Goal: Task Accomplishment & Management: Use online tool/utility

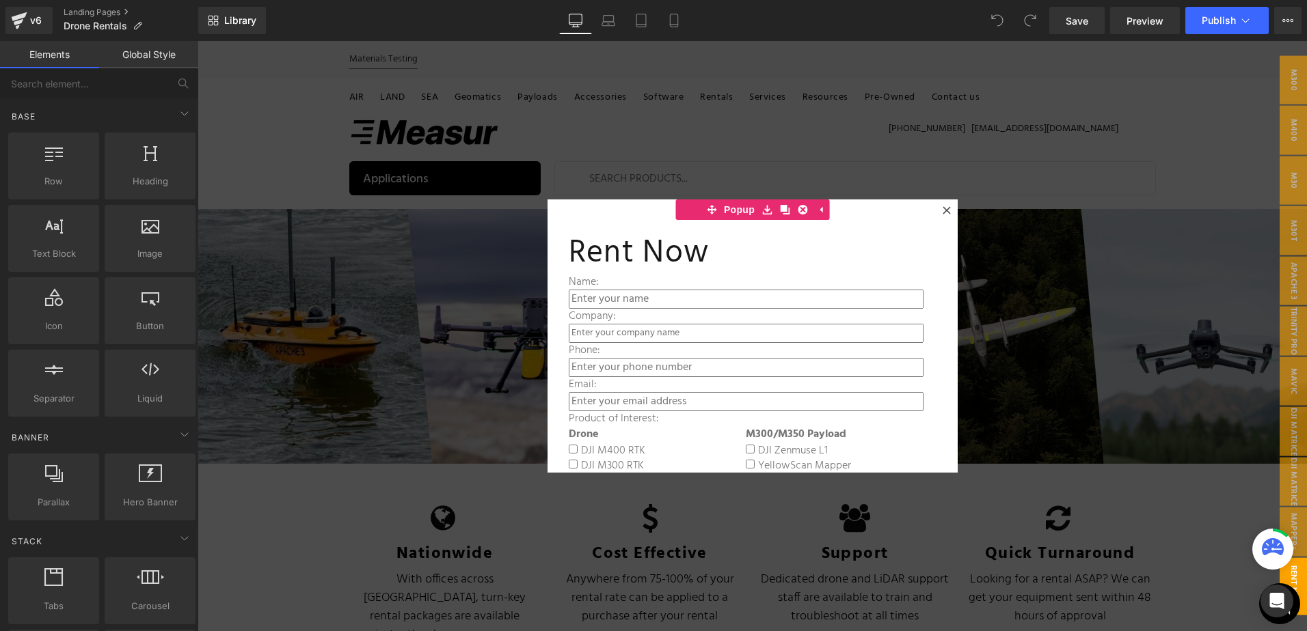
click at [998, 263] on div at bounding box center [751, 336] width 1109 height 590
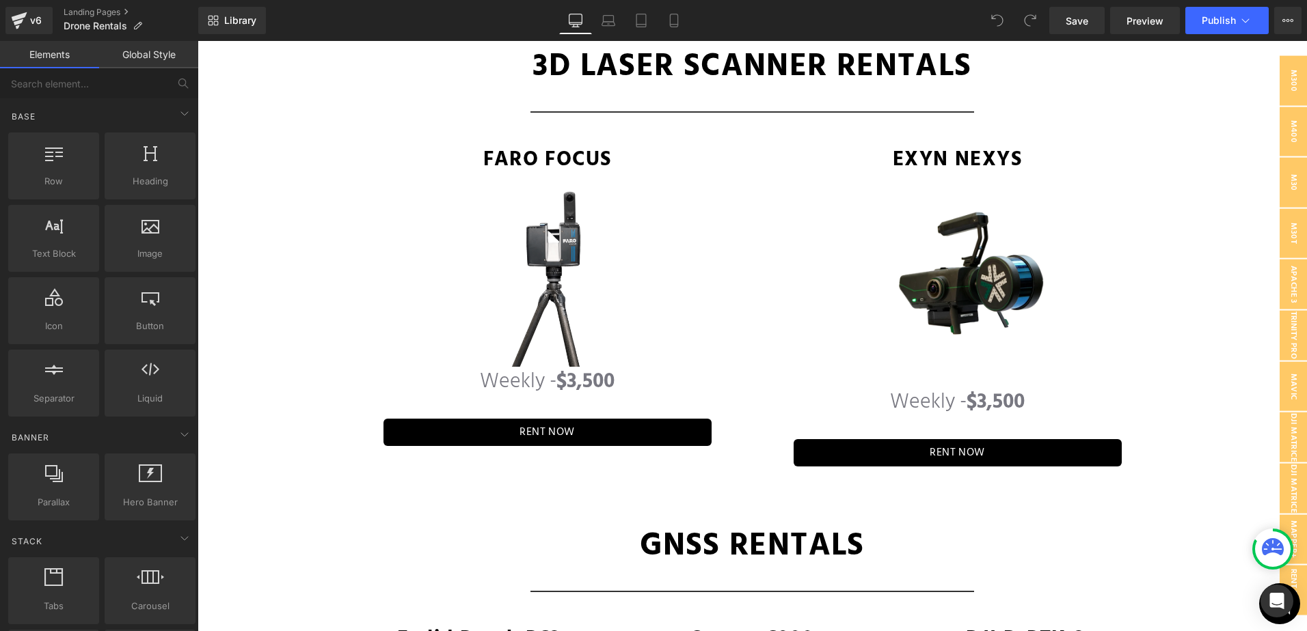
scroll to position [3358, 0]
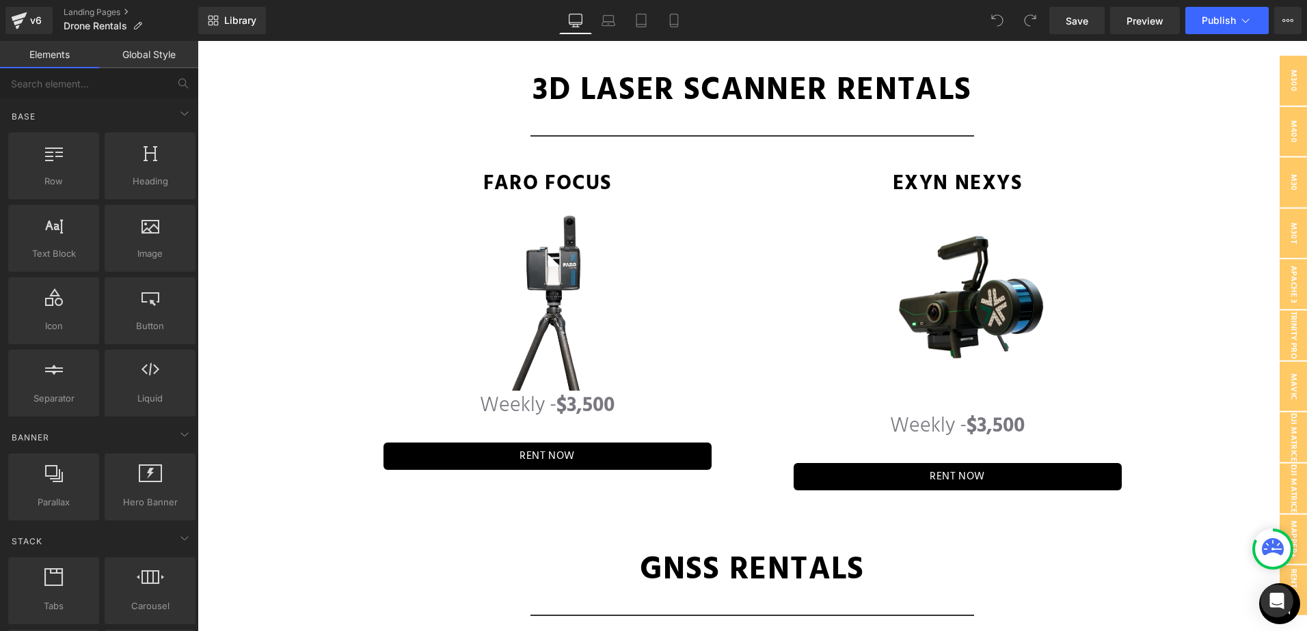
click at [979, 469] on link at bounding box center [979, 477] width 14 height 16
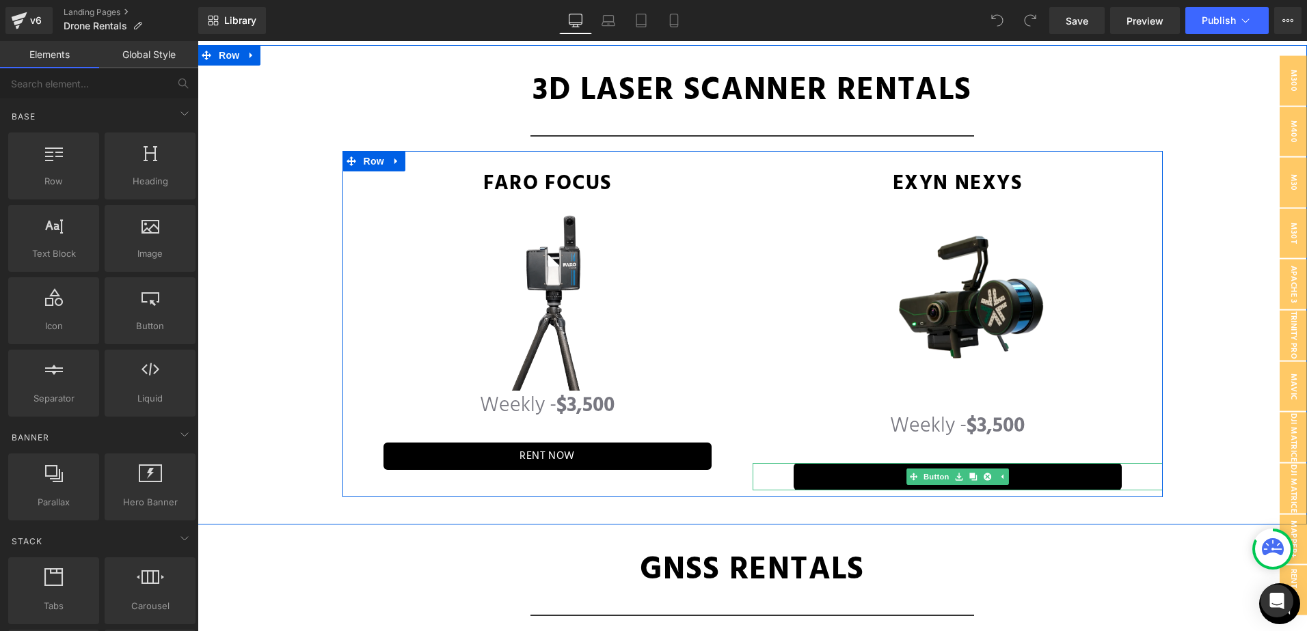
click at [1052, 464] on link "RENT NOW" at bounding box center [957, 476] width 328 height 27
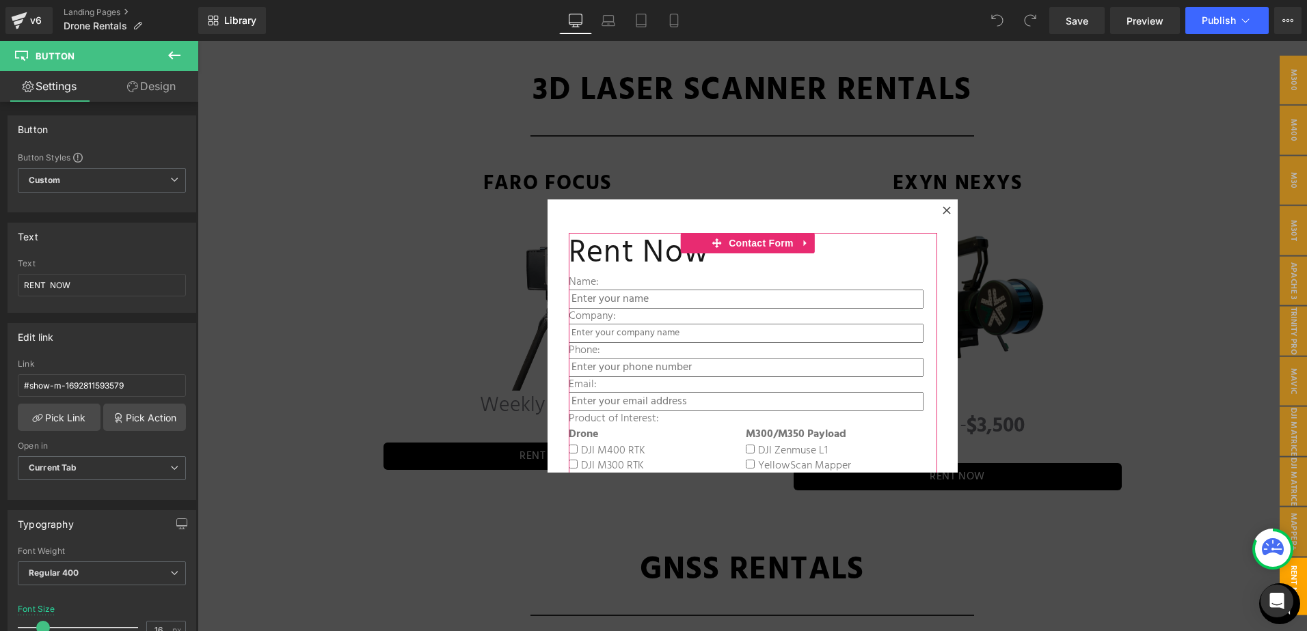
scroll to position [68, 0]
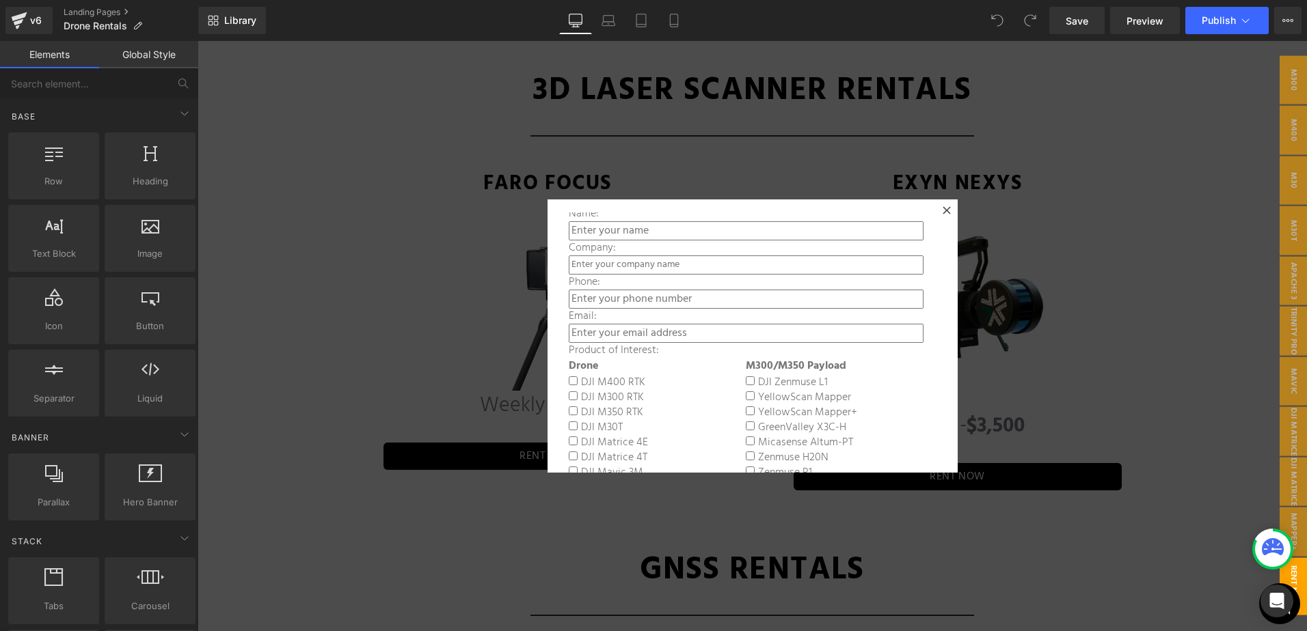
click at [1107, 321] on div at bounding box center [751, 336] width 1109 height 590
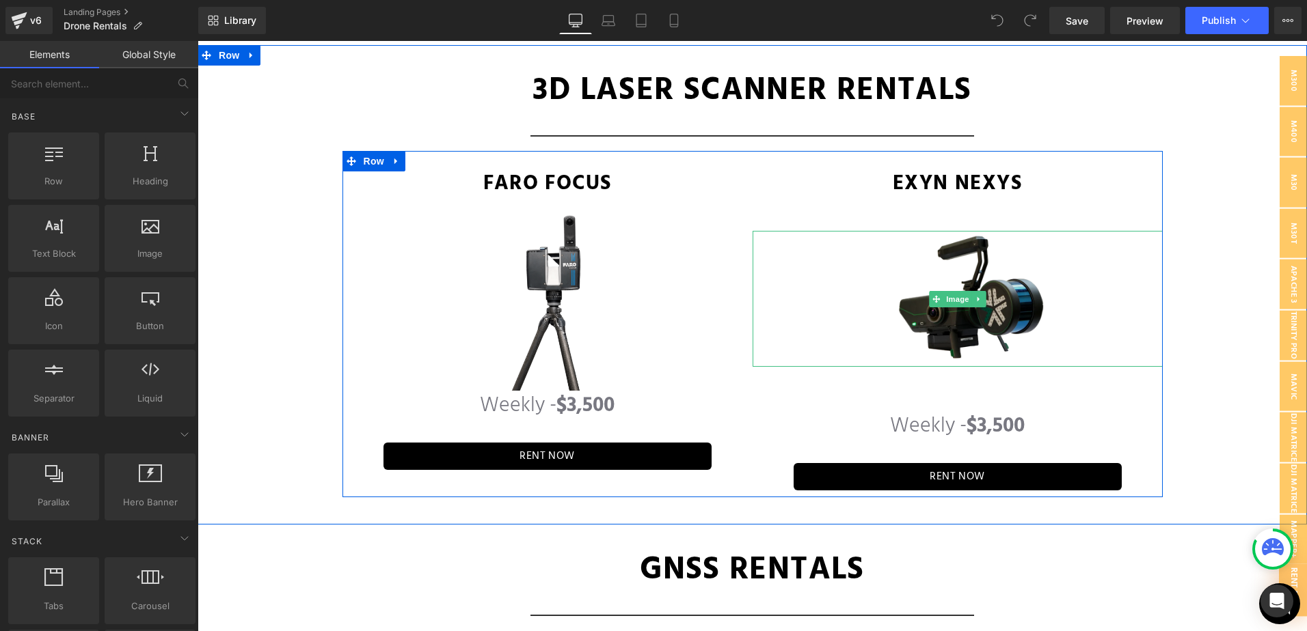
click at [964, 303] on img at bounding box center [957, 299] width 205 height 137
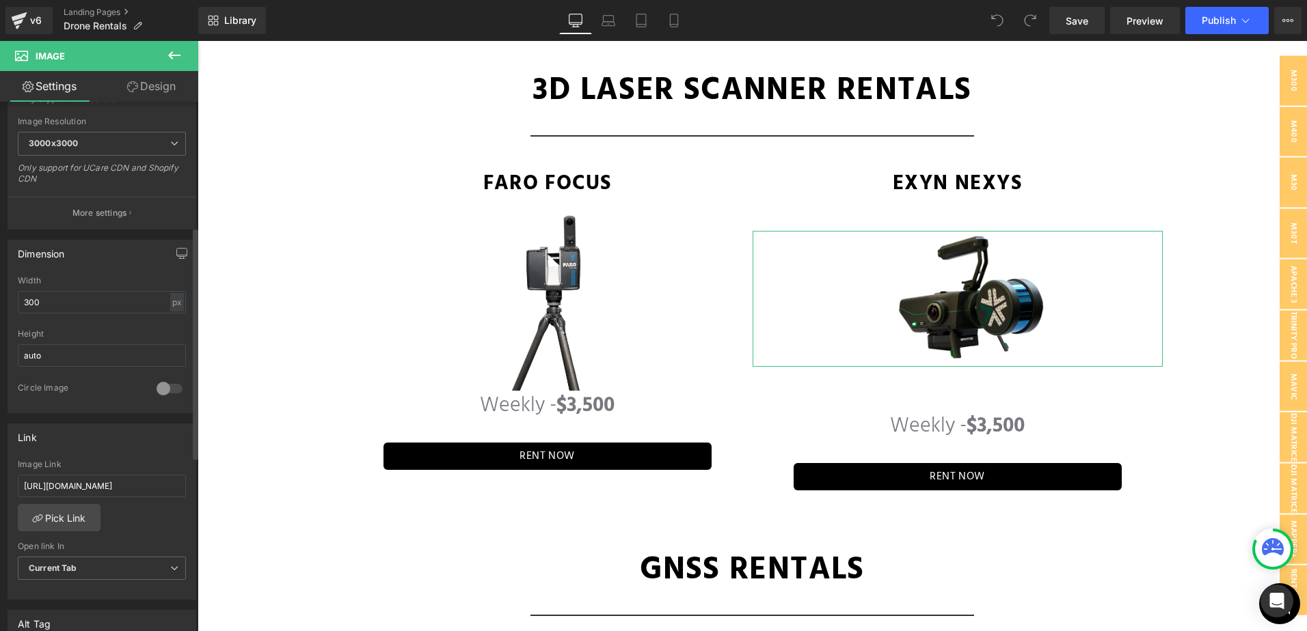
scroll to position [410, 0]
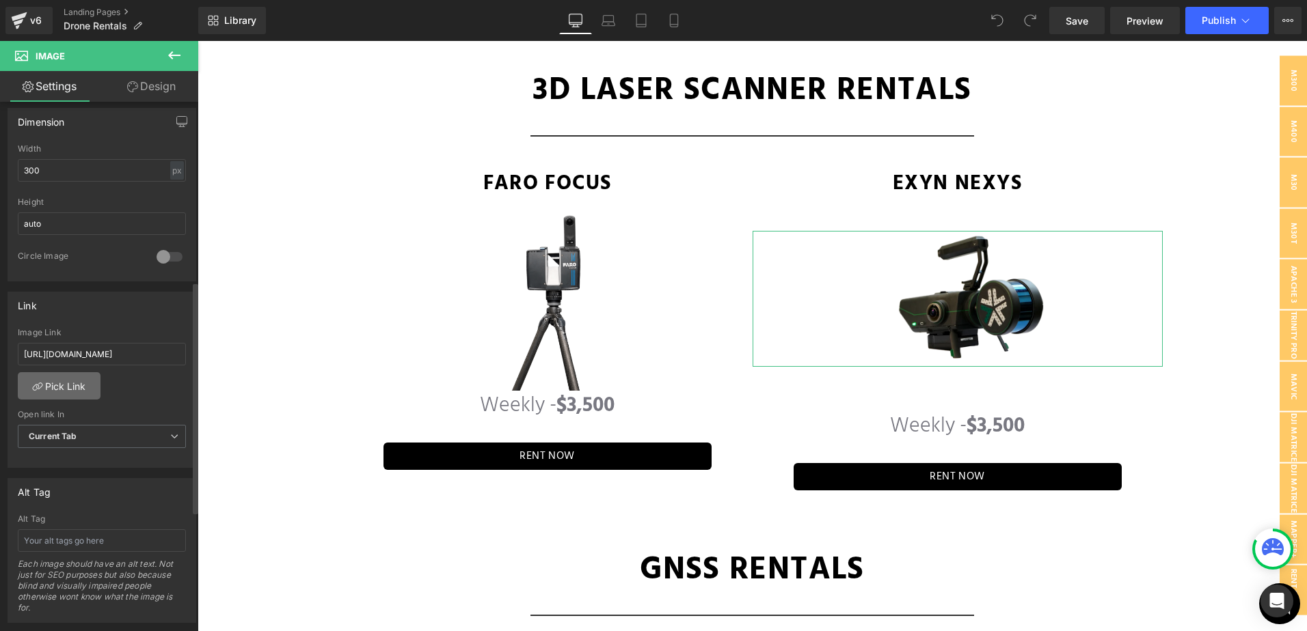
click at [99, 378] on div "[URL][DOMAIN_NAME] Image Link [URL][DOMAIN_NAME] Pick Link Current Tab New Tab …" at bounding box center [101, 398] width 187 height 140
click at [83, 383] on link "Pick Link" at bounding box center [59, 385] width 83 height 27
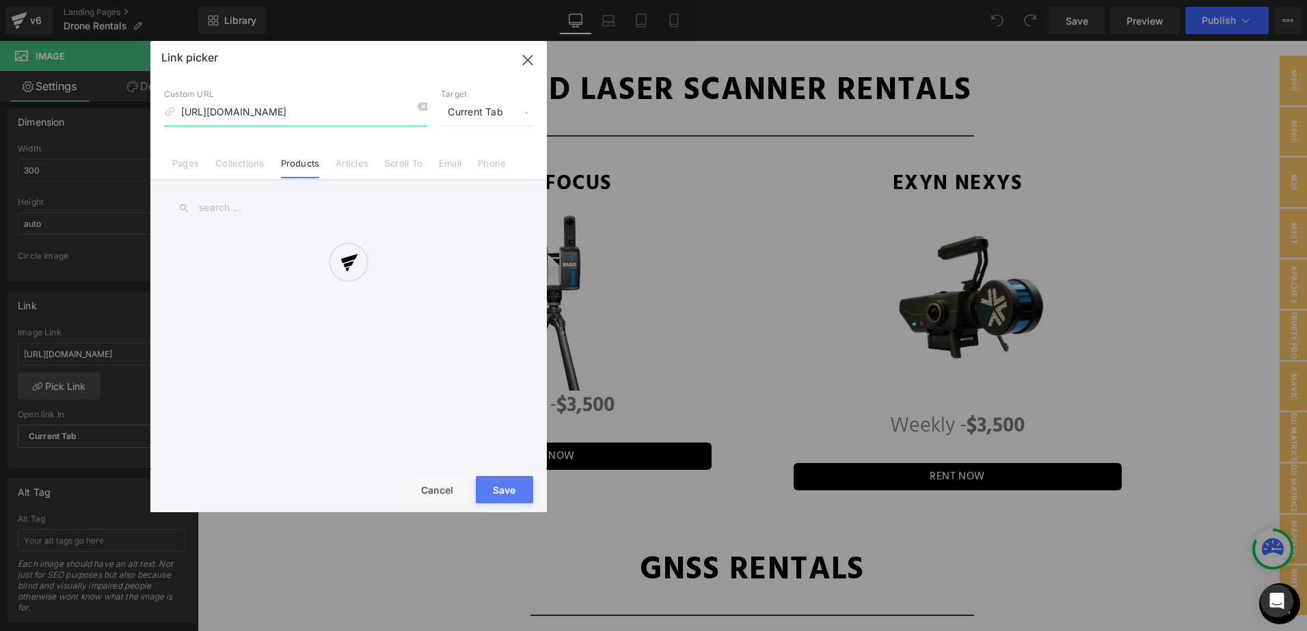
scroll to position [0, 90]
click at [356, 107] on div "Link picker Back to Library Insert Custom URL [URL][DOMAIN_NAME] Target Current…" at bounding box center [348, 277] width 396 height 472
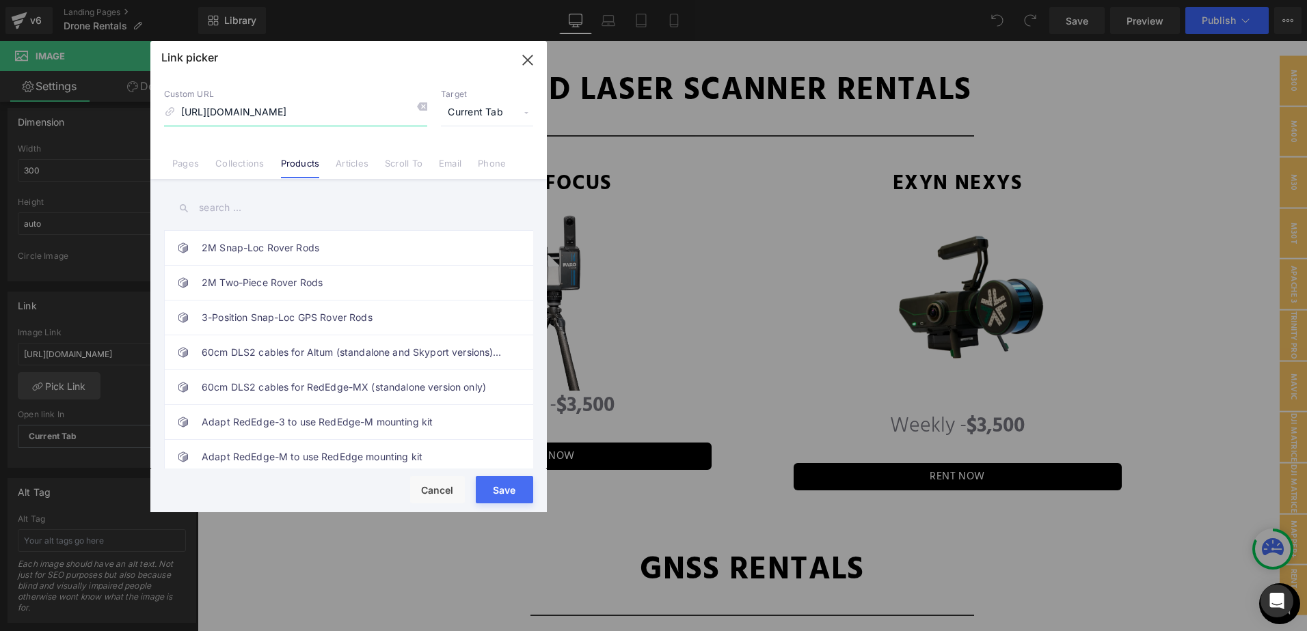
click at [356, 107] on input "[URL][DOMAIN_NAME]" at bounding box center [295, 113] width 263 height 26
click at [240, 206] on input "text" at bounding box center [348, 208] width 369 height 31
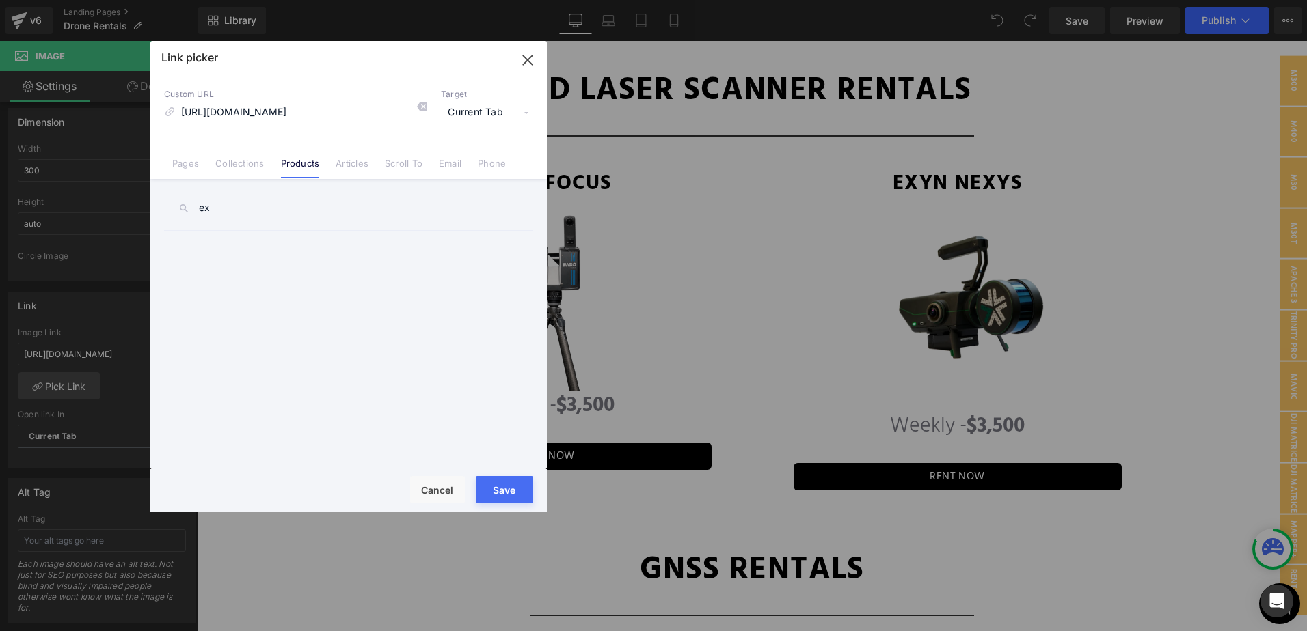
type input "e"
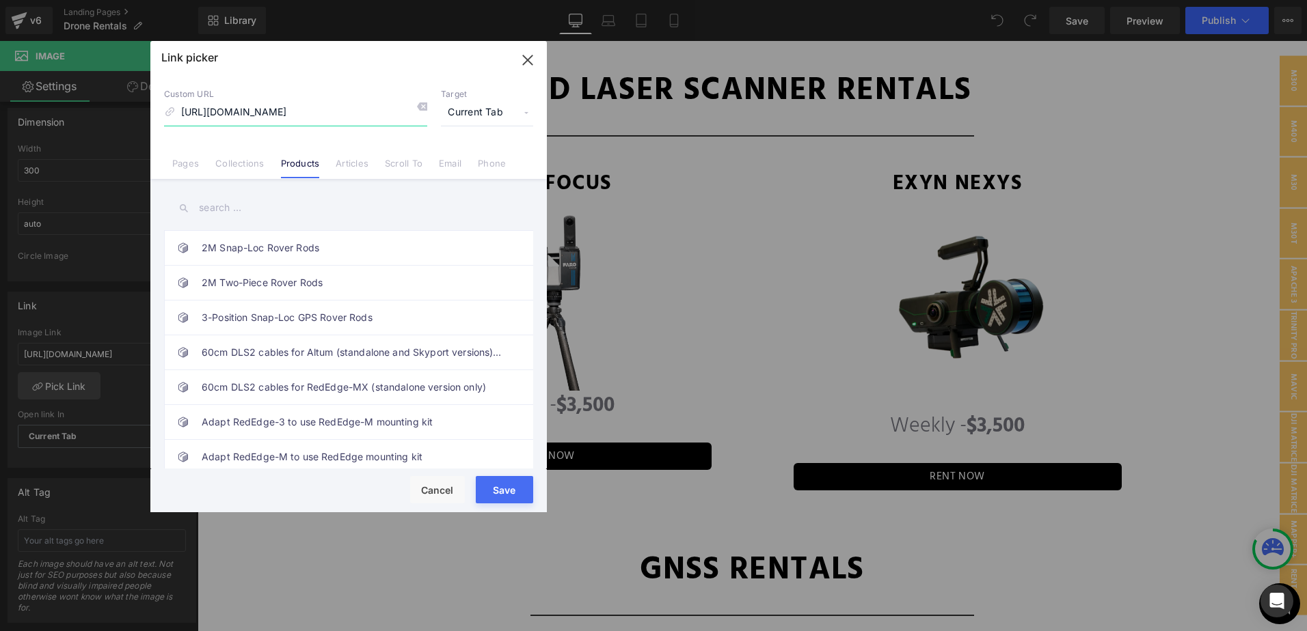
click at [394, 111] on input "[URL][DOMAIN_NAME]" at bounding box center [295, 113] width 263 height 26
click at [346, 217] on input "text" at bounding box center [348, 208] width 369 height 31
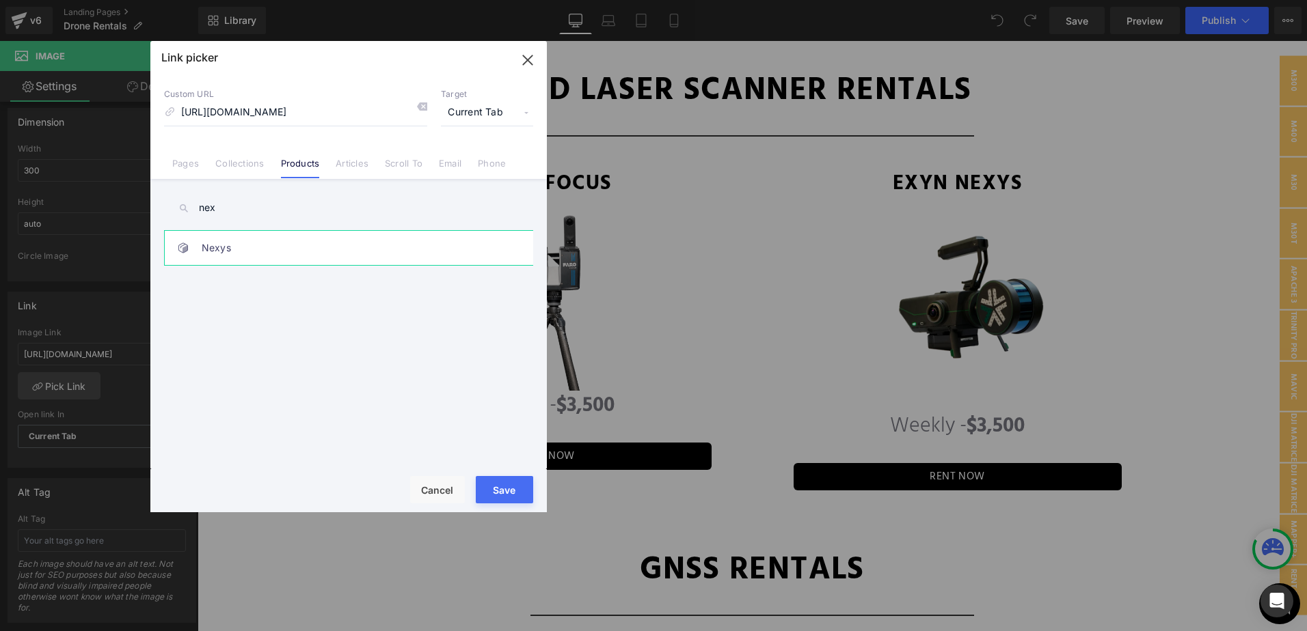
type input "nex"
click at [346, 249] on link "Nexys" at bounding box center [352, 248] width 301 height 34
drag, startPoint x: 498, startPoint y: 489, endPoint x: 778, endPoint y: 338, distance: 318.3
click at [498, 489] on button "Save" at bounding box center [504, 489] width 57 height 27
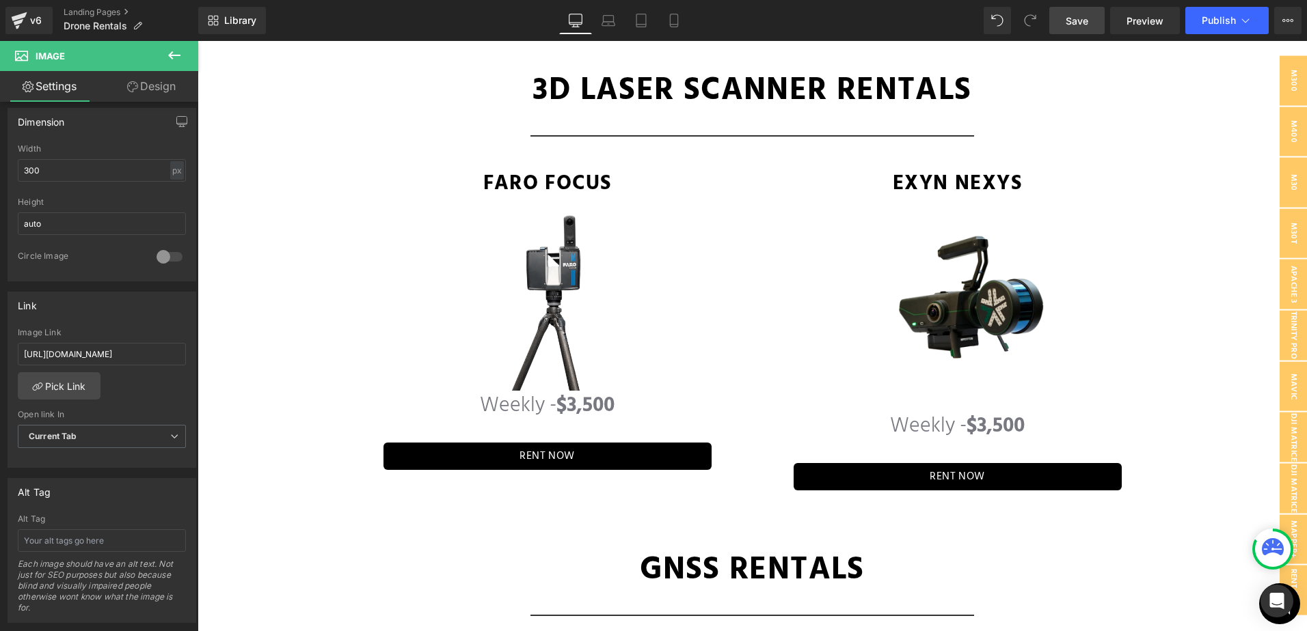
click at [1062, 18] on link "Save" at bounding box center [1076, 20] width 55 height 27
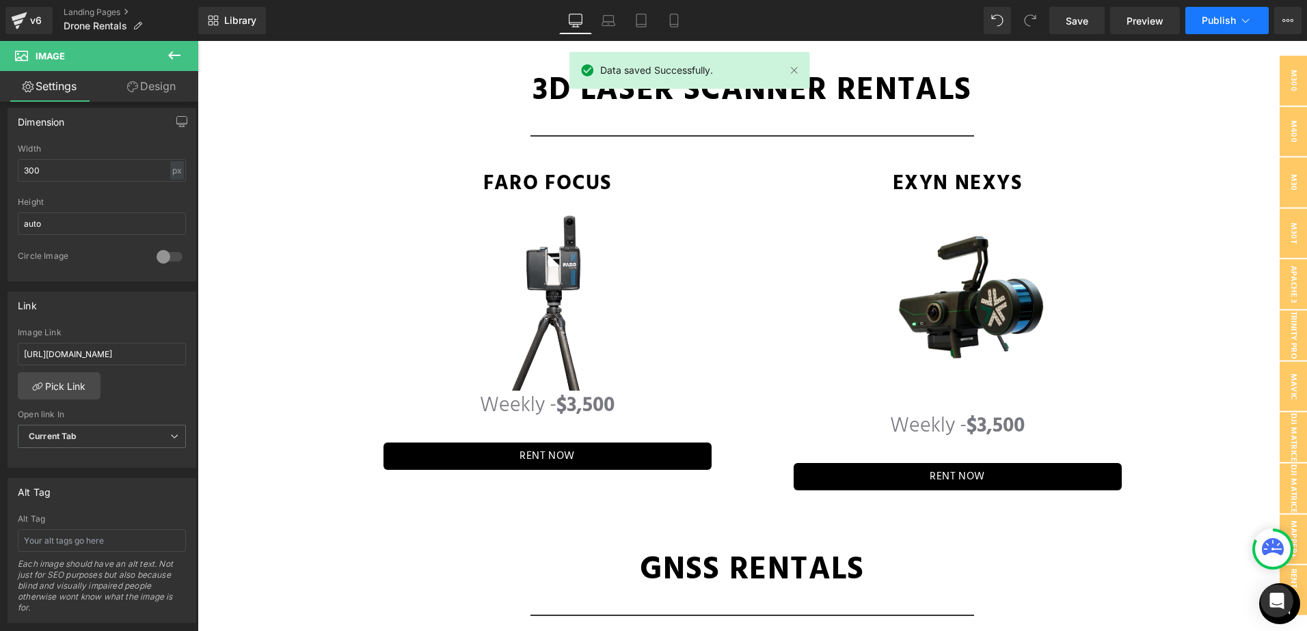
click at [1214, 21] on span "Publish" at bounding box center [1218, 20] width 34 height 11
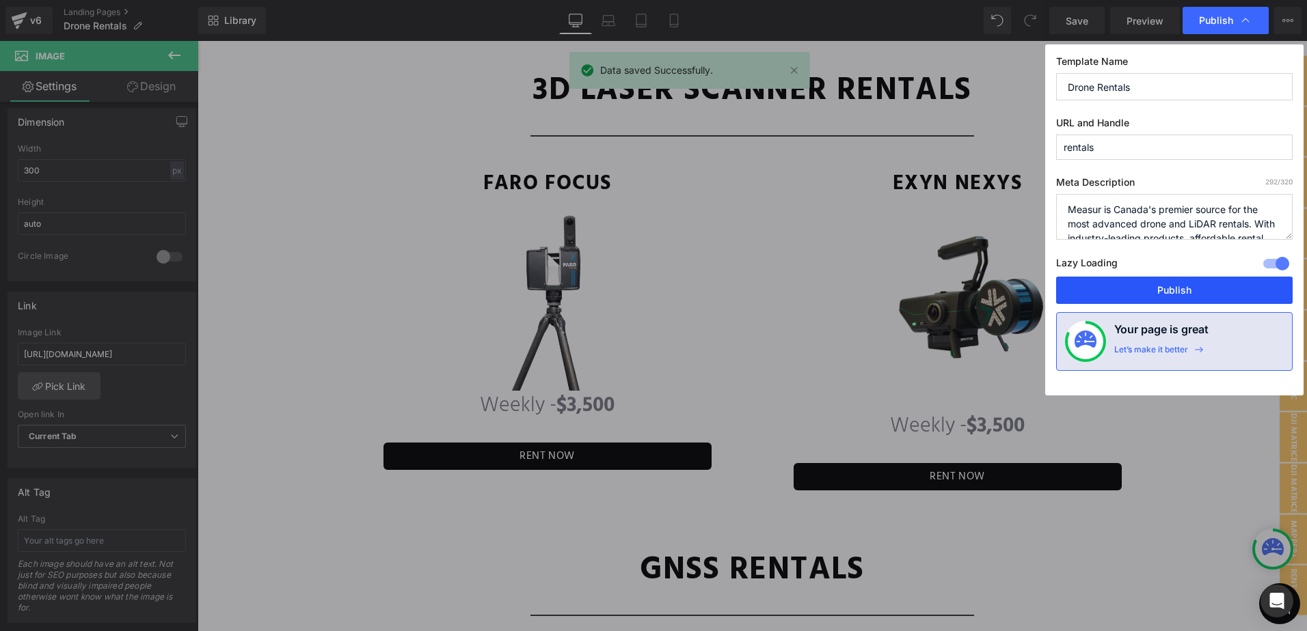
click at [1149, 288] on button "Publish" at bounding box center [1174, 290] width 236 height 27
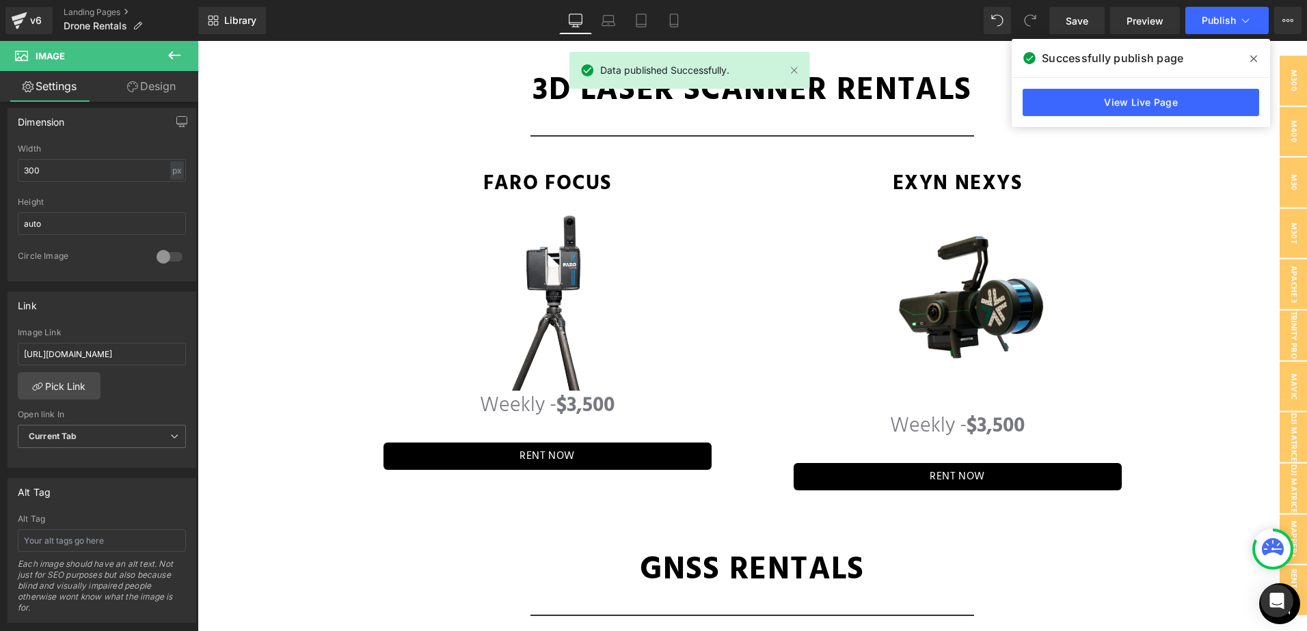
scroll to position [3290, 0]
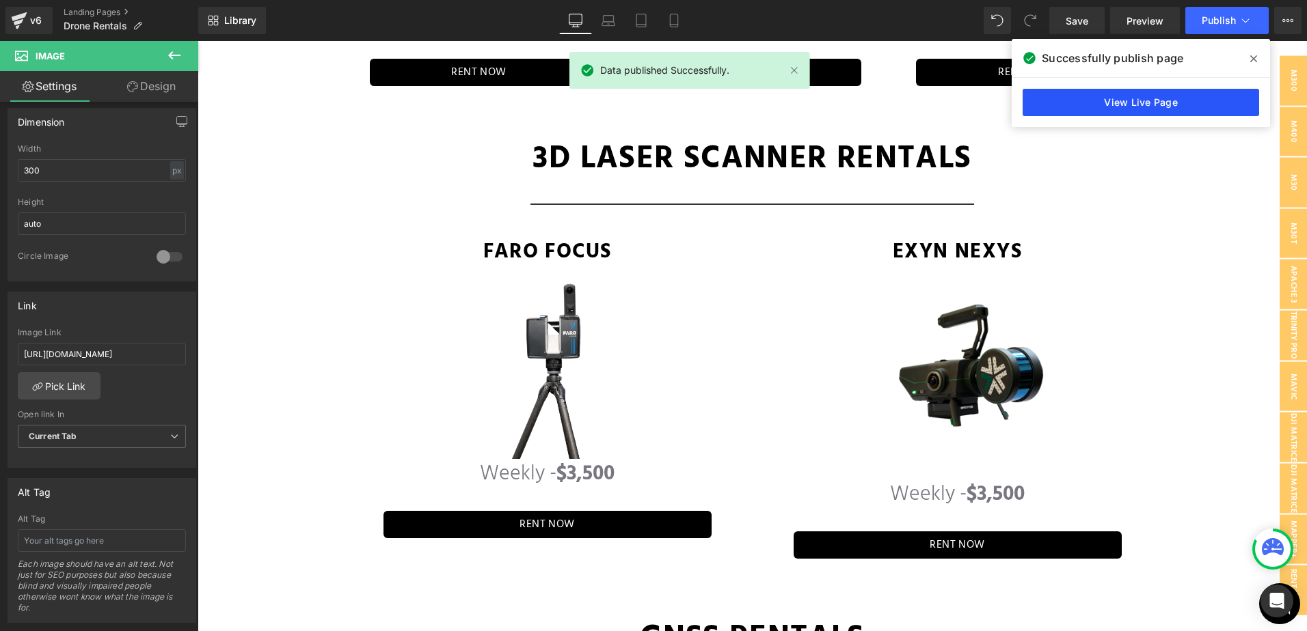
click at [1145, 107] on link "View Live Page" at bounding box center [1140, 102] width 236 height 27
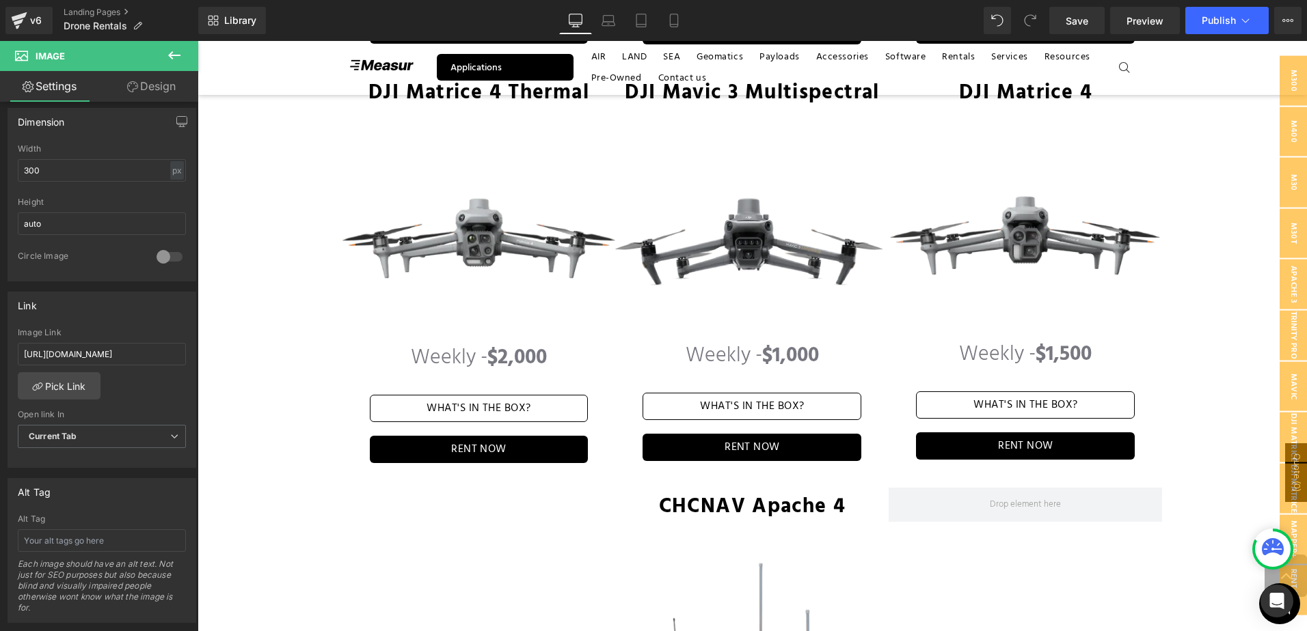
scroll to position [966, 0]
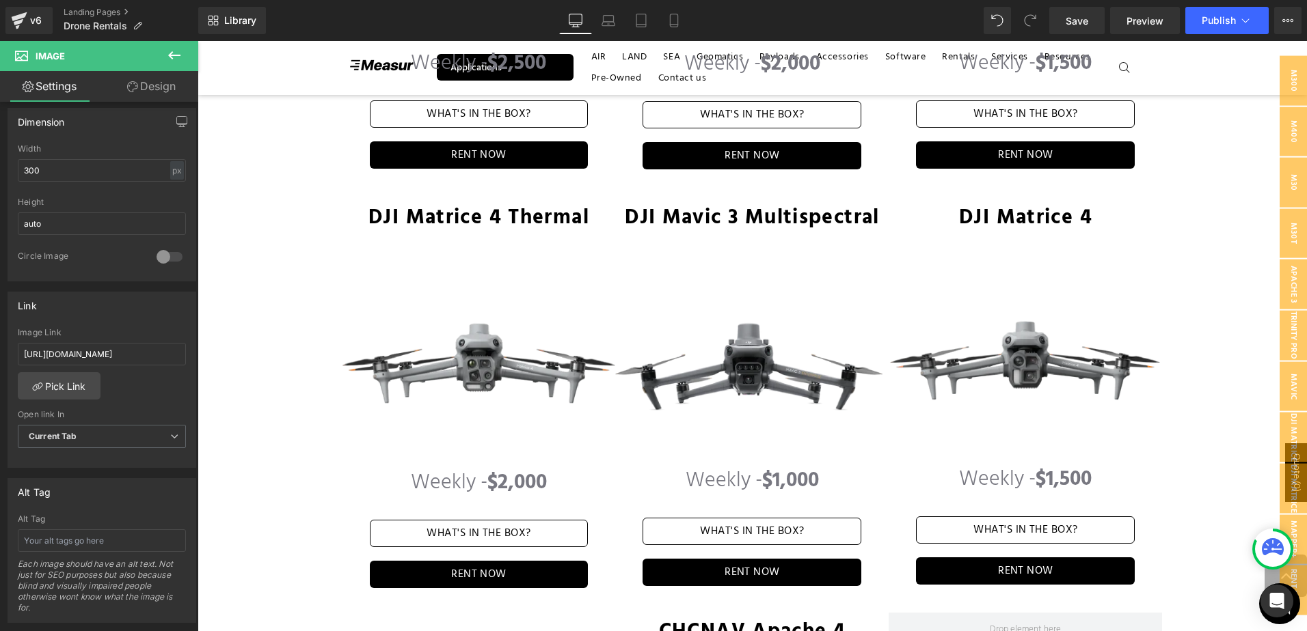
drag, startPoint x: 1075, startPoint y: 201, endPoint x: 1080, endPoint y: 193, distance: 9.9
click at [1075, 202] on span "DJI Matrice 4" at bounding box center [1025, 218] width 133 height 33
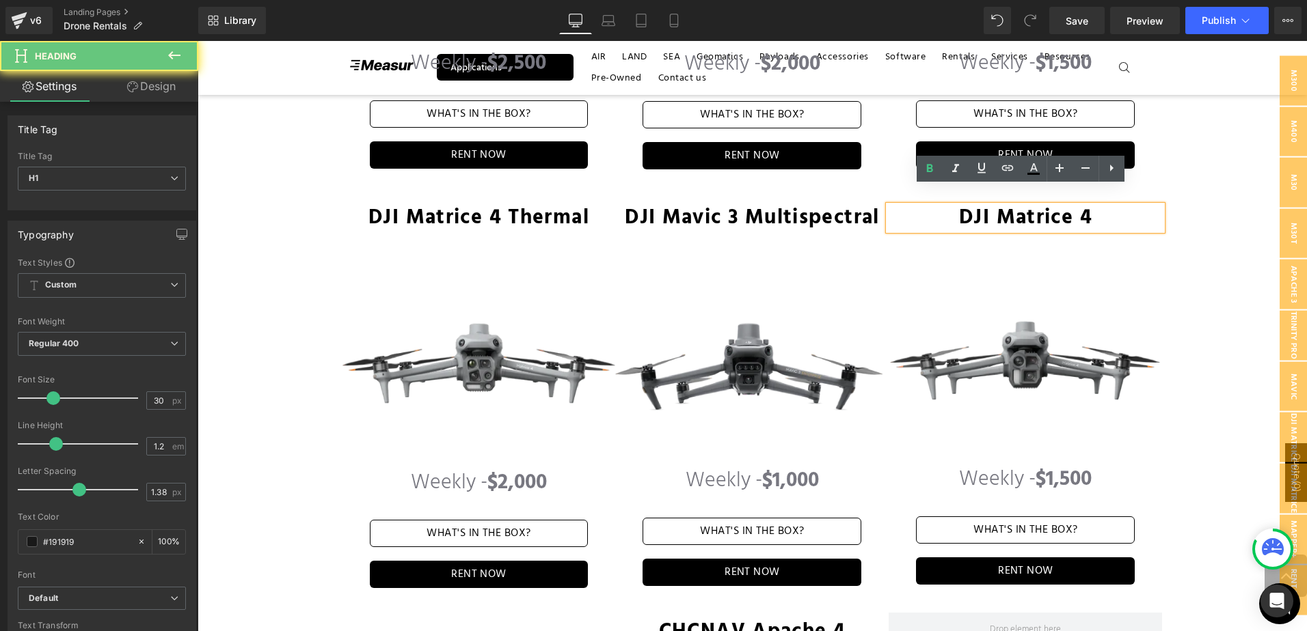
click at [1093, 206] on h1 "DJI Matrice 4" at bounding box center [1024, 218] width 273 height 25
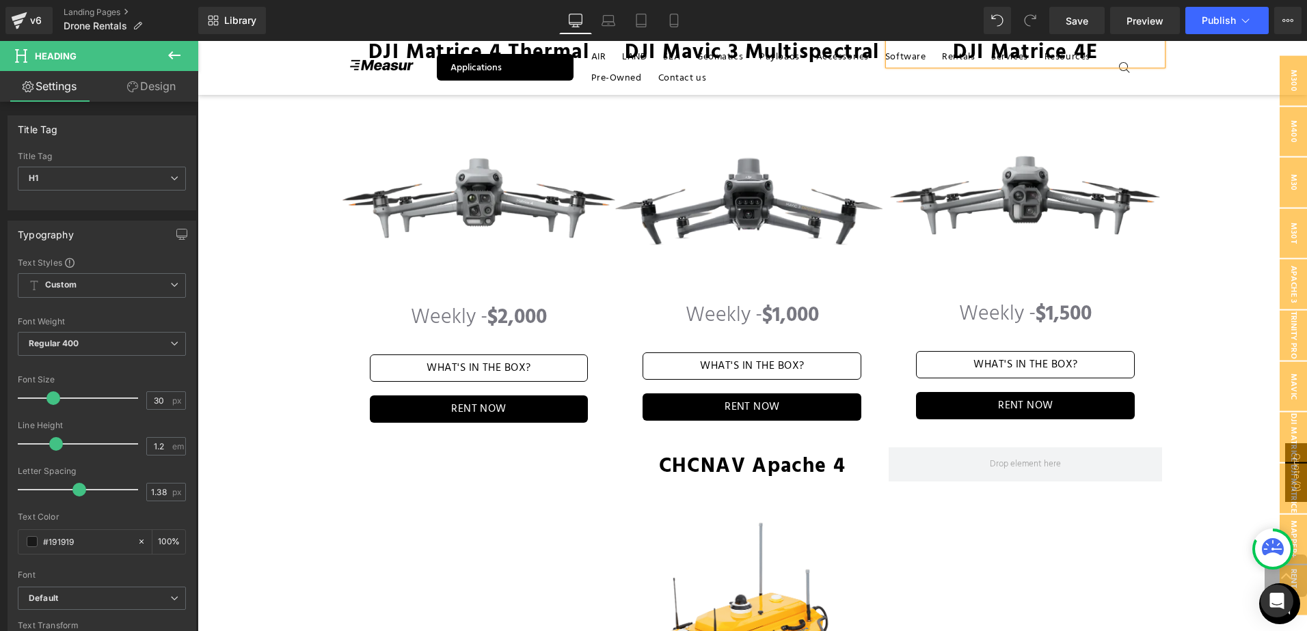
scroll to position [1376, 0]
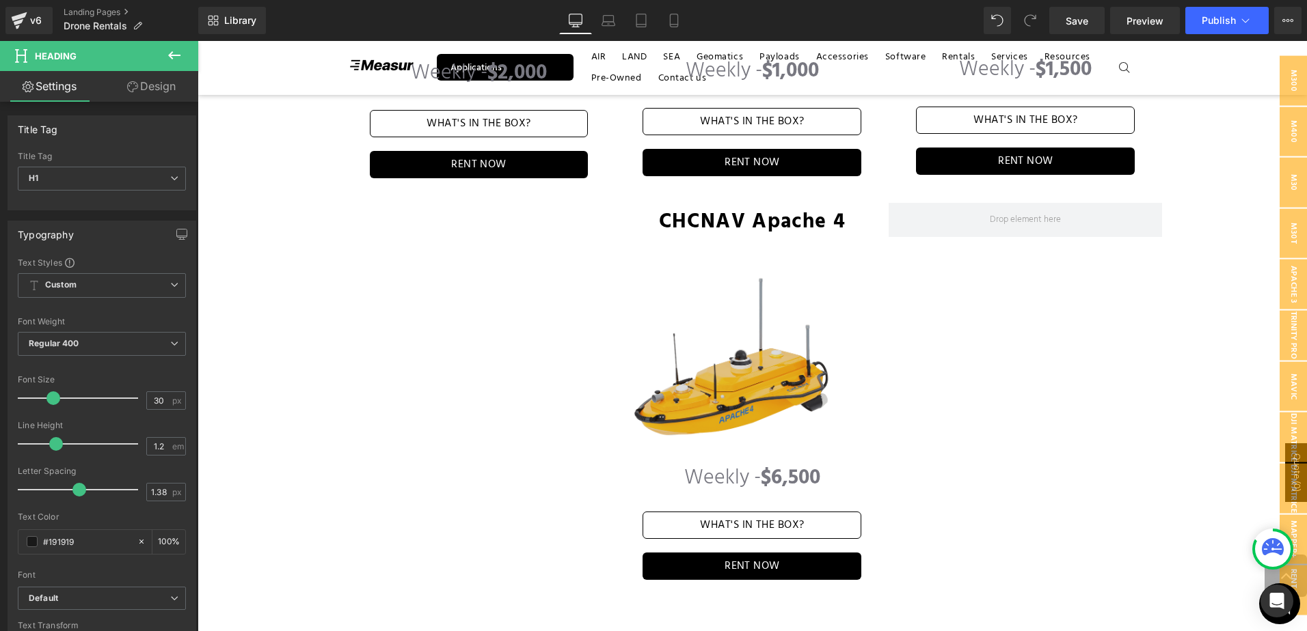
click at [794, 353] on img at bounding box center [751, 357] width 239 height 180
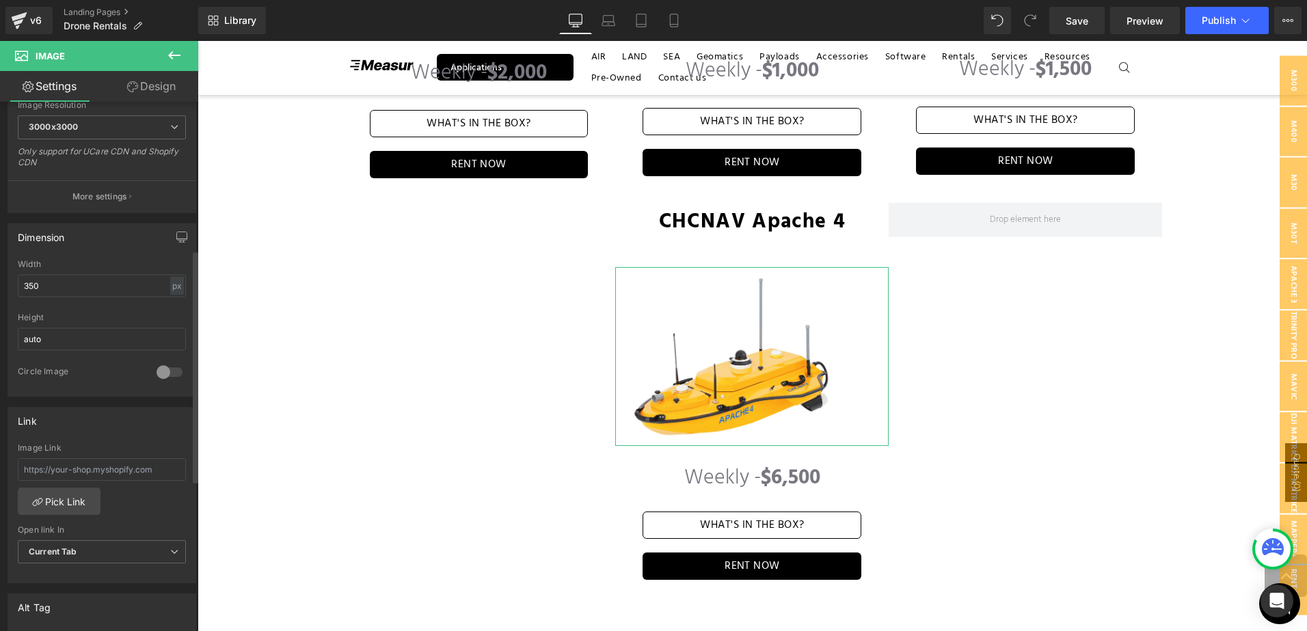
scroll to position [342, 0]
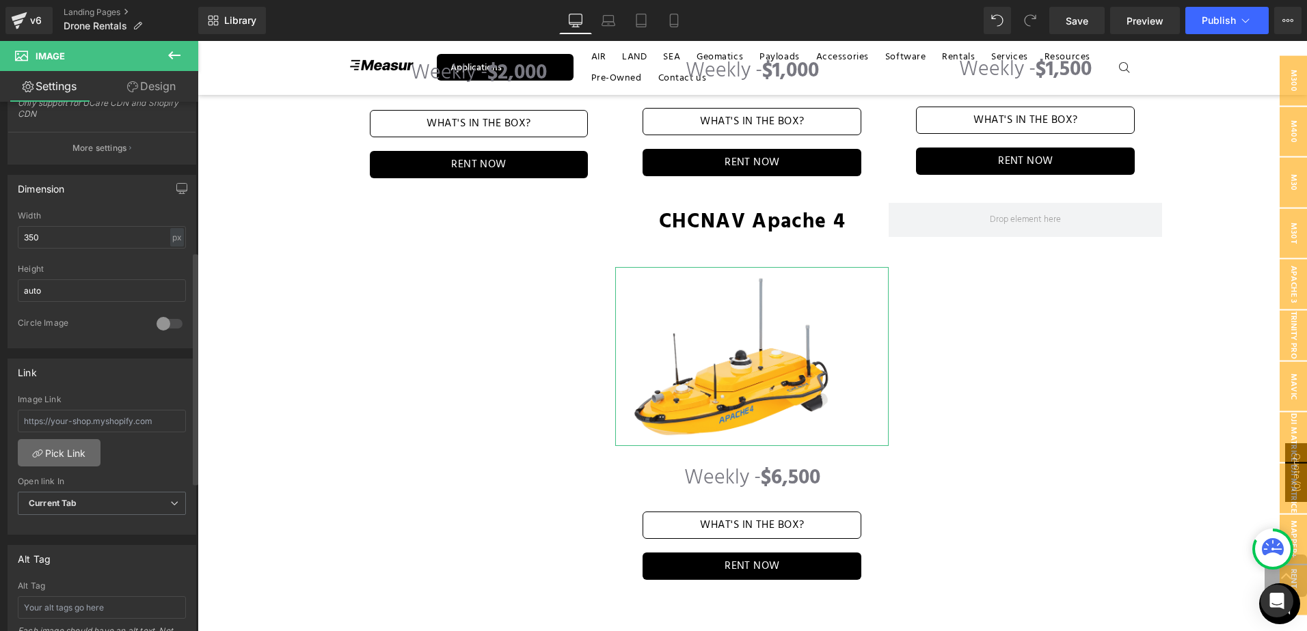
click at [70, 444] on link "Pick Link" at bounding box center [59, 452] width 83 height 27
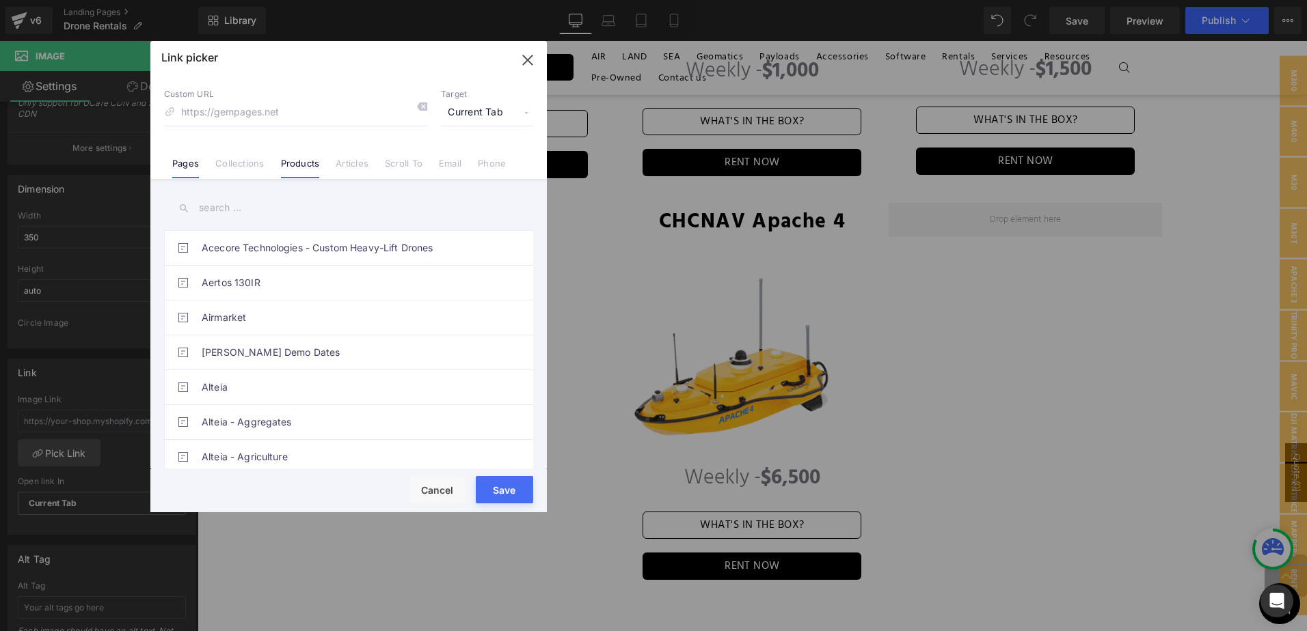
click at [298, 164] on link "Products" at bounding box center [300, 168] width 39 height 21
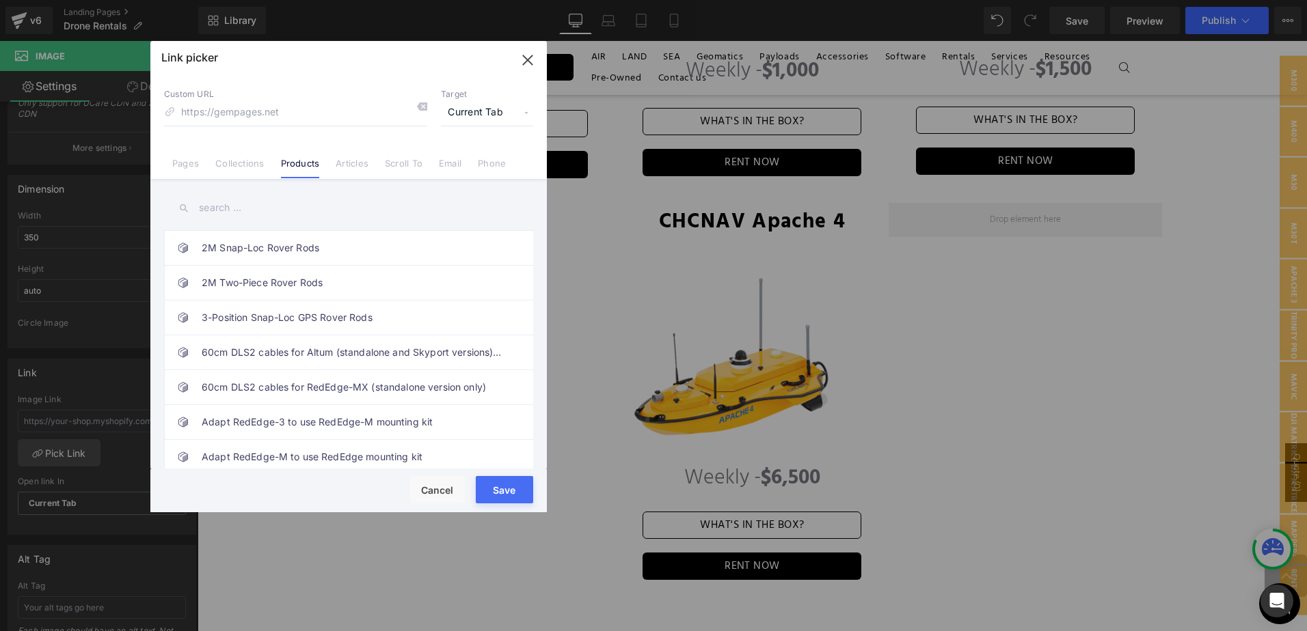
click at [282, 205] on input "text" at bounding box center [348, 208] width 369 height 31
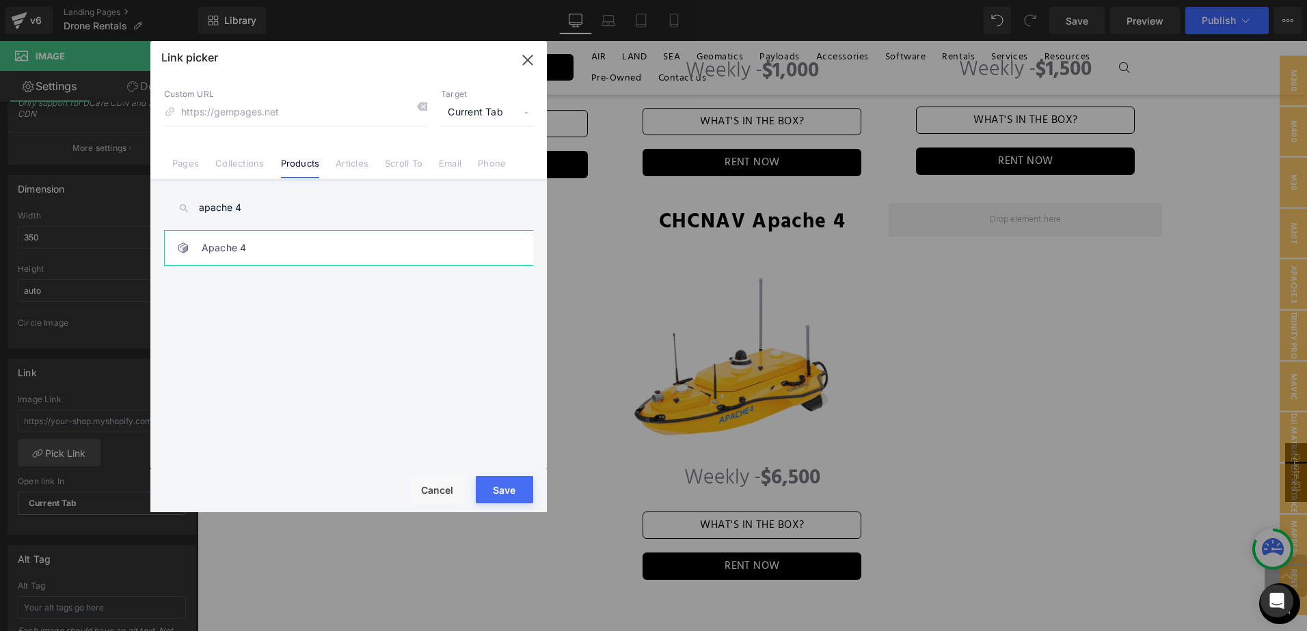
type input "apache 4"
click at [269, 238] on link "Apache 4" at bounding box center [352, 248] width 301 height 34
drag, startPoint x: 296, startPoint y: 444, endPoint x: 495, endPoint y: 486, distance: 203.2
click at [495, 486] on button "Save" at bounding box center [504, 489] width 57 height 27
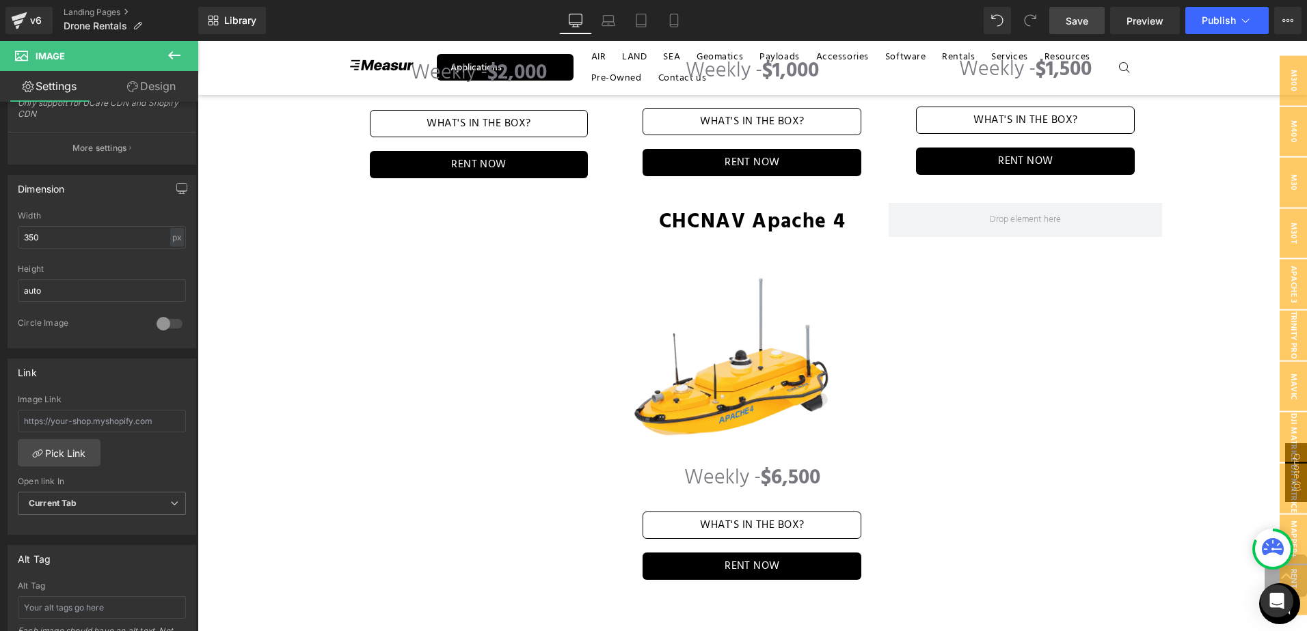
click at [1096, 16] on link "Save" at bounding box center [1076, 20] width 55 height 27
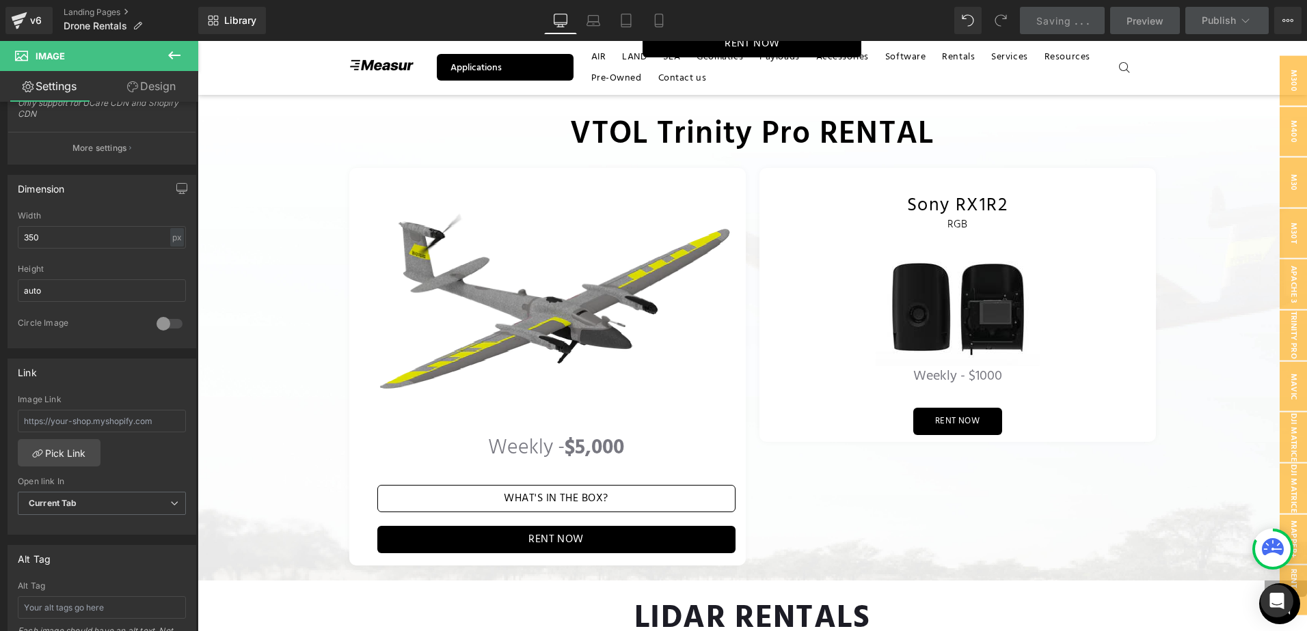
scroll to position [1923, 0]
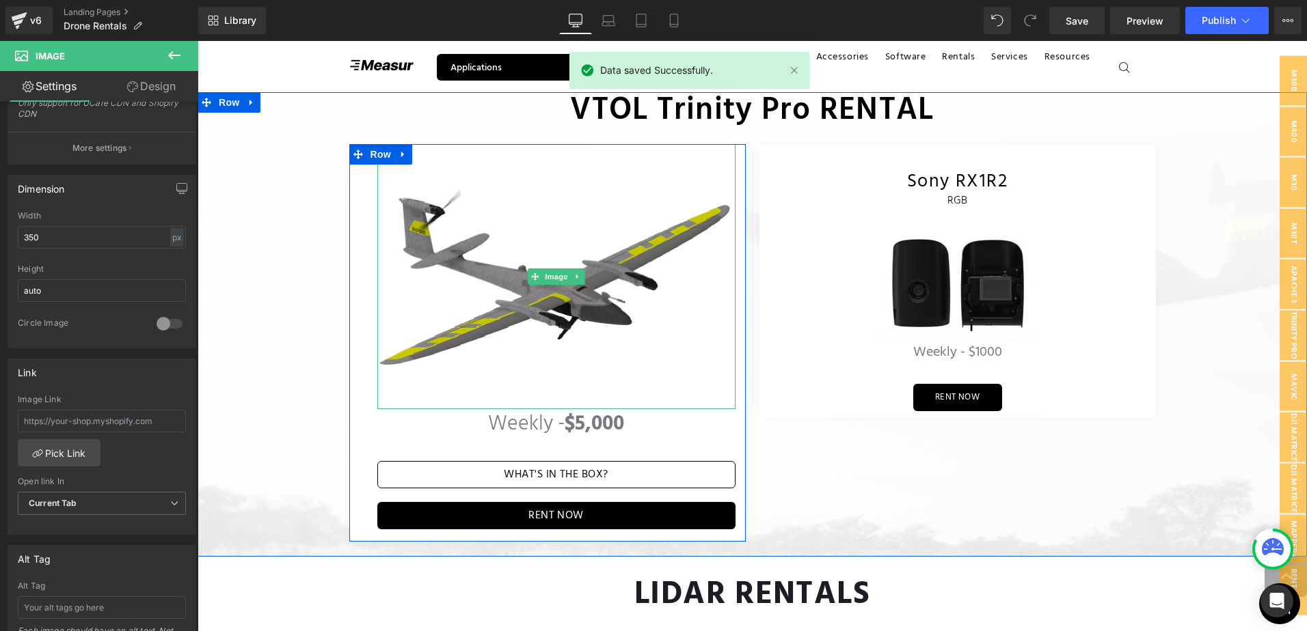
click at [558, 278] on img at bounding box center [556, 277] width 358 height 266
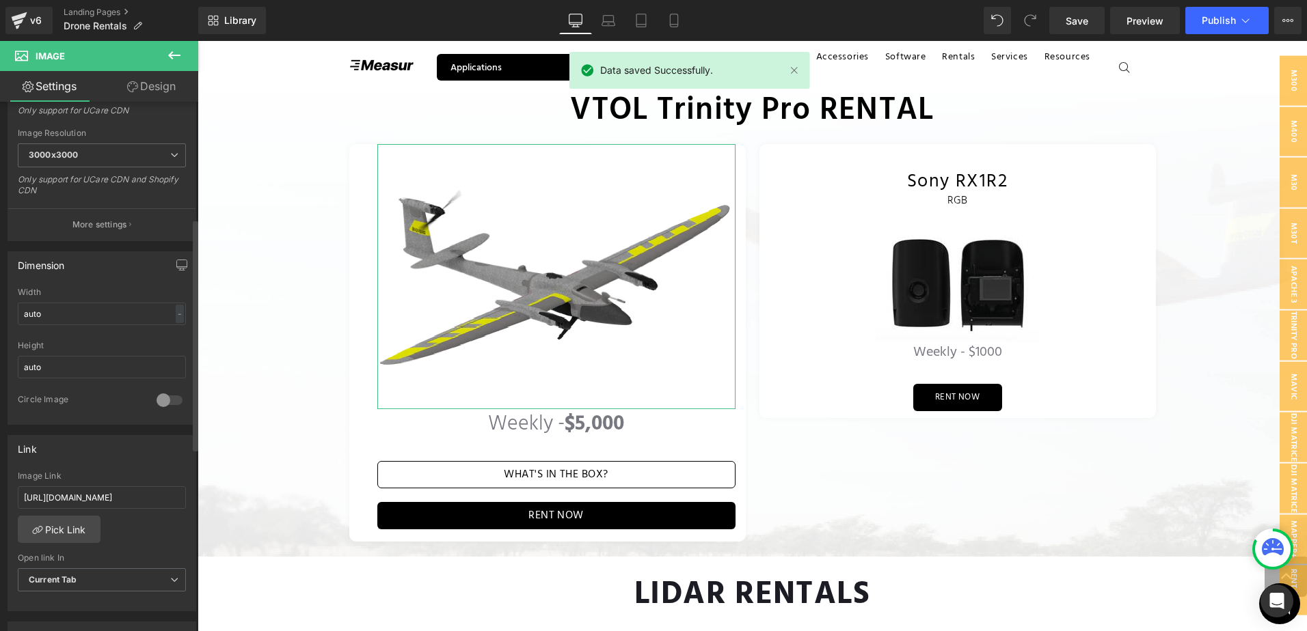
scroll to position [273, 0]
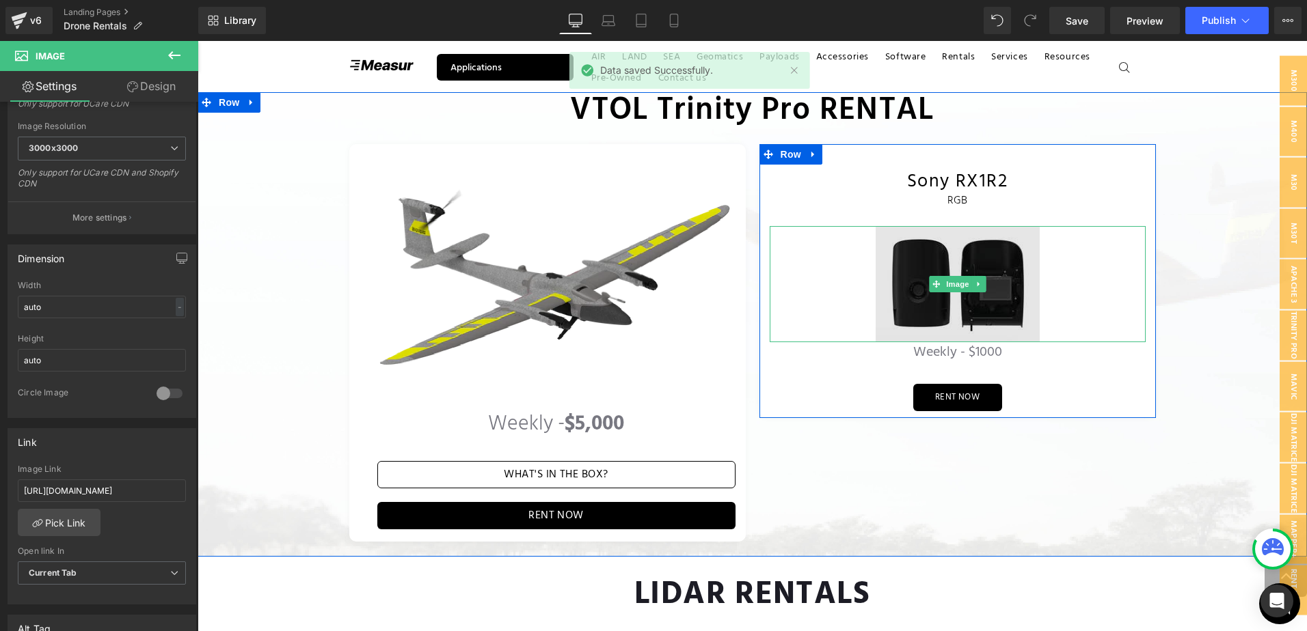
click at [929, 284] on img at bounding box center [957, 284] width 164 height 116
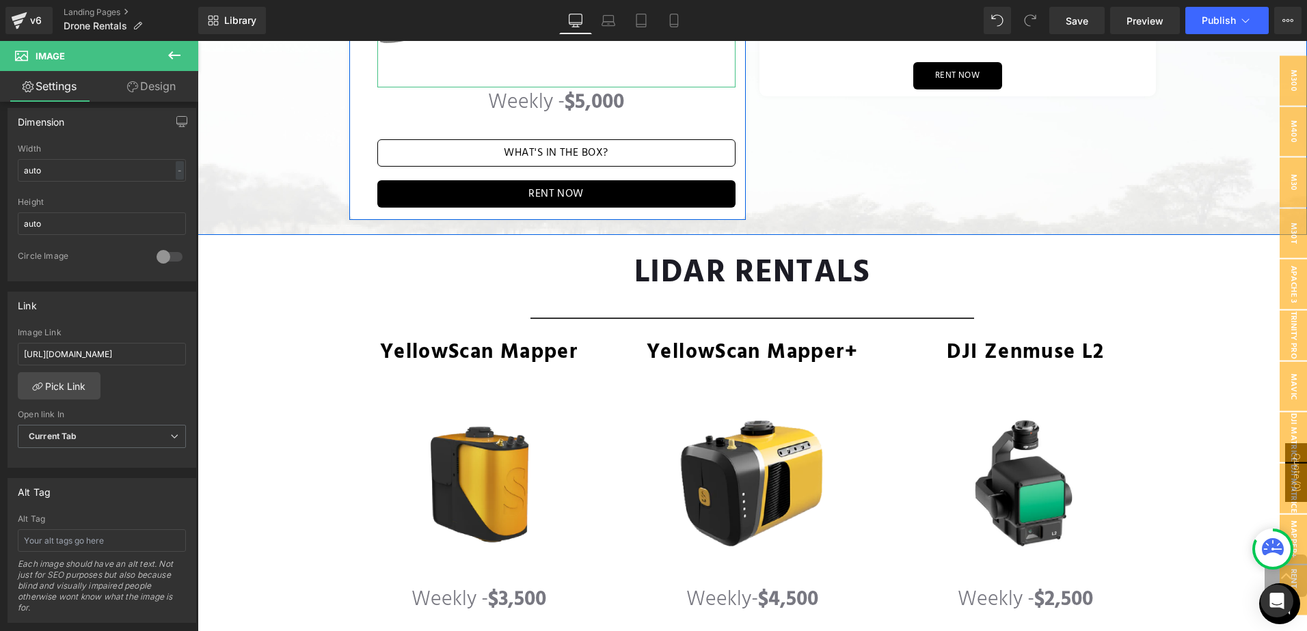
scroll to position [2333, 0]
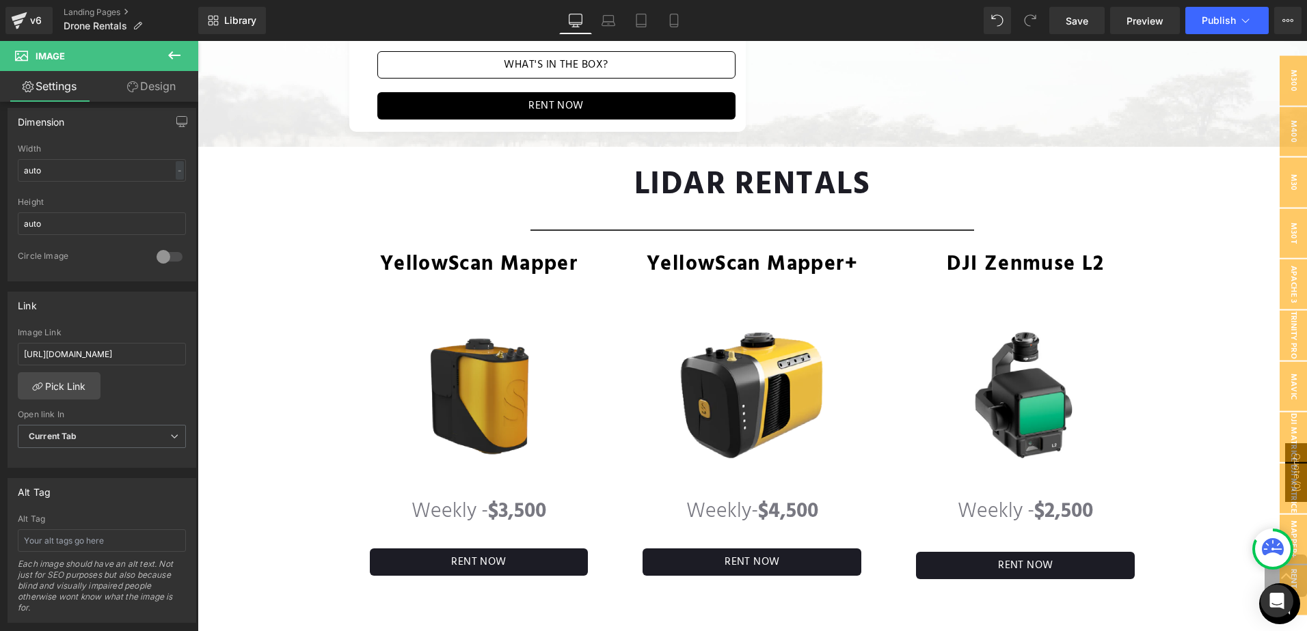
click at [481, 394] on img at bounding box center [478, 396] width 273 height 203
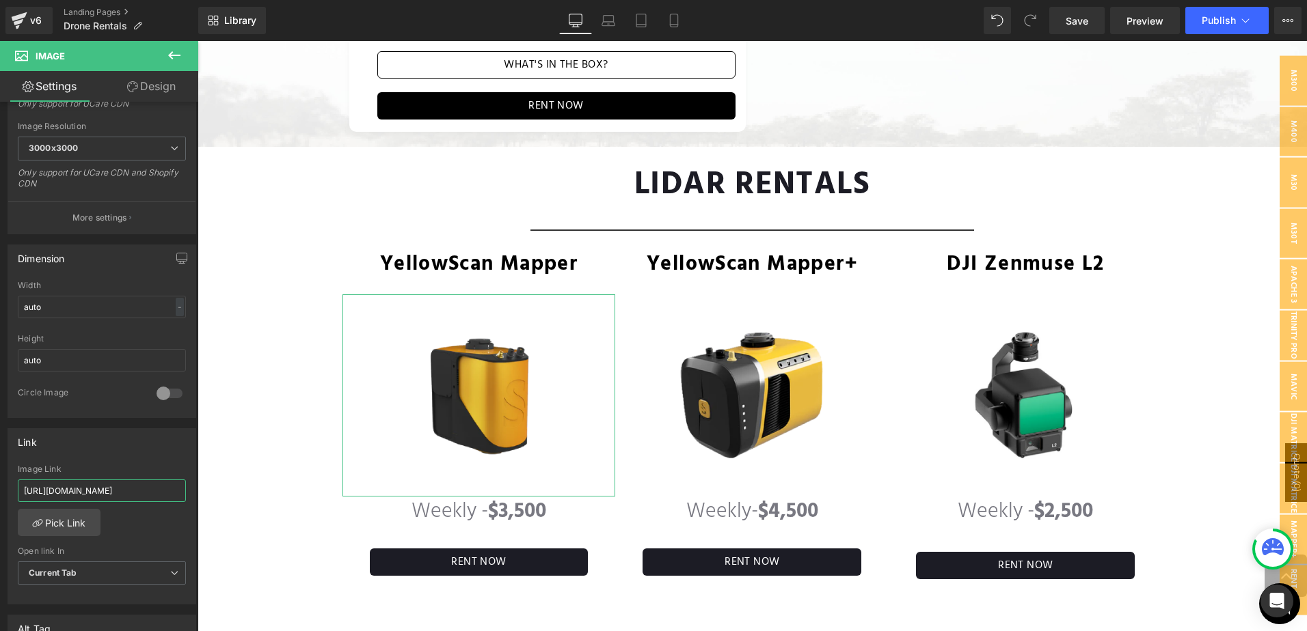
scroll to position [0, 35]
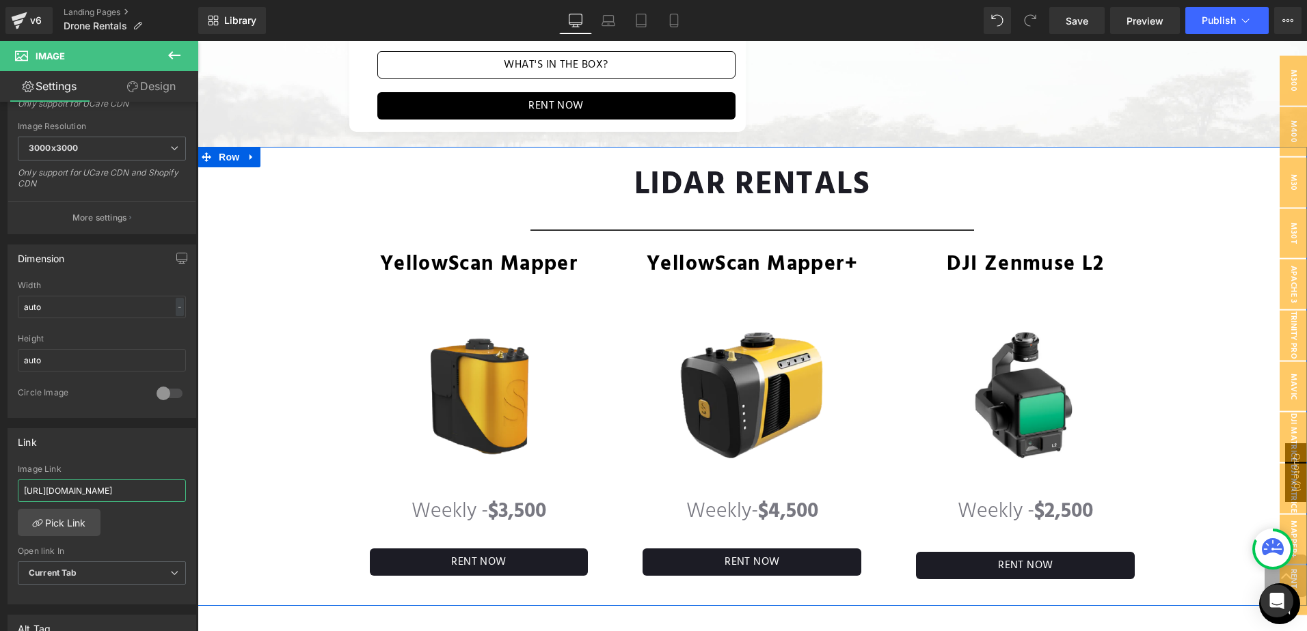
drag, startPoint x: 336, startPoint y: 526, endPoint x: 264, endPoint y: 489, distance: 80.7
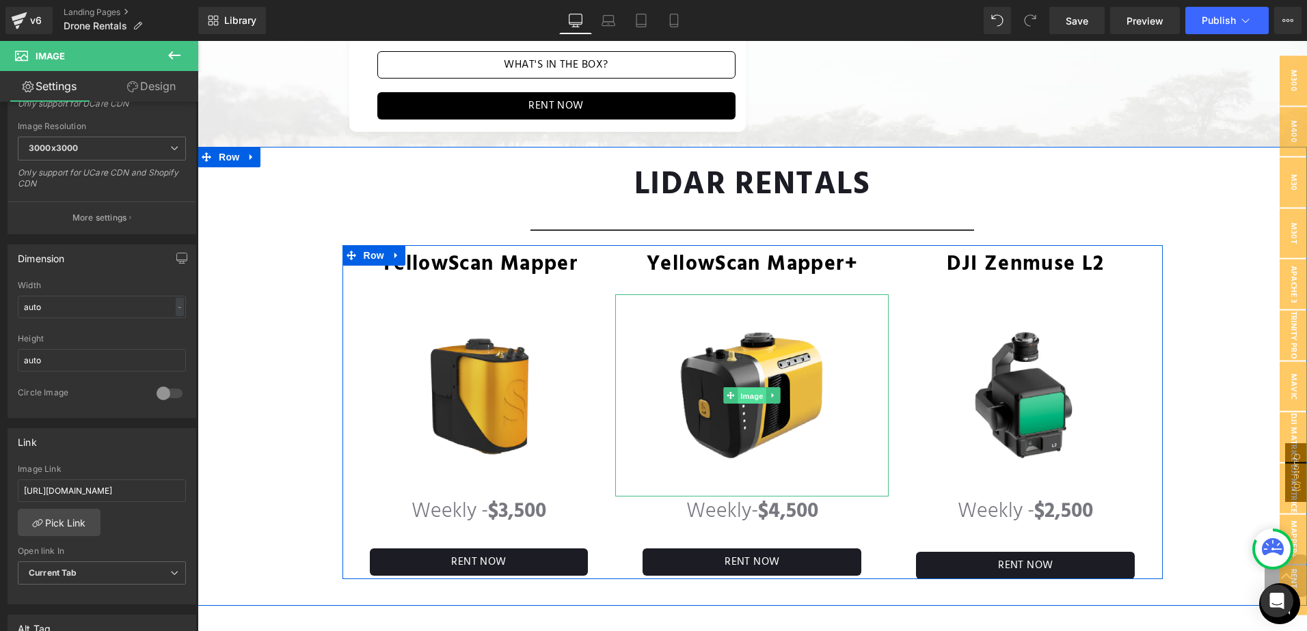
click at [757, 388] on span "Image" at bounding box center [752, 396] width 29 height 16
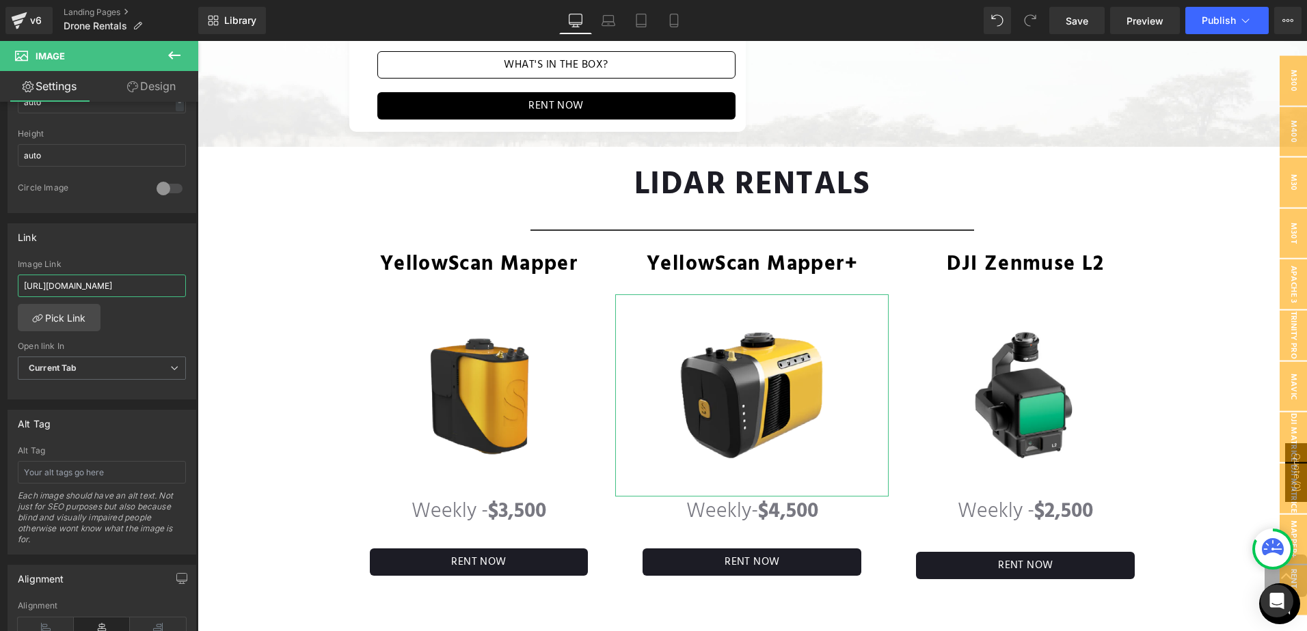
scroll to position [0, 55]
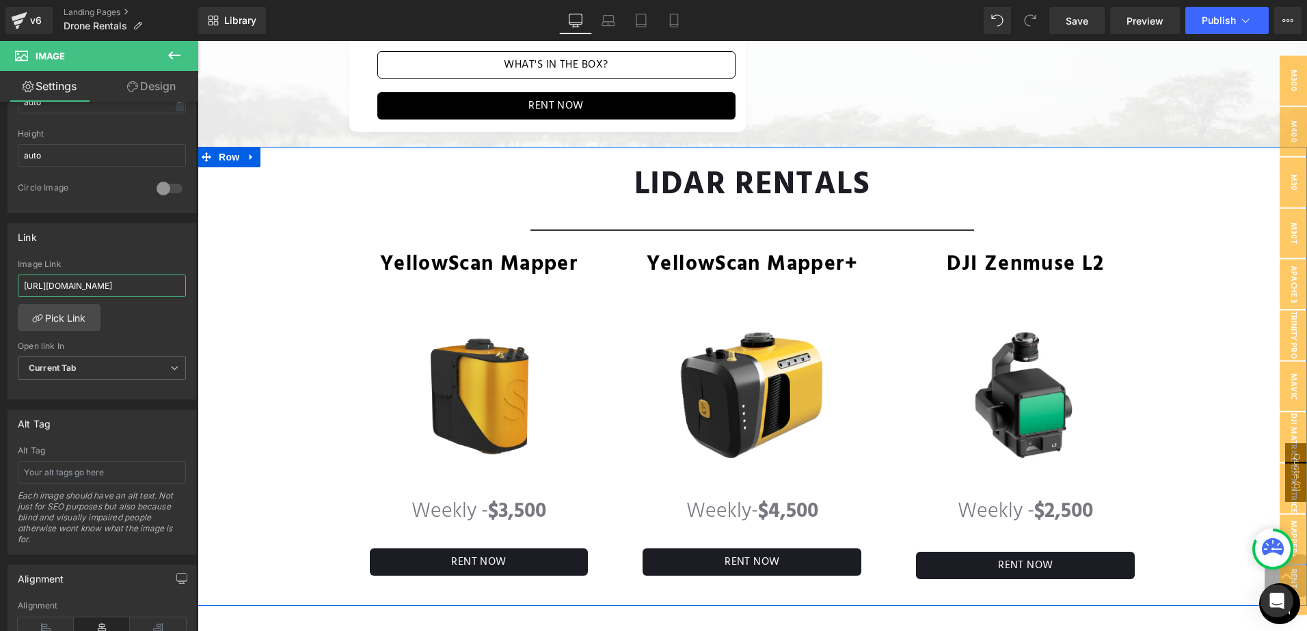
drag, startPoint x: 323, startPoint y: 322, endPoint x: 241, endPoint y: 285, distance: 89.9
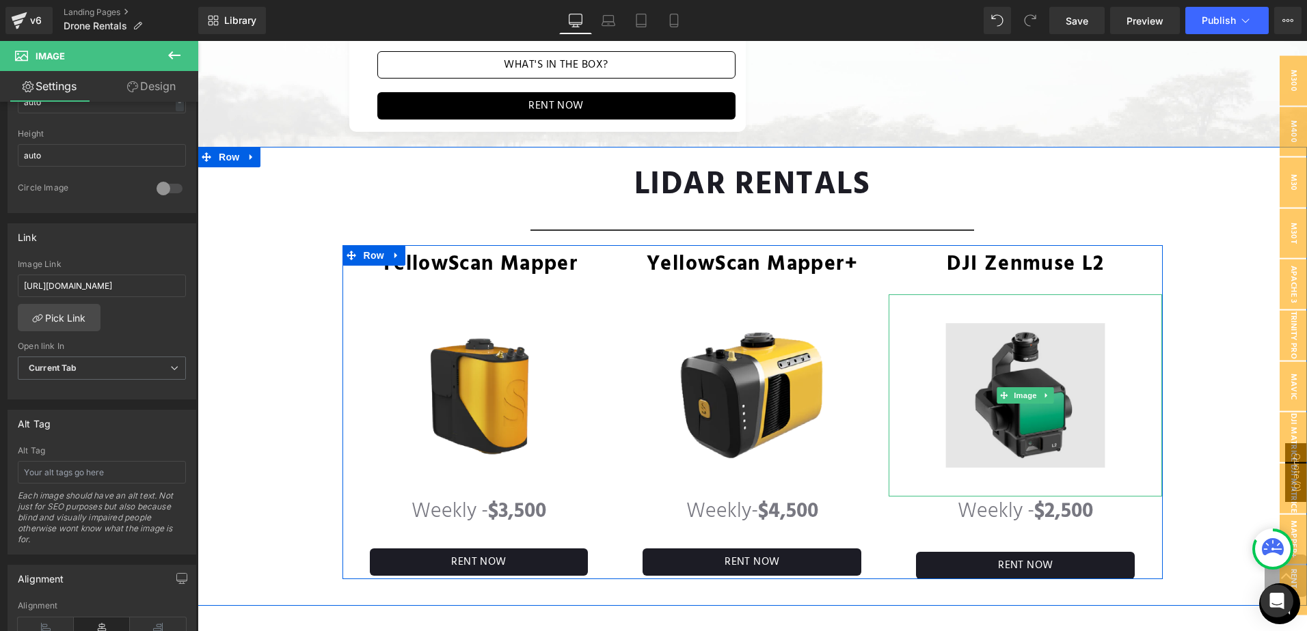
click at [971, 372] on img at bounding box center [1024, 396] width 273 height 203
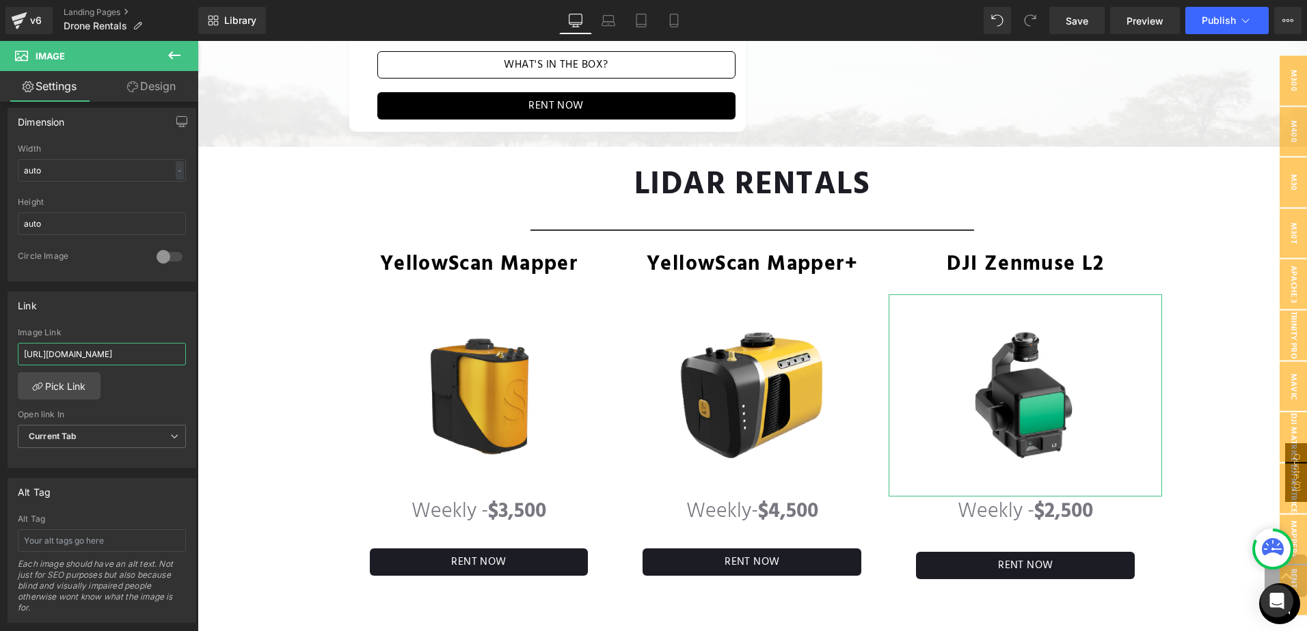
scroll to position [0, 109]
drag, startPoint x: 298, startPoint y: 396, endPoint x: 249, endPoint y: 355, distance: 64.0
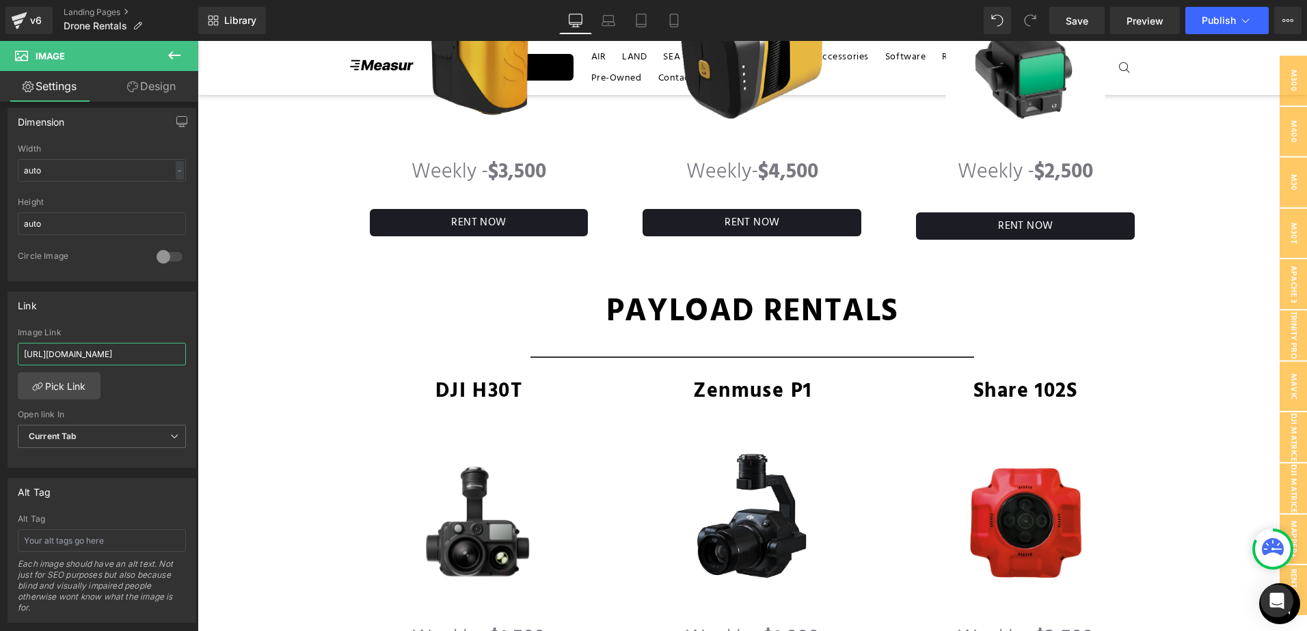
scroll to position [2811, 0]
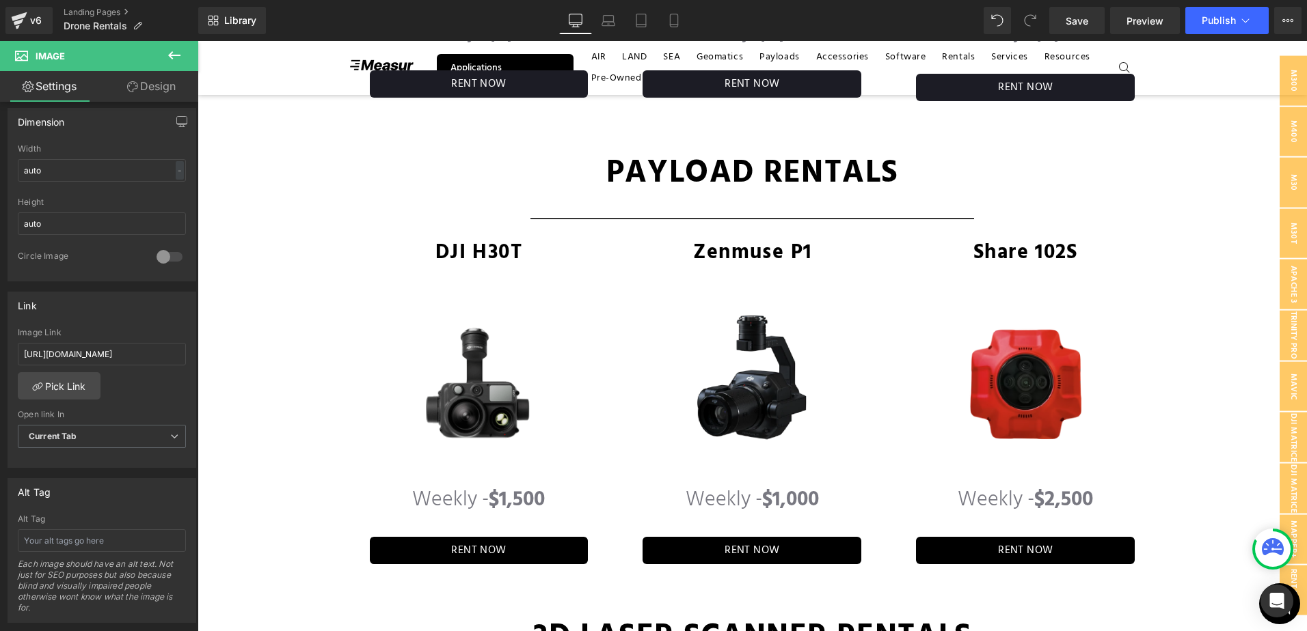
click at [482, 363] on div "Image" at bounding box center [478, 384] width 273 height 203
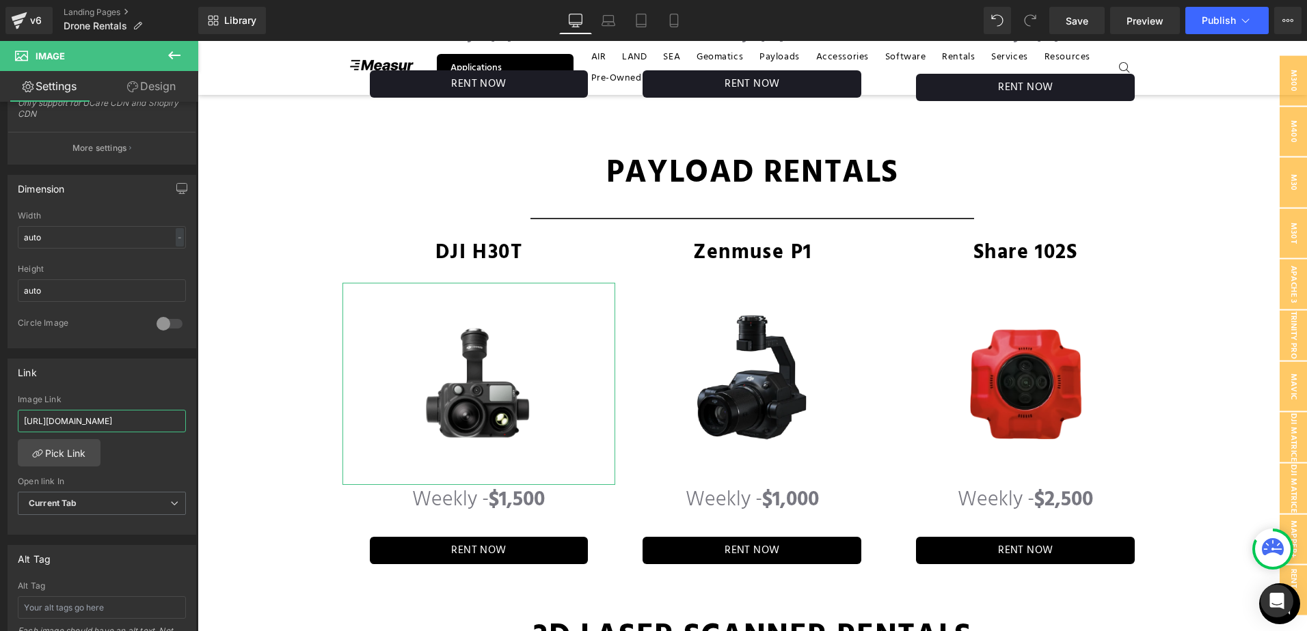
scroll to position [0, 148]
drag, startPoint x: 325, startPoint y: 452, endPoint x: 229, endPoint y: 424, distance: 100.3
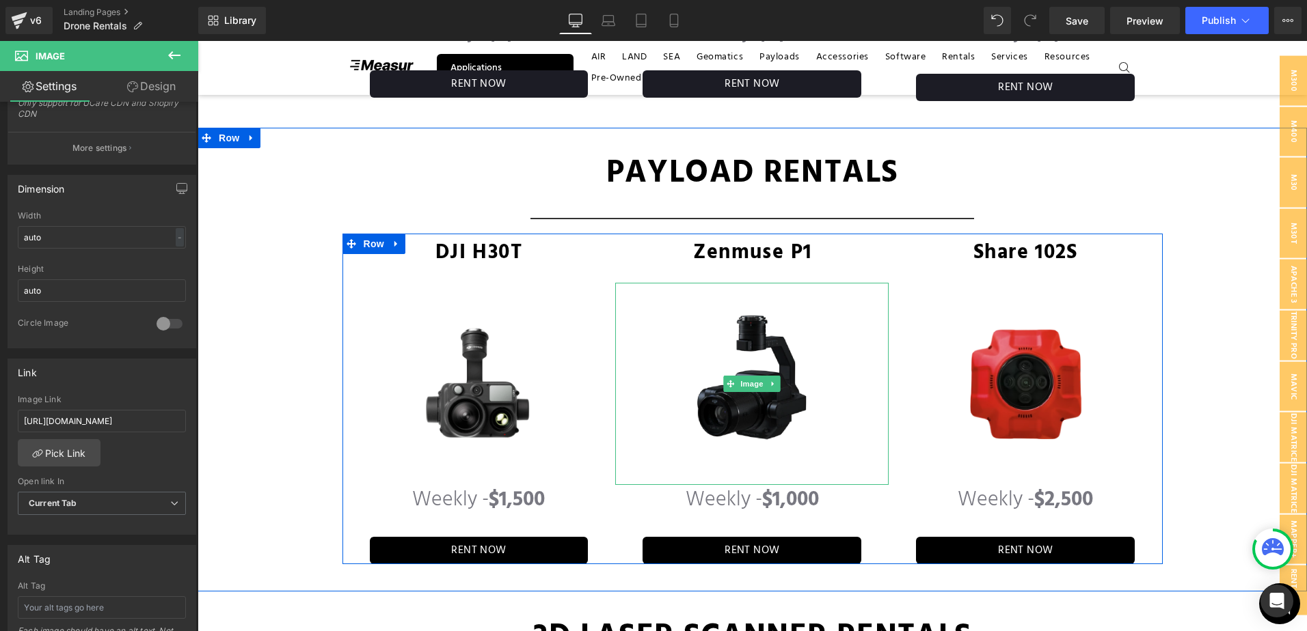
click at [734, 400] on img at bounding box center [751, 384] width 273 height 203
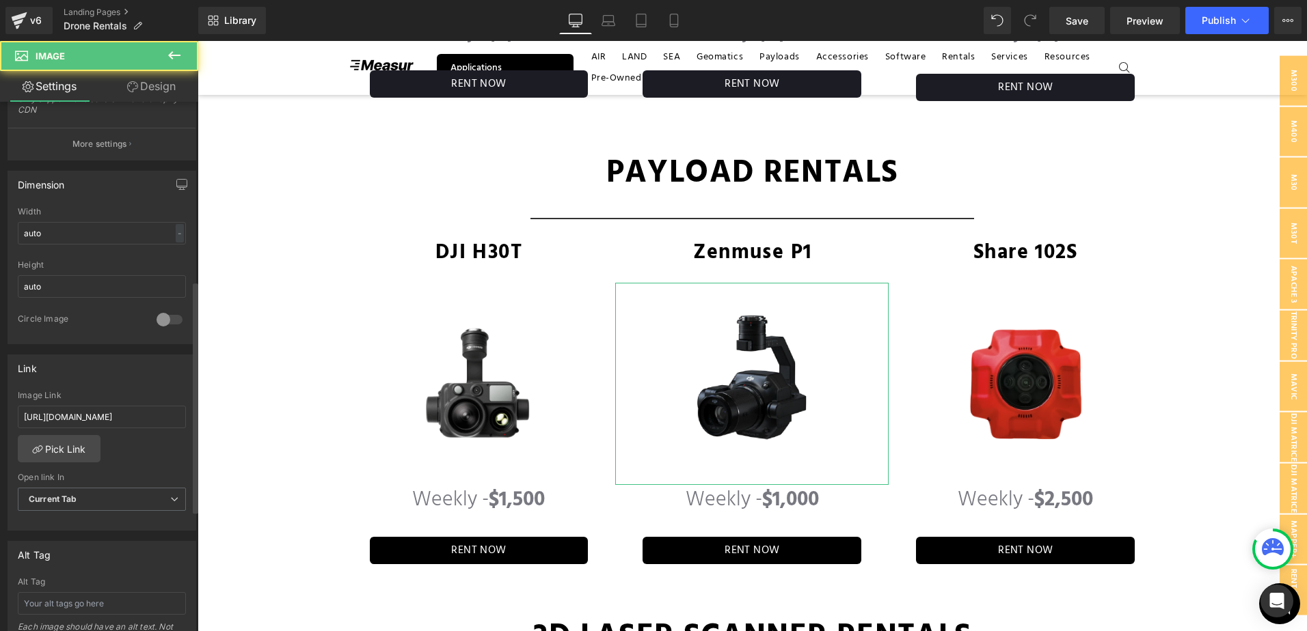
scroll to position [410, 0]
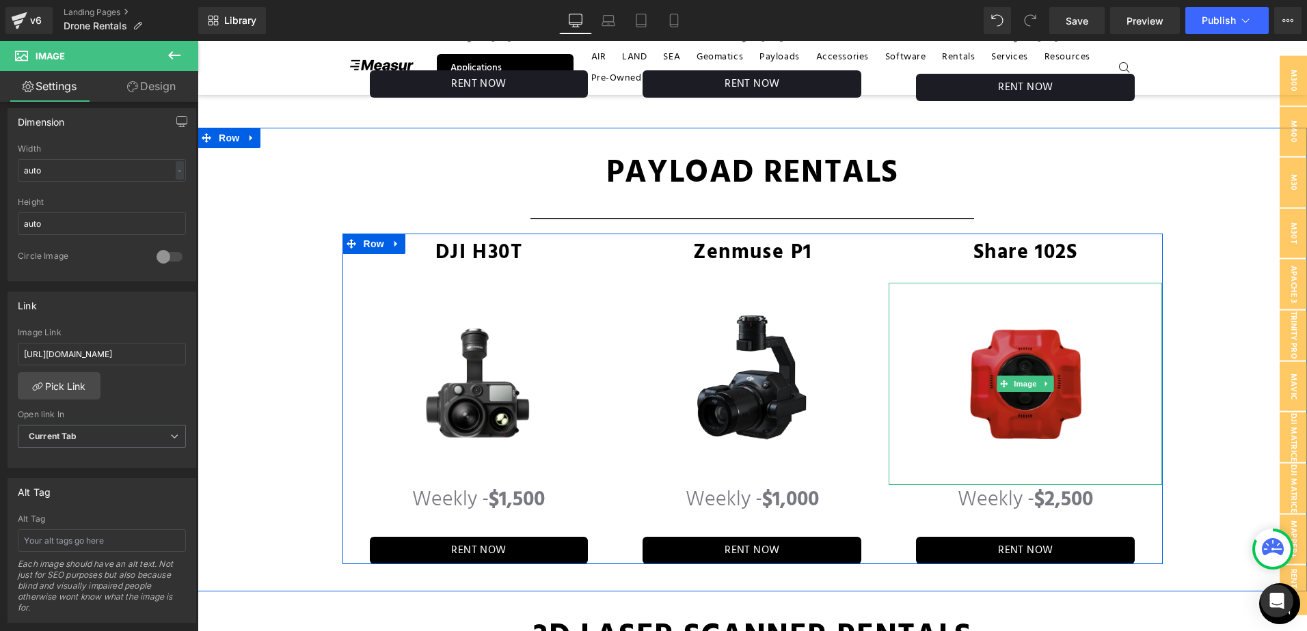
click at [1012, 387] on img at bounding box center [1024, 384] width 273 height 203
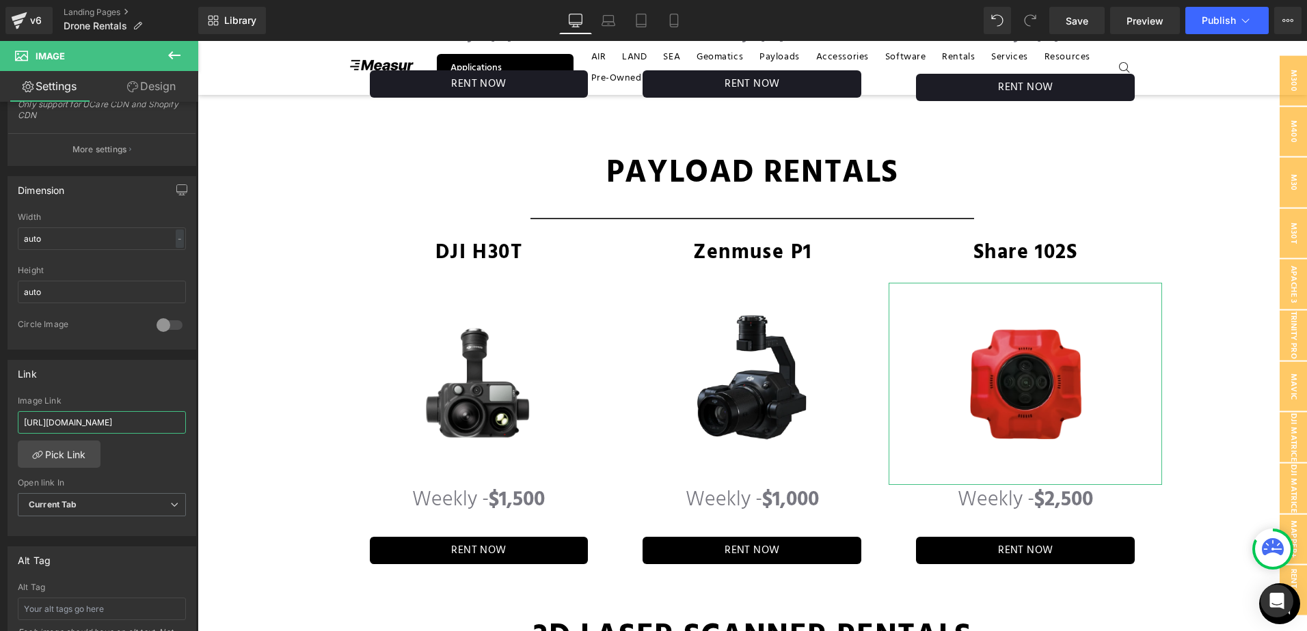
scroll to position [0, 132]
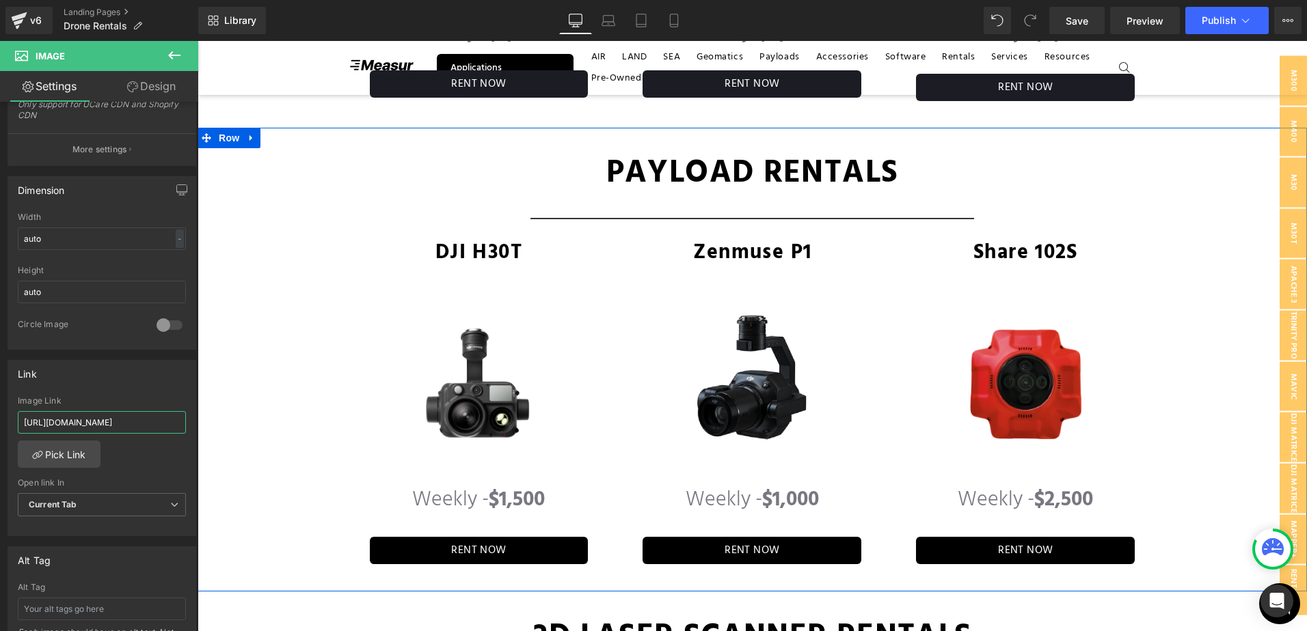
drag, startPoint x: 264, startPoint y: 459, endPoint x: 201, endPoint y: 430, distance: 70.0
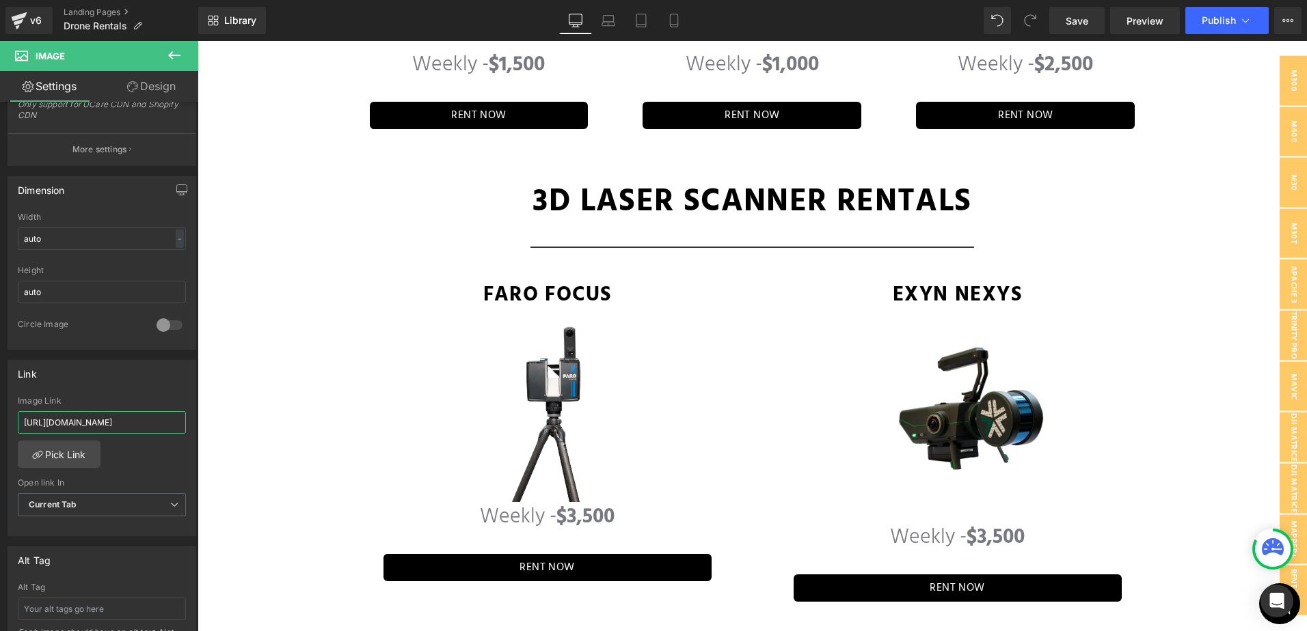
scroll to position [3358, 0]
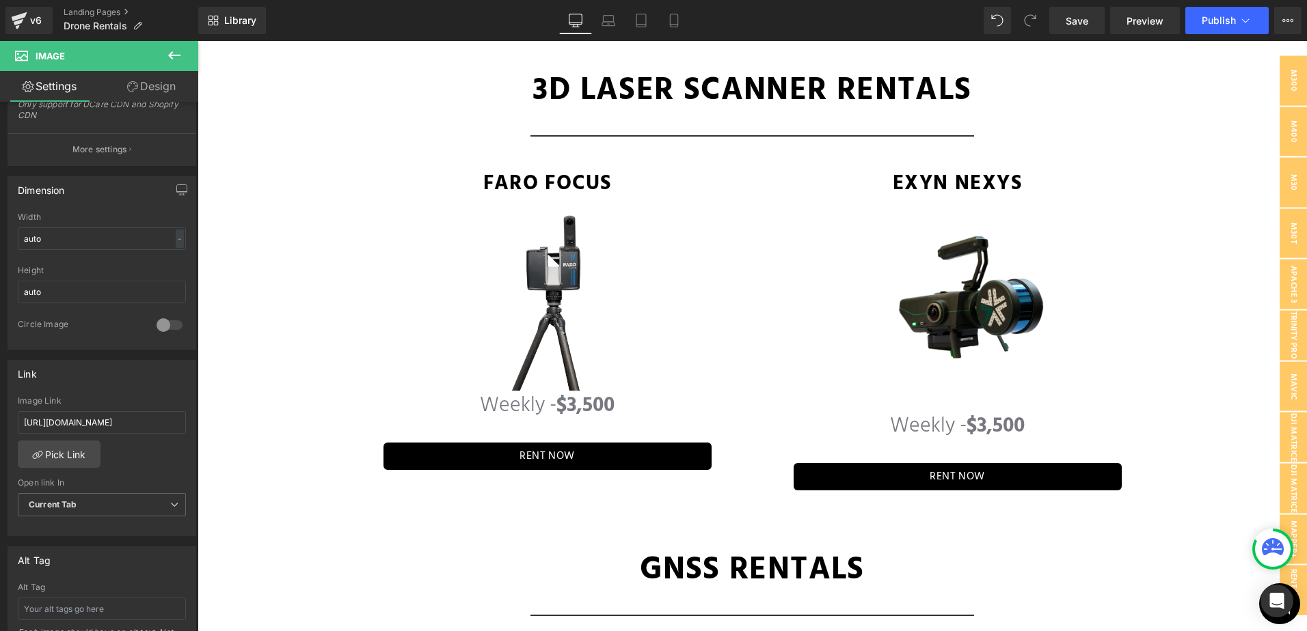
click at [534, 326] on img at bounding box center [547, 302] width 137 height 177
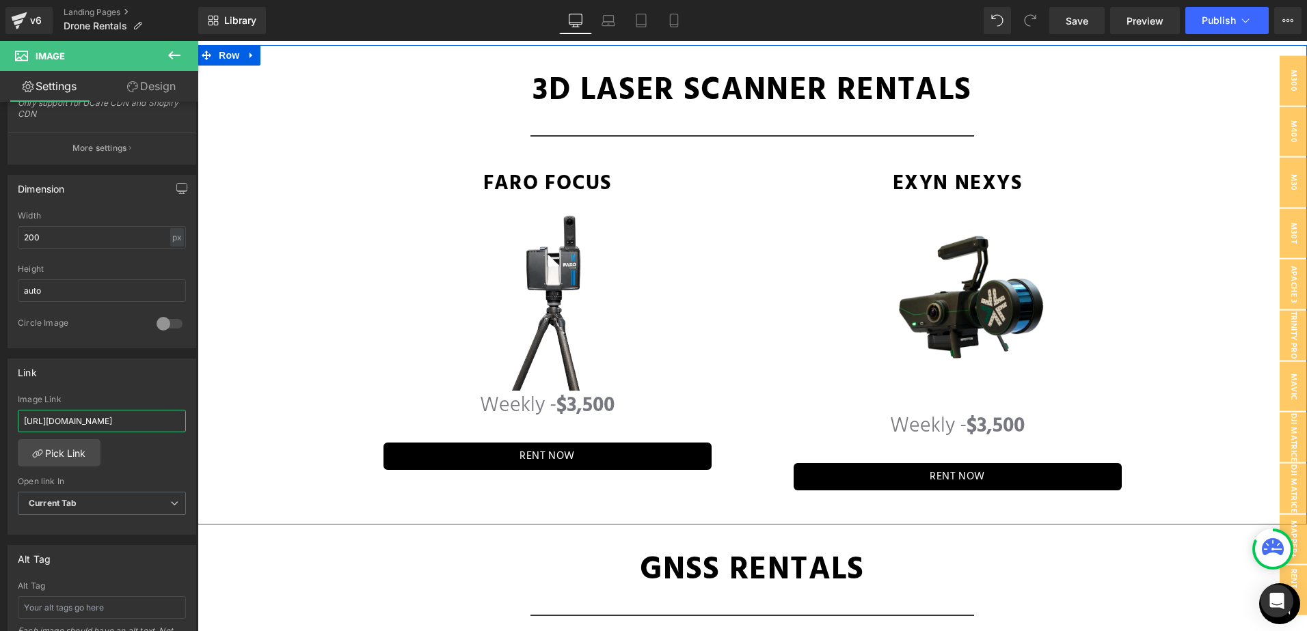
drag, startPoint x: 297, startPoint y: 466, endPoint x: 215, endPoint y: 431, distance: 90.0
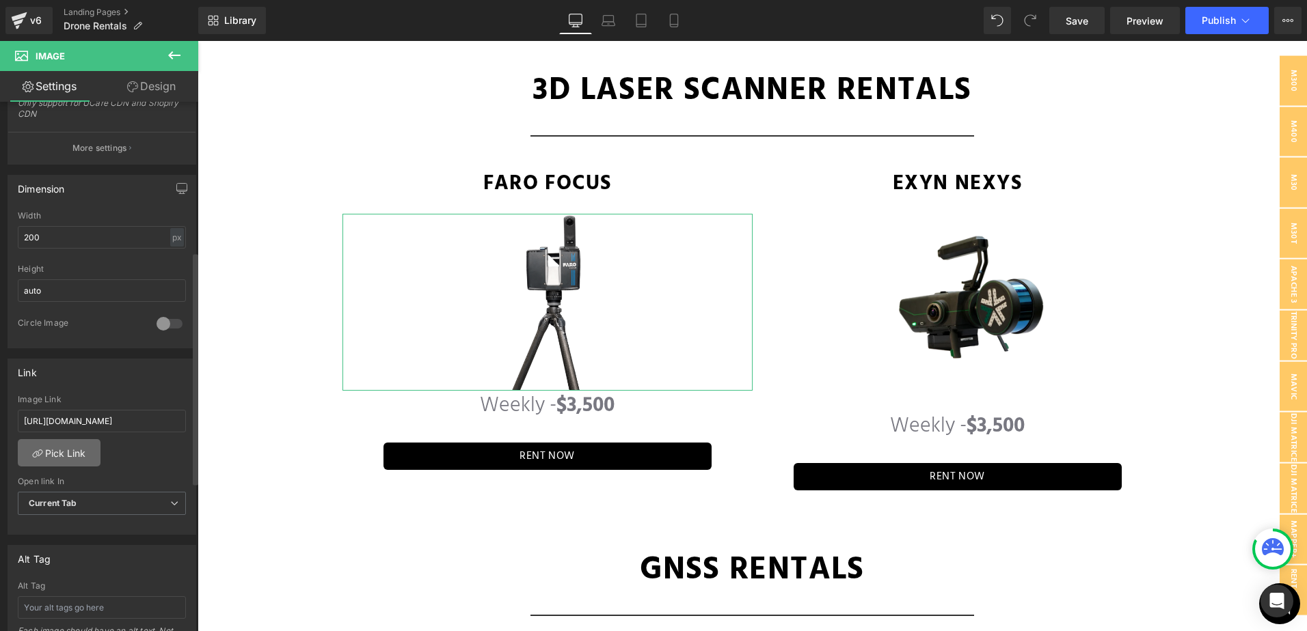
click at [80, 454] on link "Pick Link" at bounding box center [59, 452] width 83 height 27
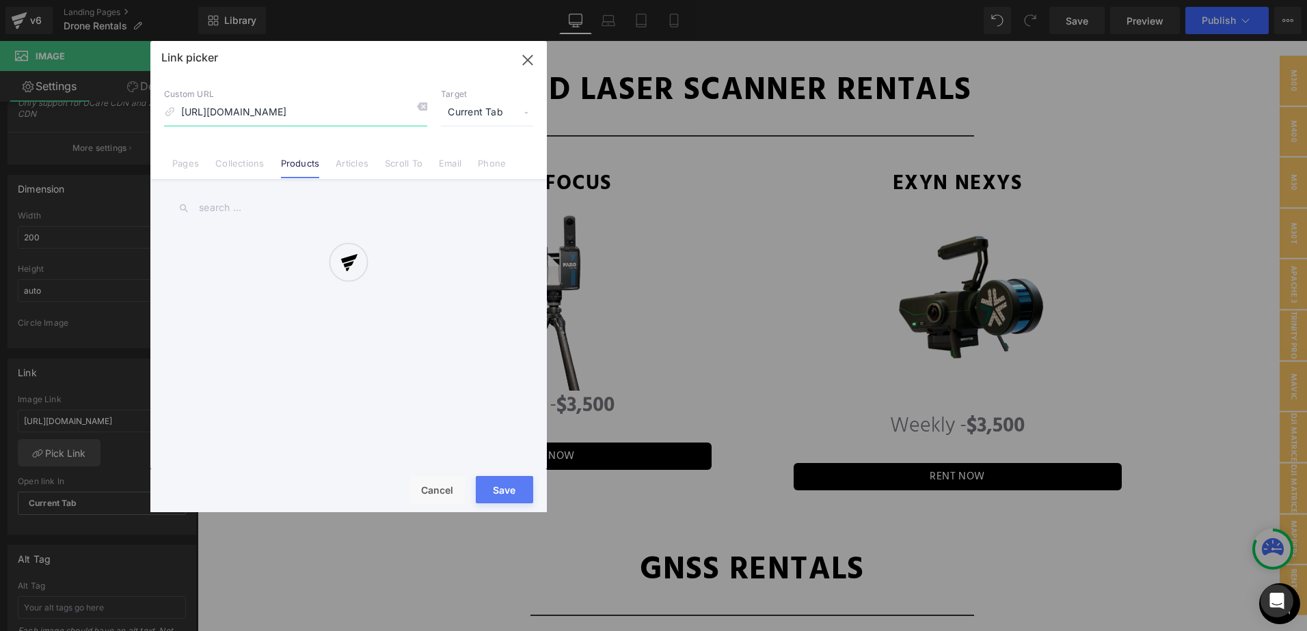
scroll to position [0, 90]
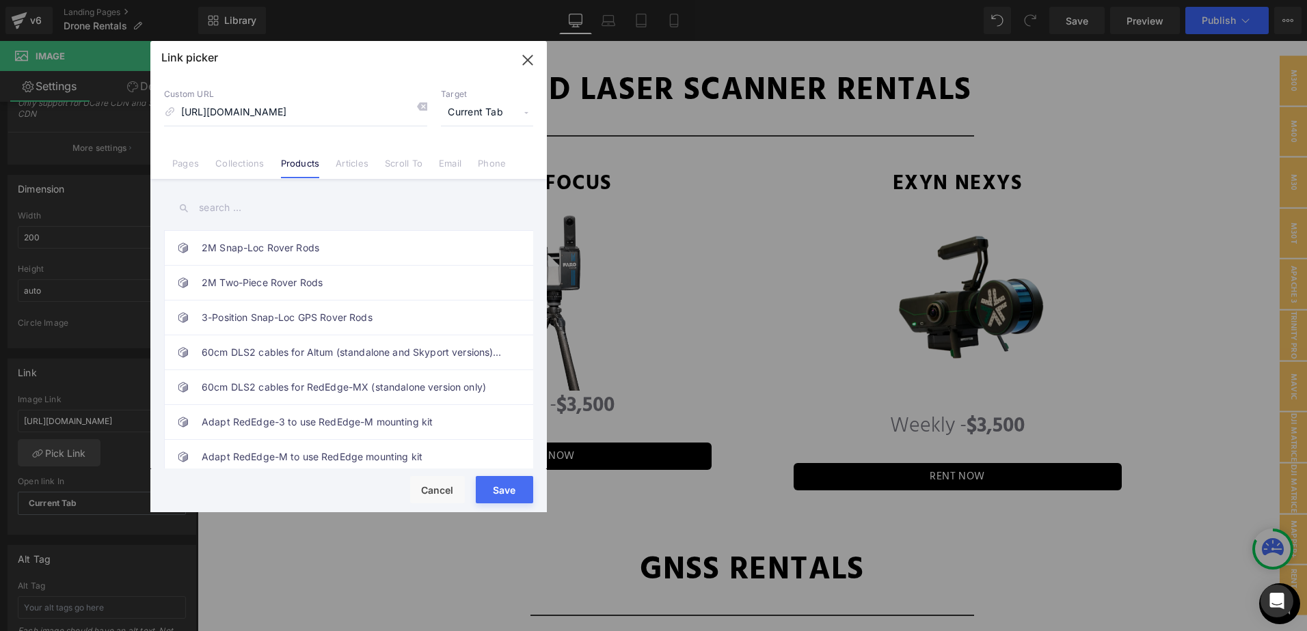
click at [297, 206] on input "text" at bounding box center [348, 208] width 369 height 31
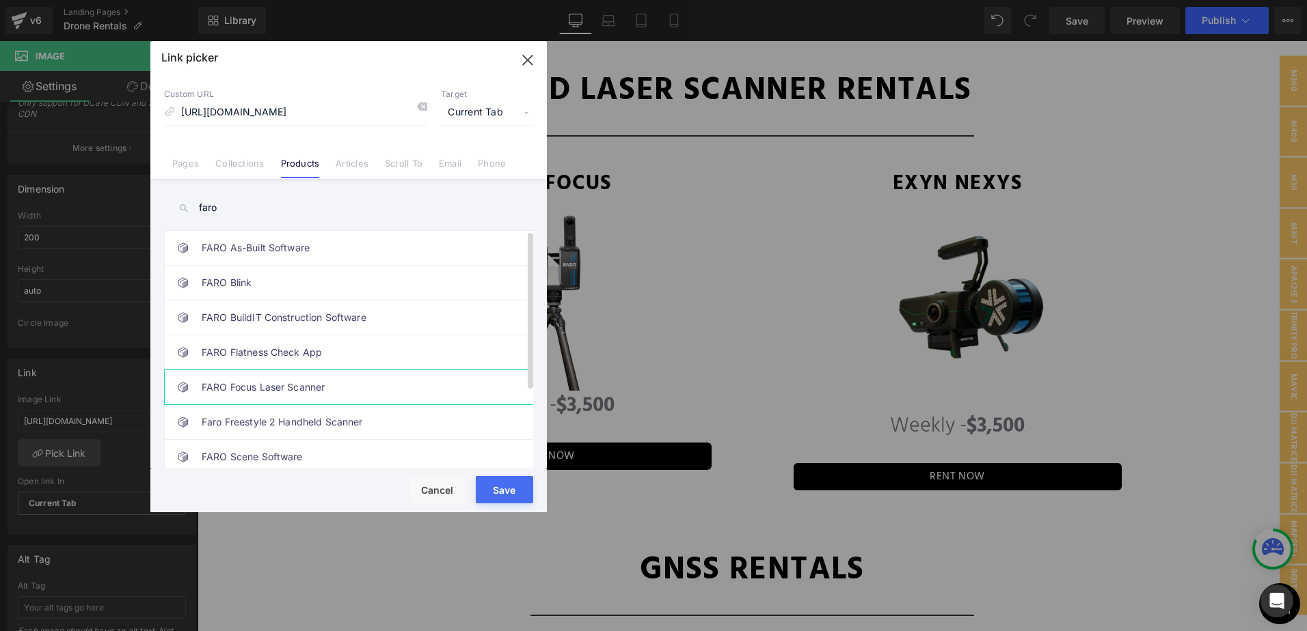
type input "faro"
click at [387, 380] on link "FARO Focus Laser Scanner" at bounding box center [352, 387] width 301 height 34
click at [491, 490] on button "Save" at bounding box center [504, 489] width 57 height 27
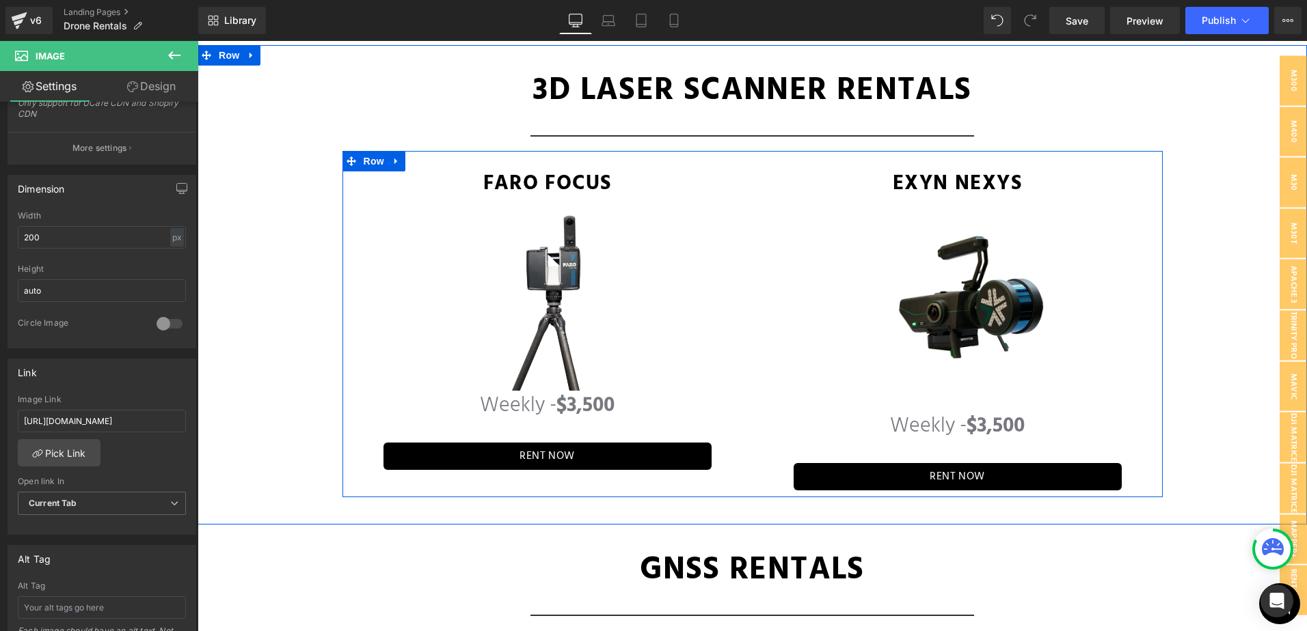
click at [932, 323] on img at bounding box center [957, 299] width 205 height 137
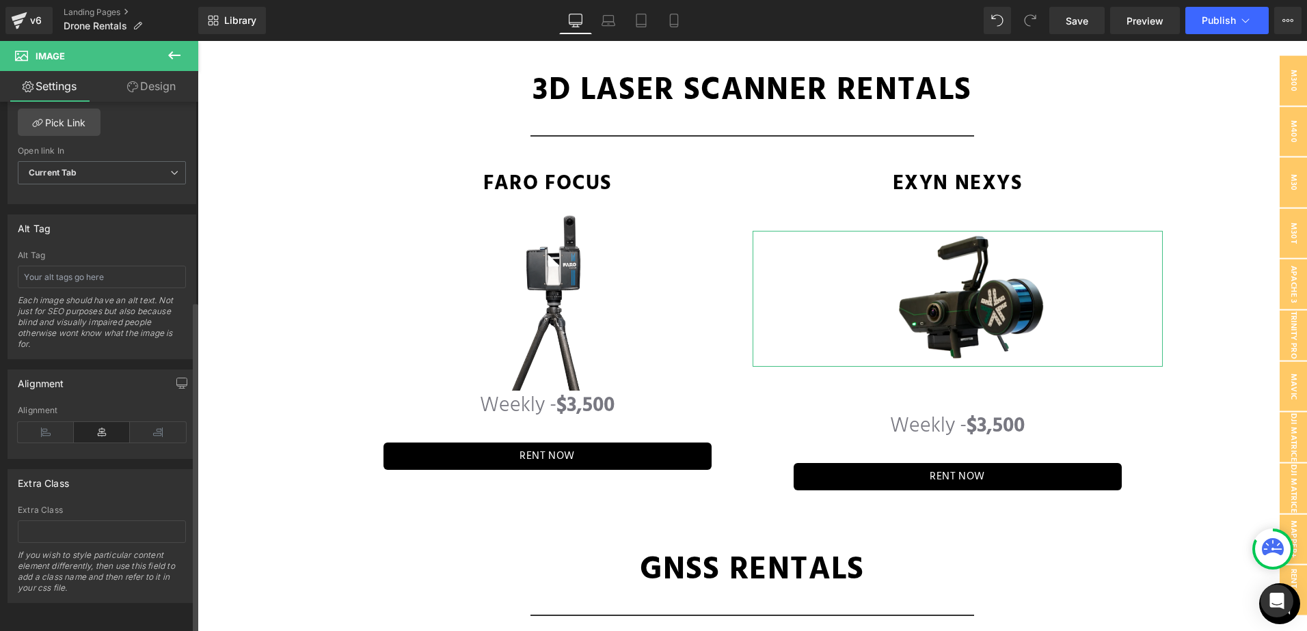
scroll to position [478, 0]
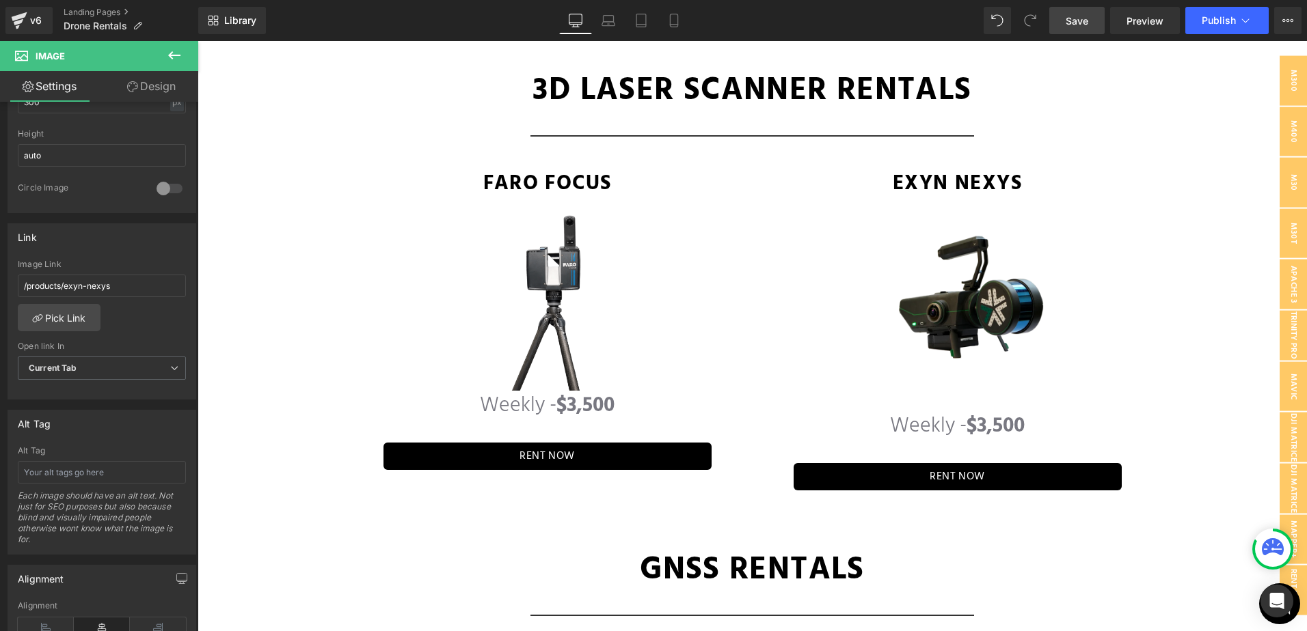
click at [1075, 9] on link "Save" at bounding box center [1076, 20] width 55 height 27
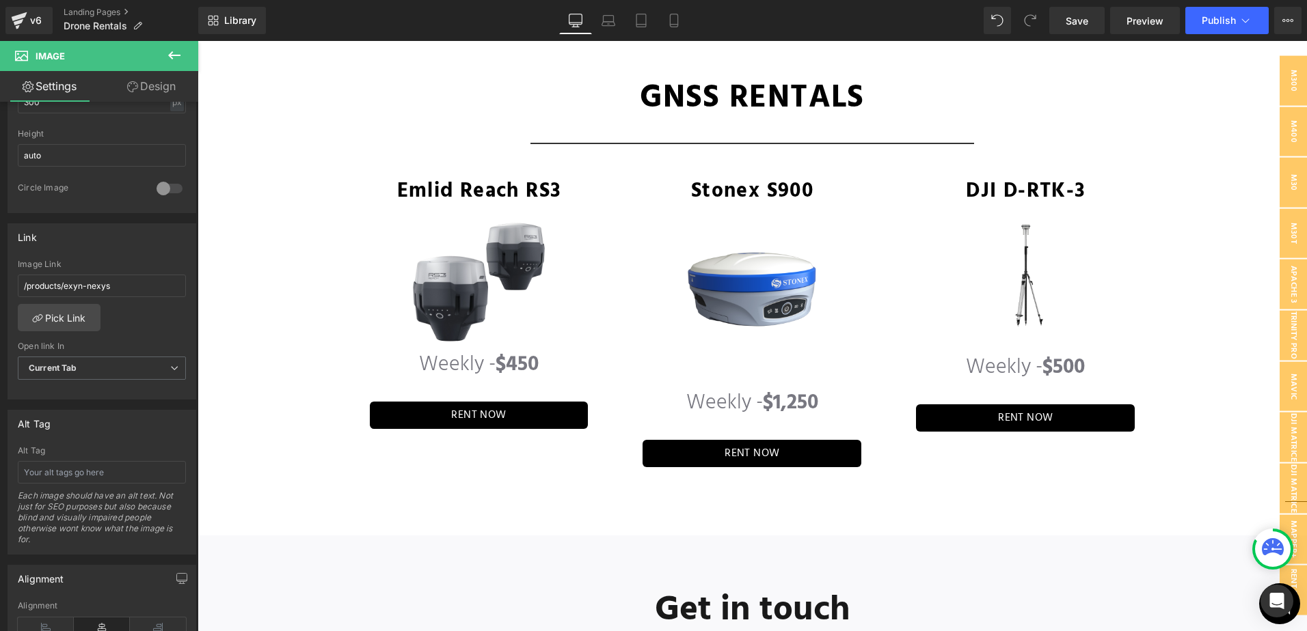
scroll to position [3836, 0]
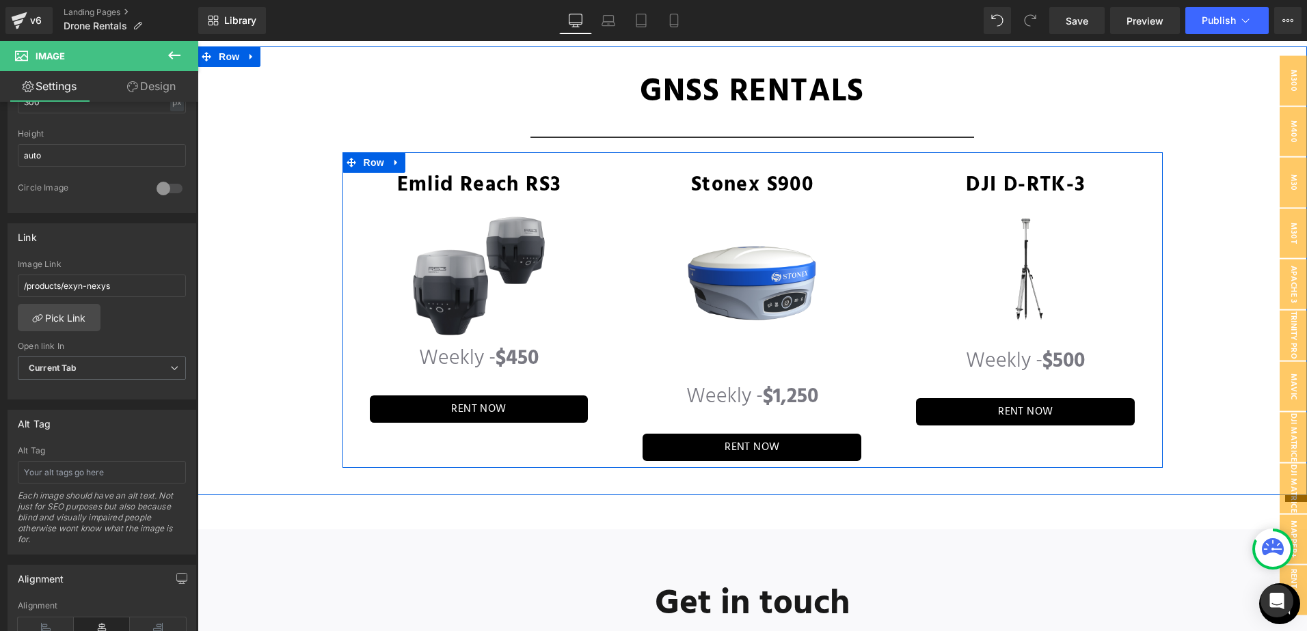
click at [459, 267] on img at bounding box center [478, 276] width 137 height 122
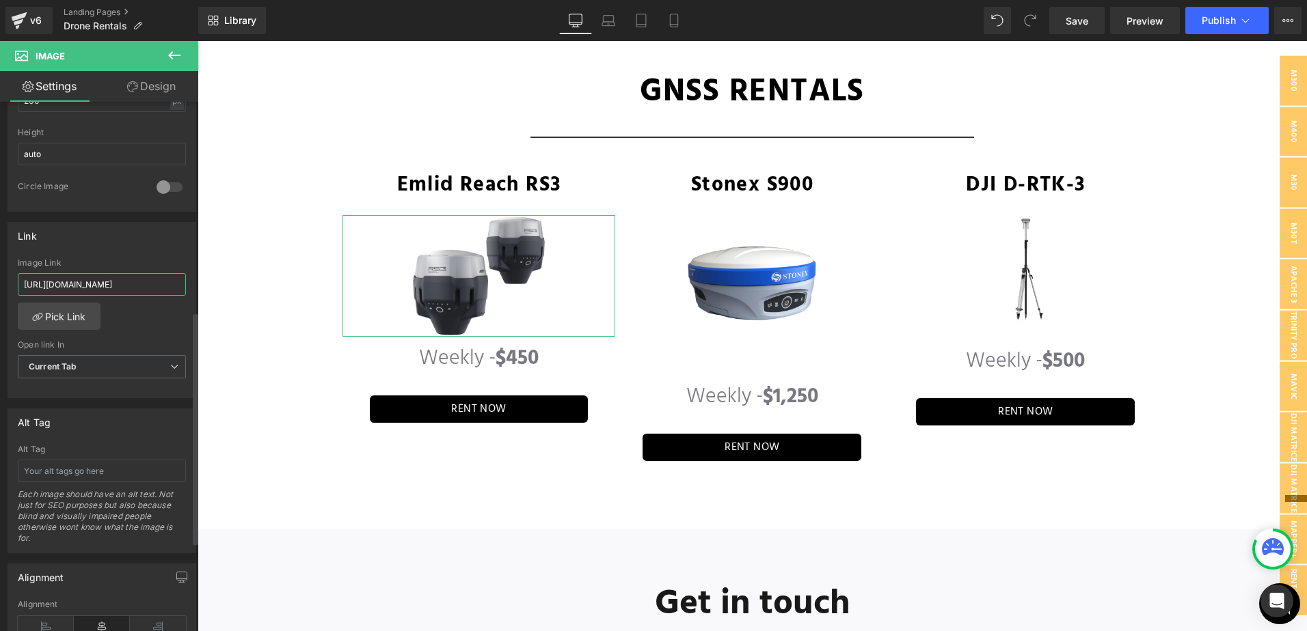
scroll to position [0, 132]
drag, startPoint x: 176, startPoint y: 280, endPoint x: 187, endPoint y: 280, distance: 11.0
click at [187, 280] on div "[URL][DOMAIN_NAME] Image Link [URL][DOMAIN_NAME] Pick Link Current Tab New Tab …" at bounding box center [101, 328] width 187 height 140
click at [68, 316] on link "Pick Link" at bounding box center [59, 316] width 83 height 27
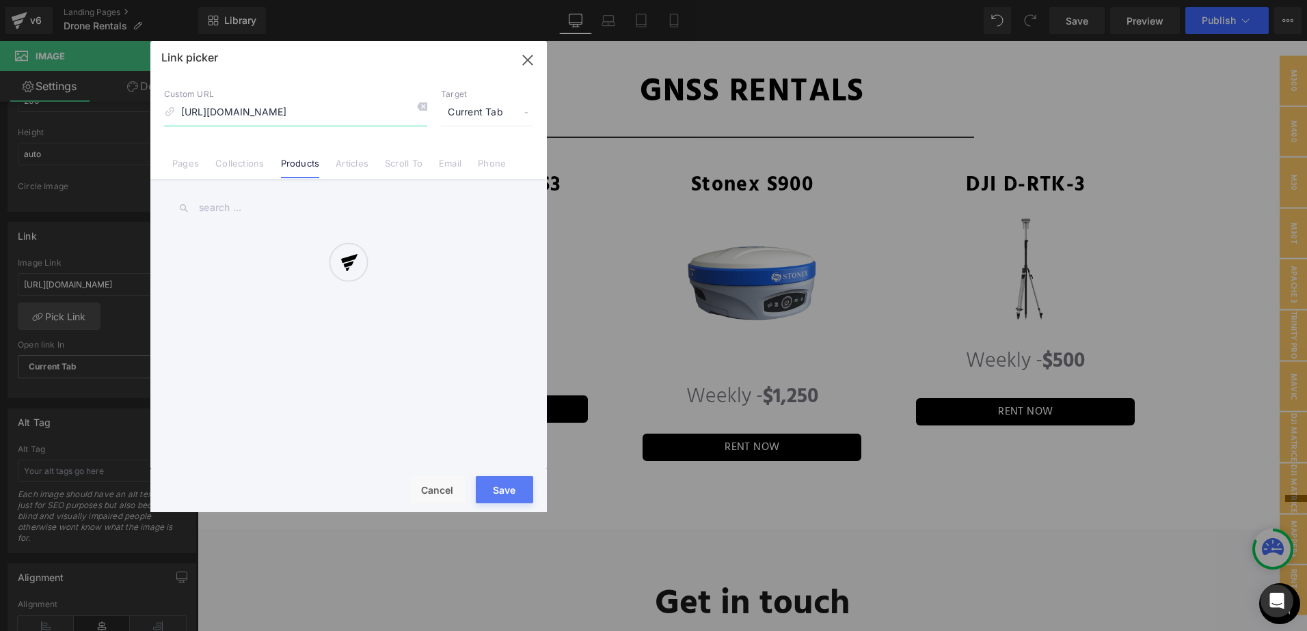
scroll to position [0, 90]
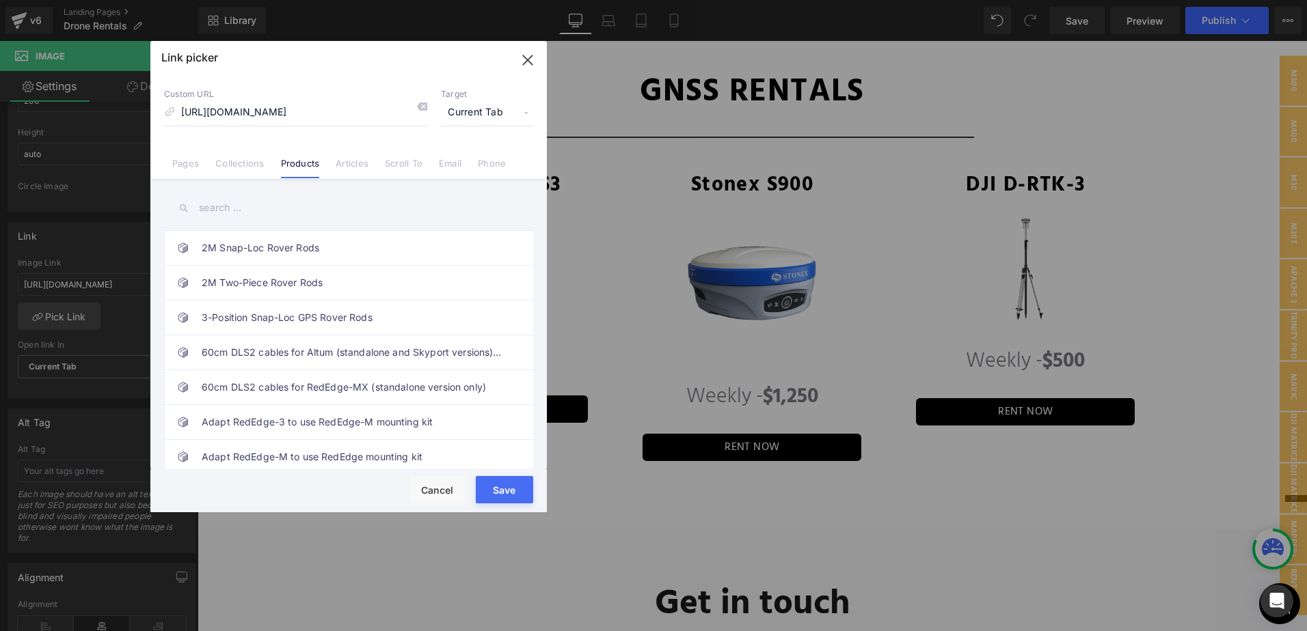
click at [284, 208] on input "text" at bounding box center [348, 208] width 369 height 31
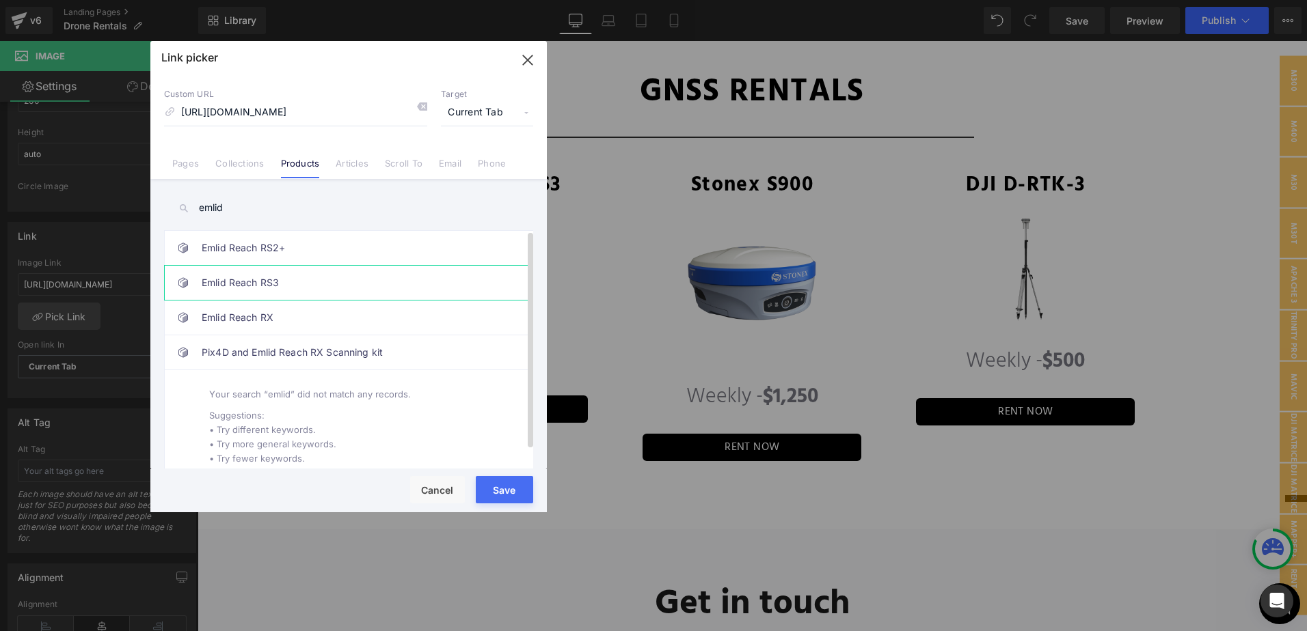
type input "emlid"
click at [372, 284] on link "Emlid Reach RS3" at bounding box center [352, 283] width 301 height 34
click at [484, 487] on button "Save" at bounding box center [504, 489] width 57 height 27
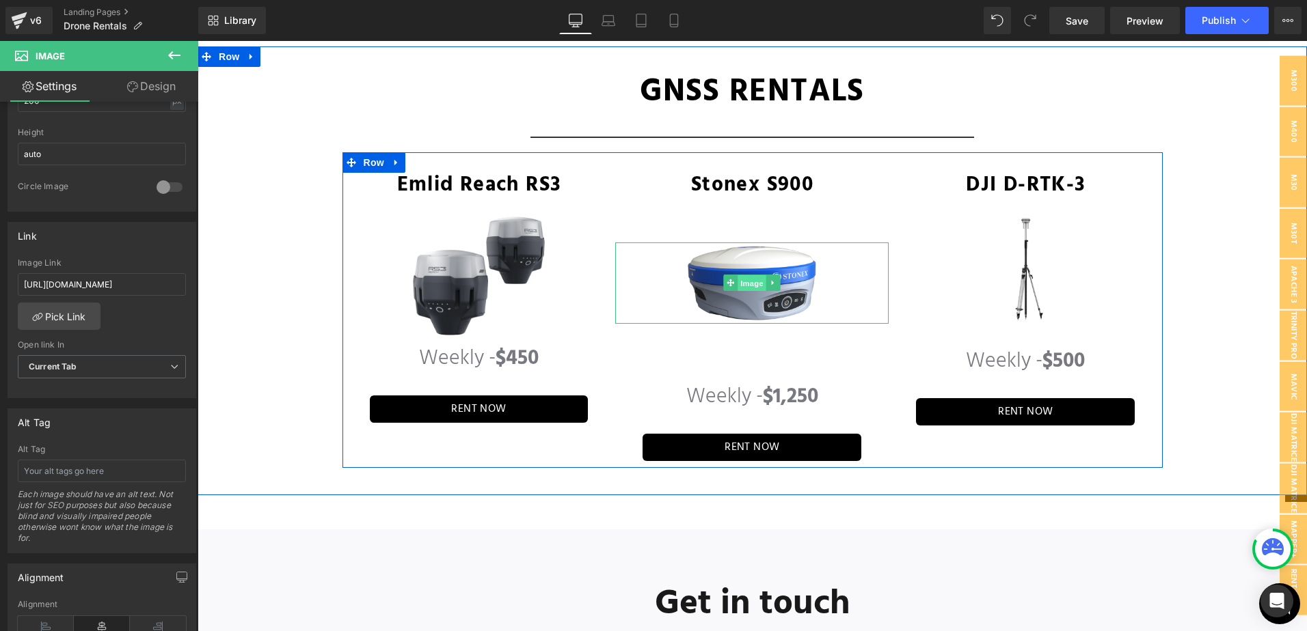
click at [741, 275] on span "Image" at bounding box center [752, 283] width 29 height 16
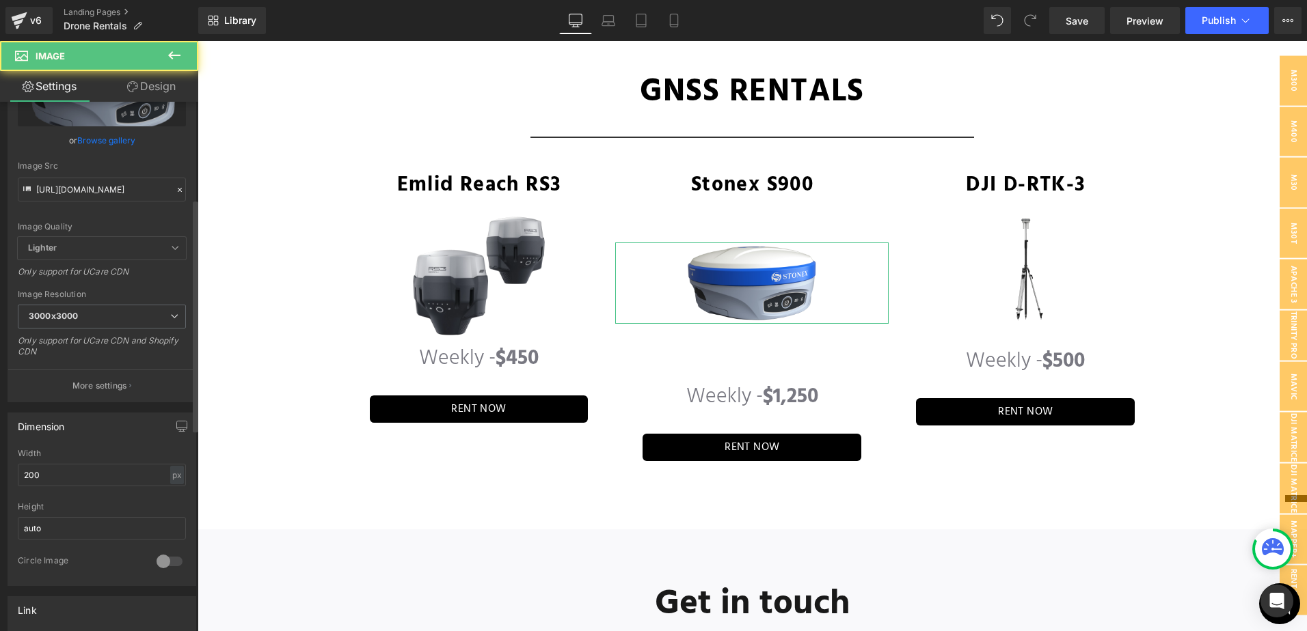
scroll to position [410, 0]
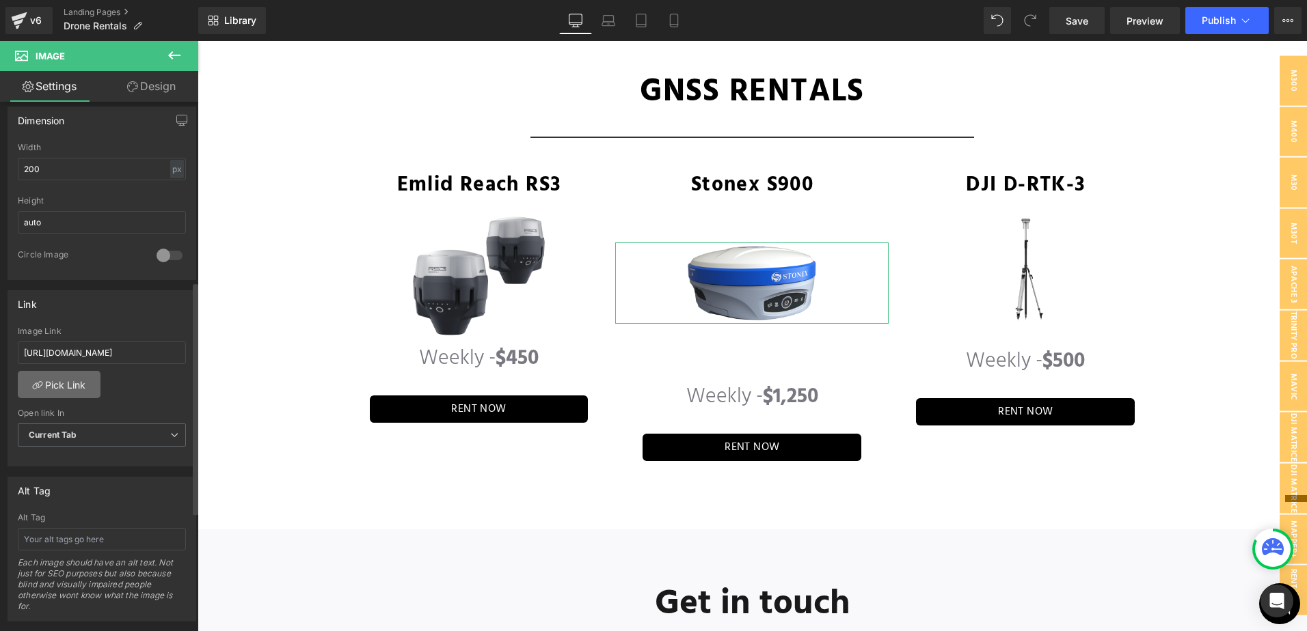
click at [39, 394] on link "Pick Link" at bounding box center [59, 384] width 83 height 27
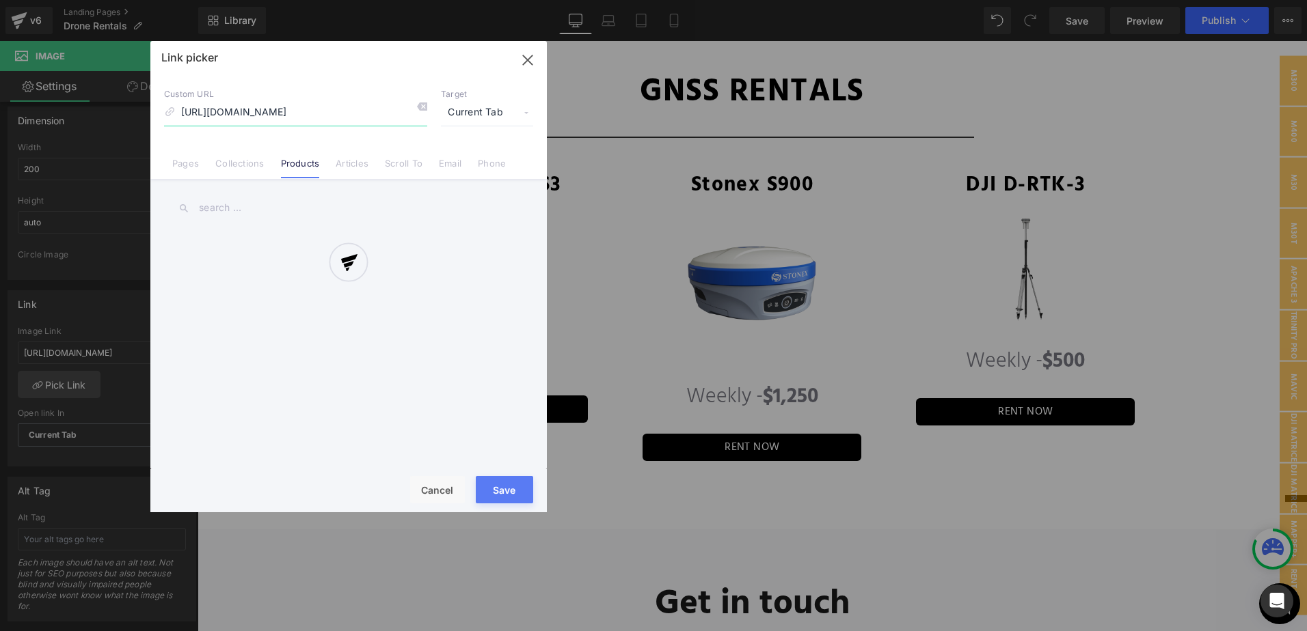
scroll to position [0, 90]
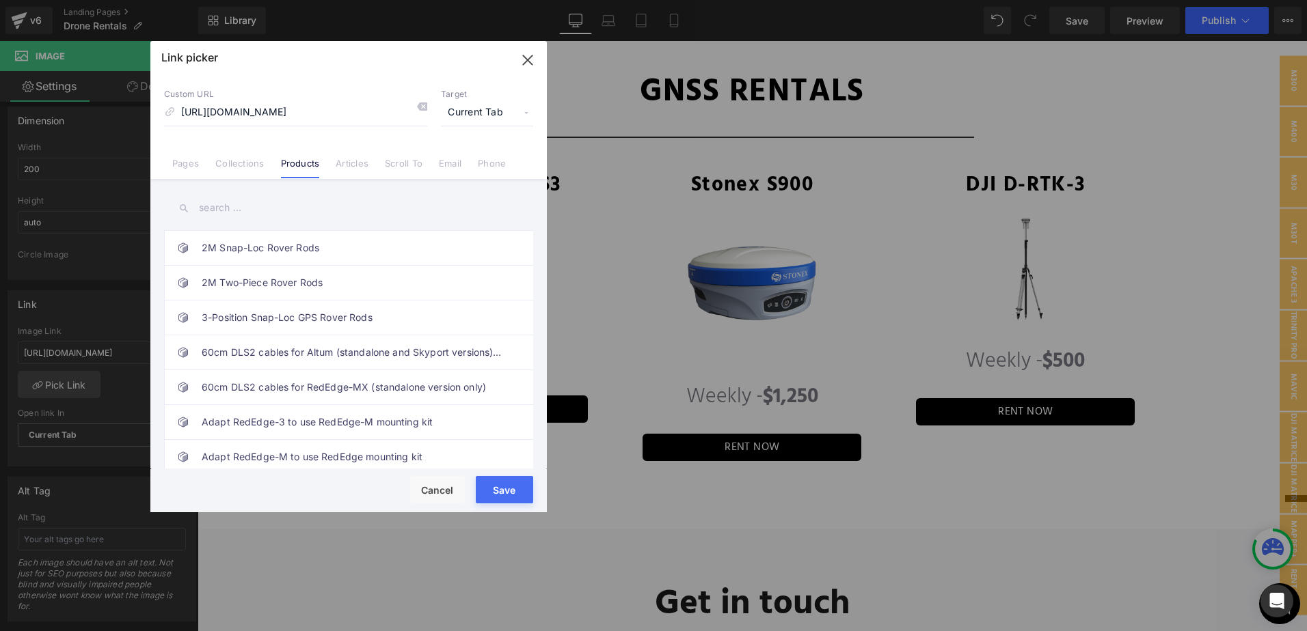
click at [220, 218] on input "text" at bounding box center [348, 208] width 369 height 31
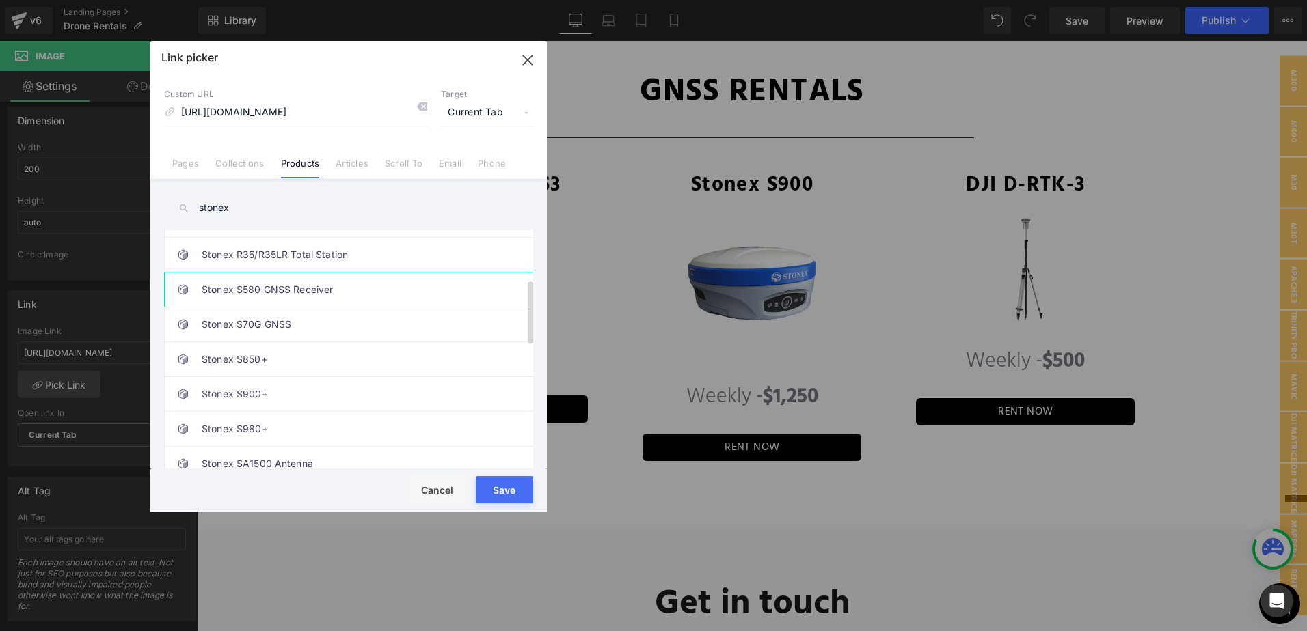
scroll to position [137, 0]
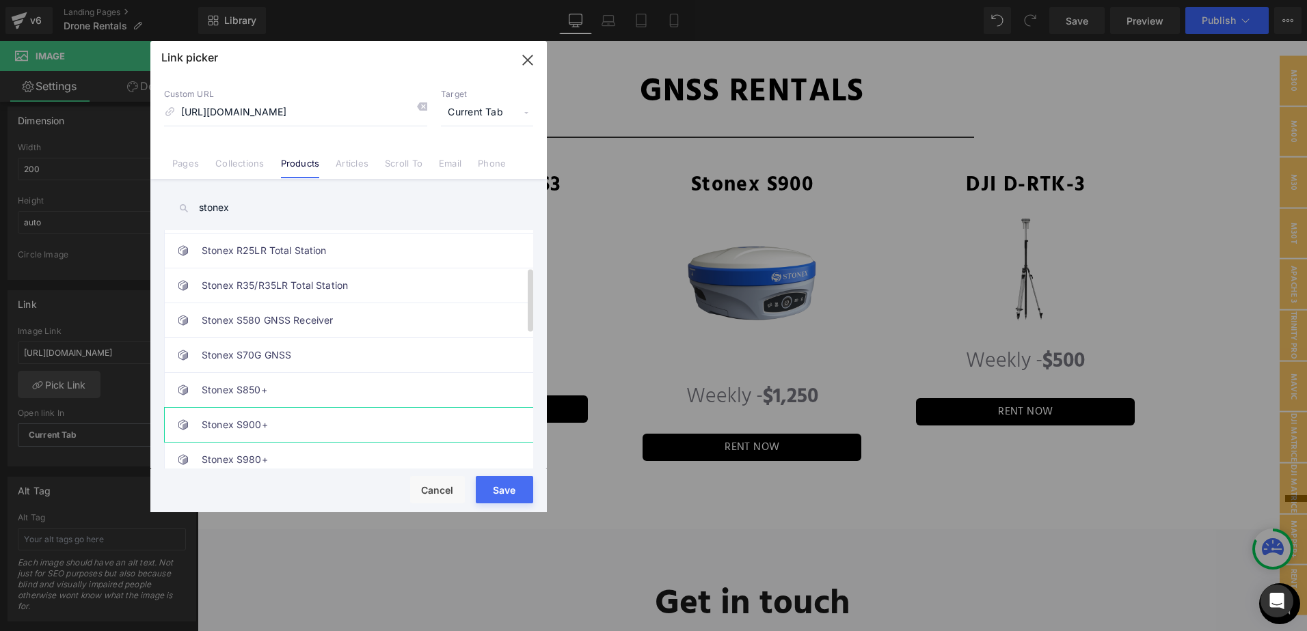
click at [437, 424] on link "Stonex S900+" at bounding box center [352, 425] width 301 height 34
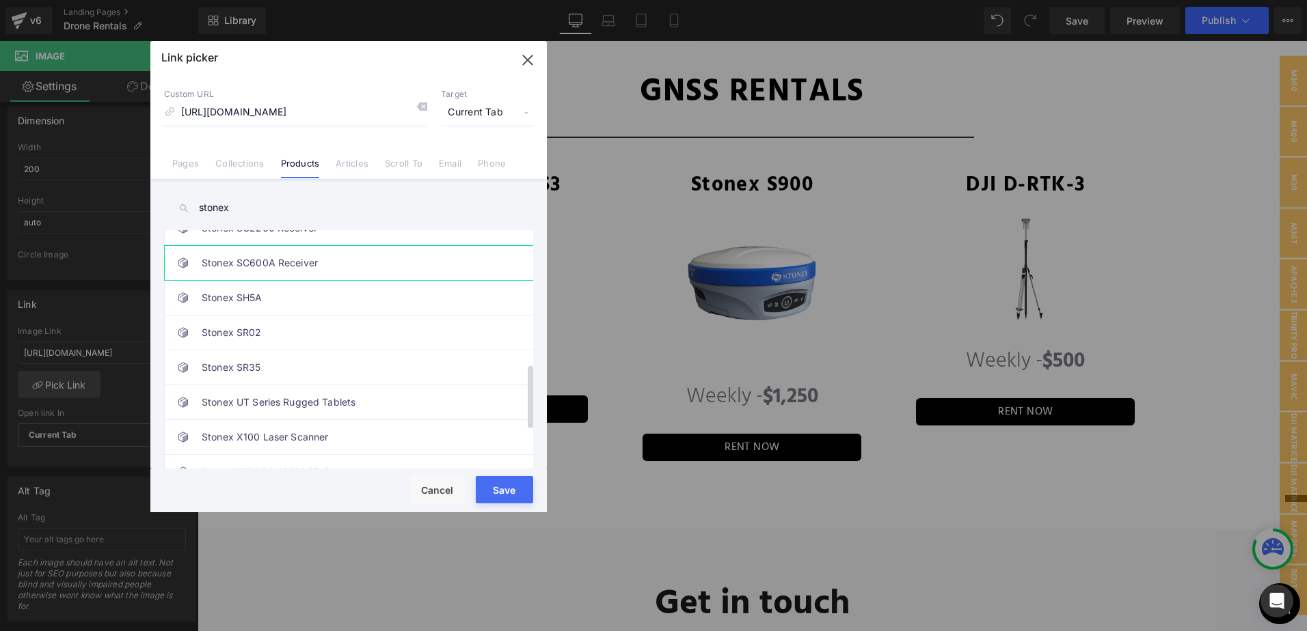
scroll to position [547, 0]
click at [294, 211] on input "stonex" at bounding box center [348, 208] width 369 height 31
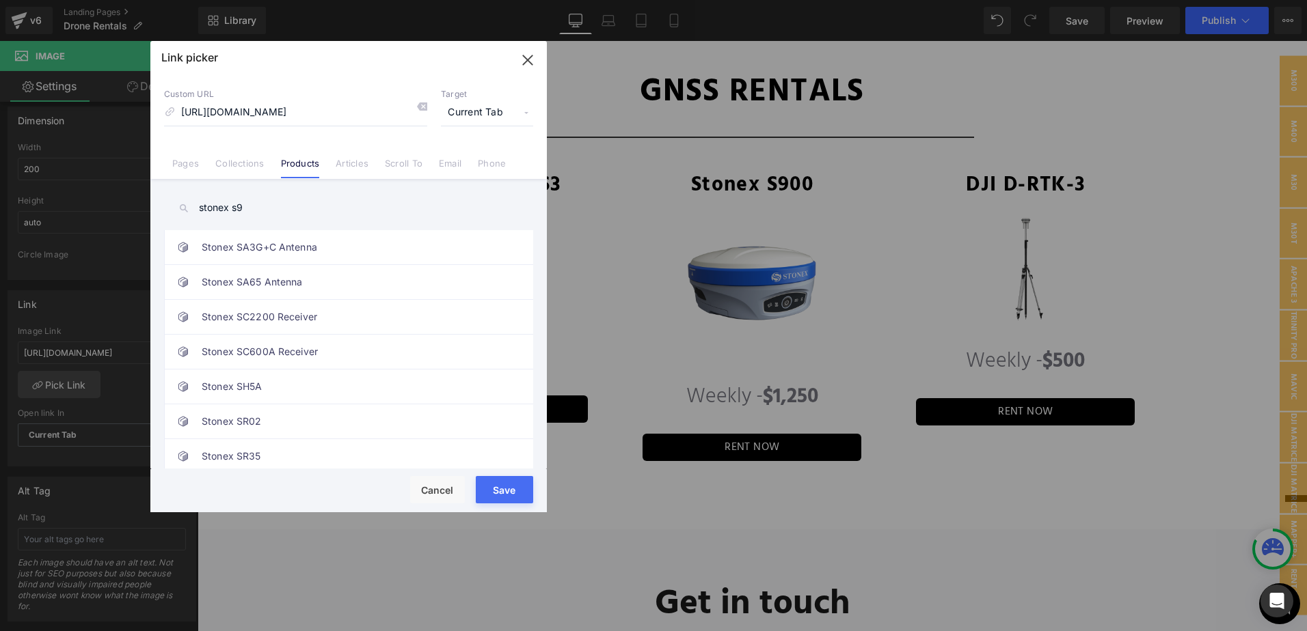
scroll to position [0, 0]
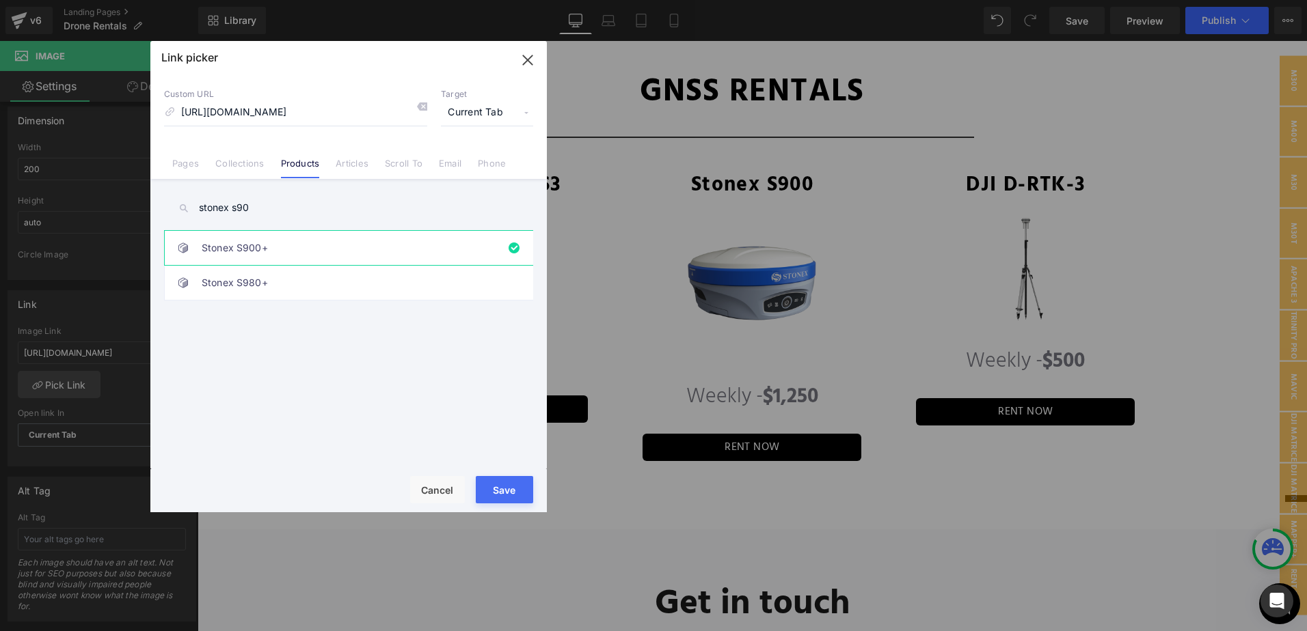
type input "stonex s900"
drag, startPoint x: 524, startPoint y: 68, endPoint x: 592, endPoint y: 125, distance: 88.7
click at [524, 68] on icon "button" at bounding box center [528, 60] width 22 height 22
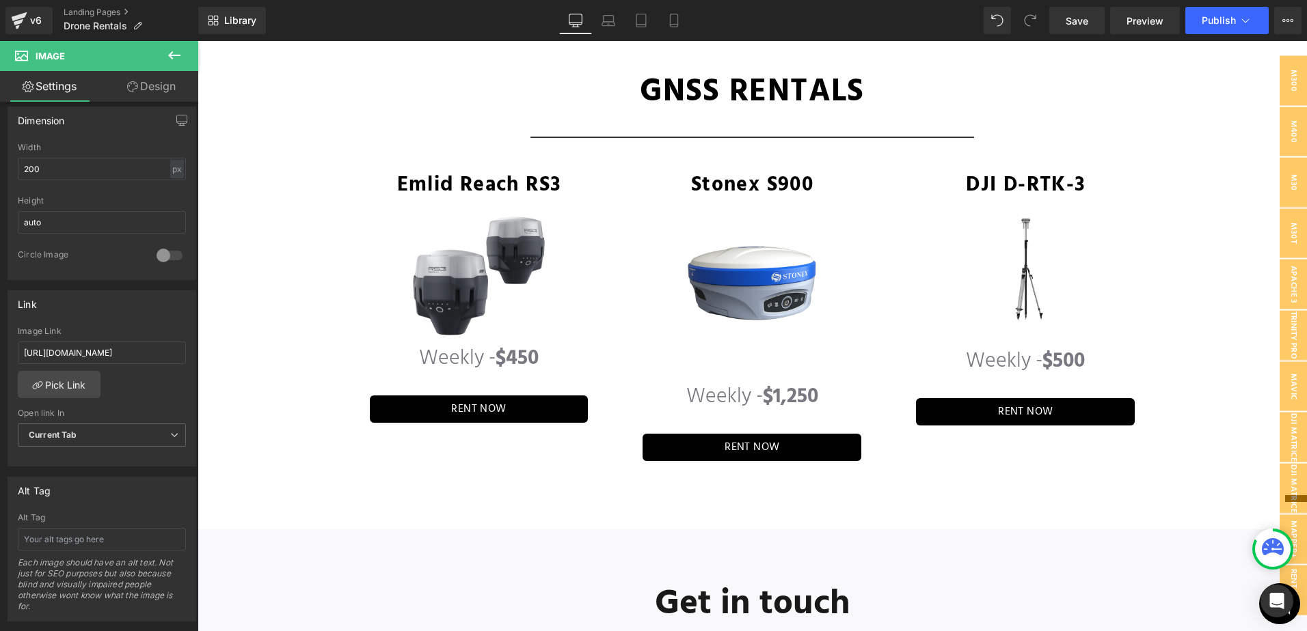
click at [1023, 273] on img at bounding box center [1026, 269] width 154 height 108
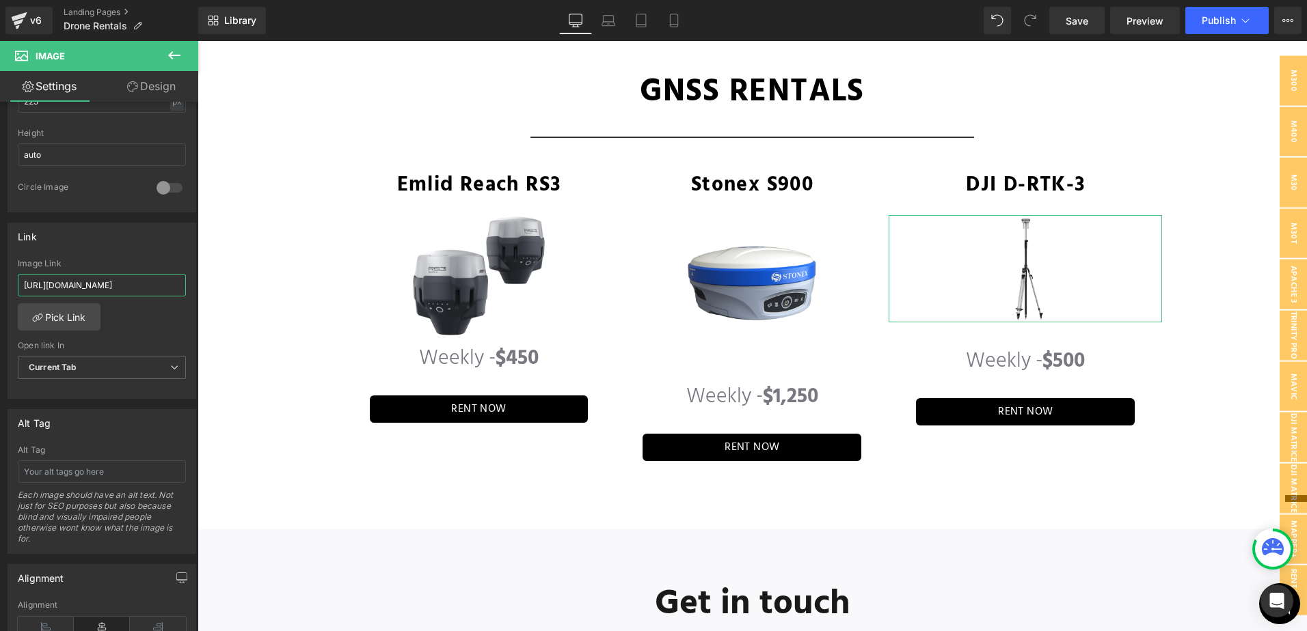
scroll to position [0, 132]
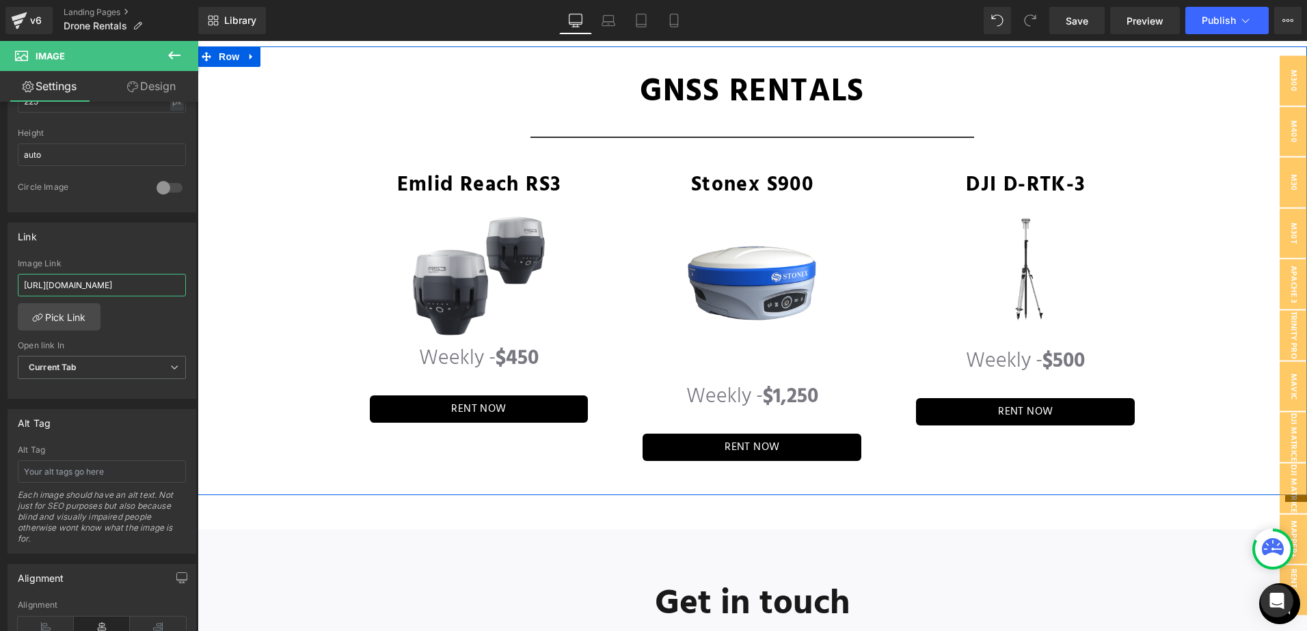
drag, startPoint x: 356, startPoint y: 326, endPoint x: 223, endPoint y: 288, distance: 138.0
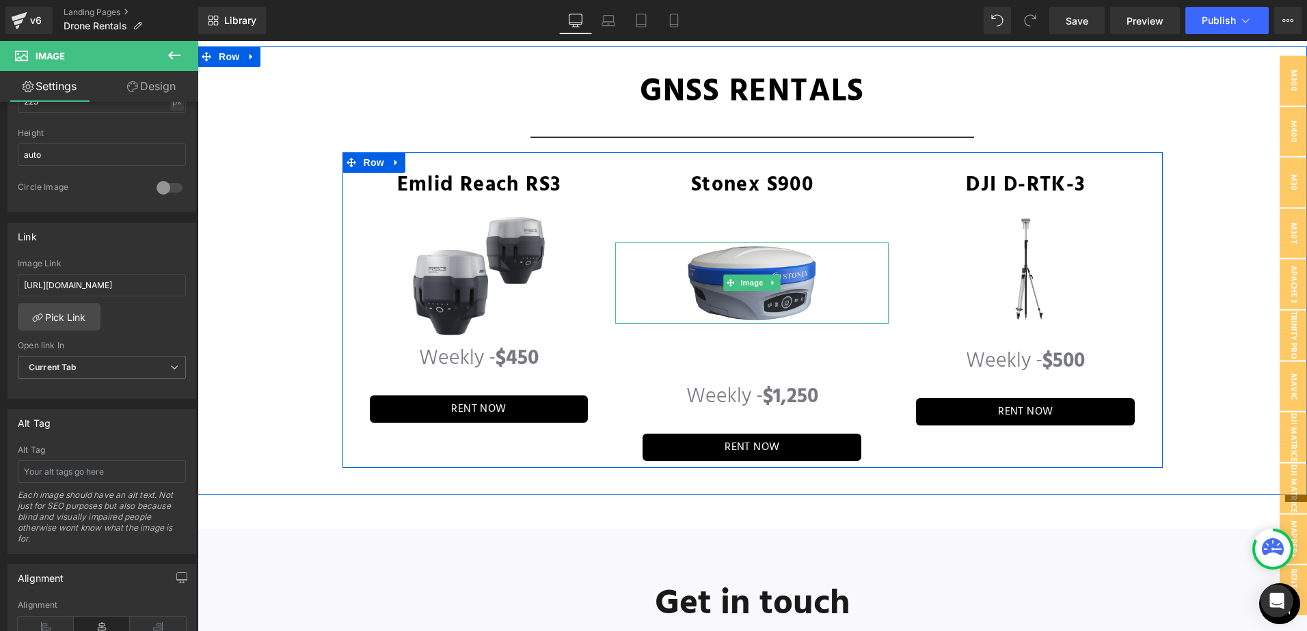
click at [714, 281] on img at bounding box center [751, 283] width 137 height 81
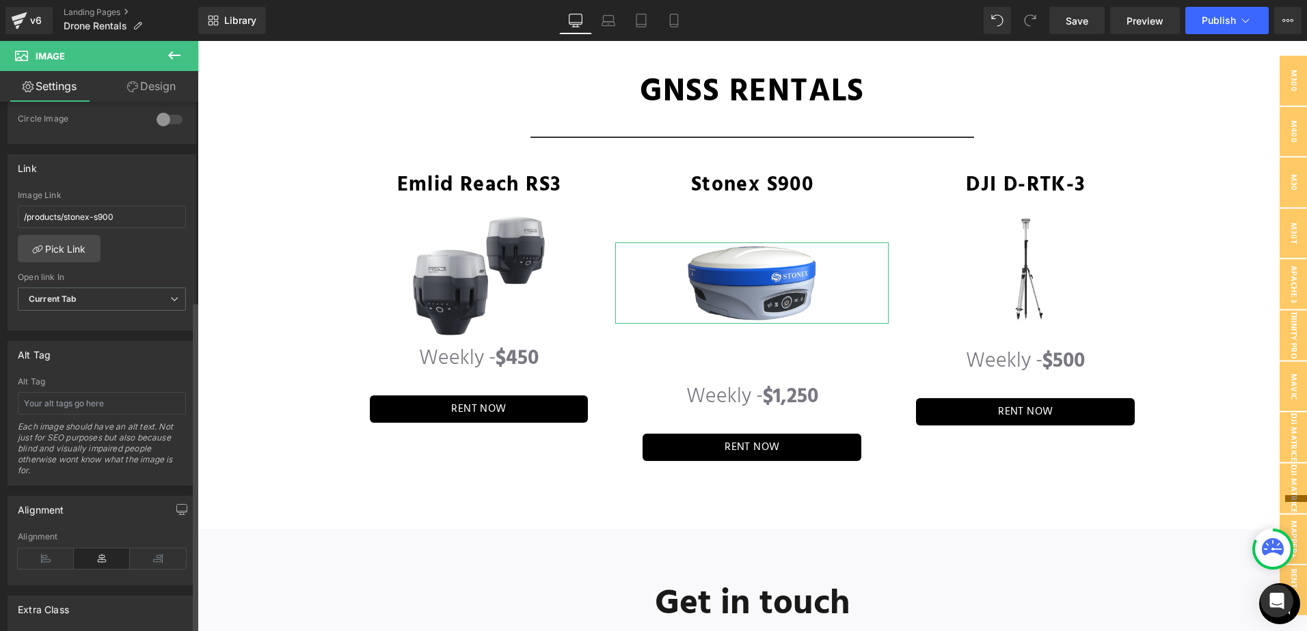
scroll to position [409, 0]
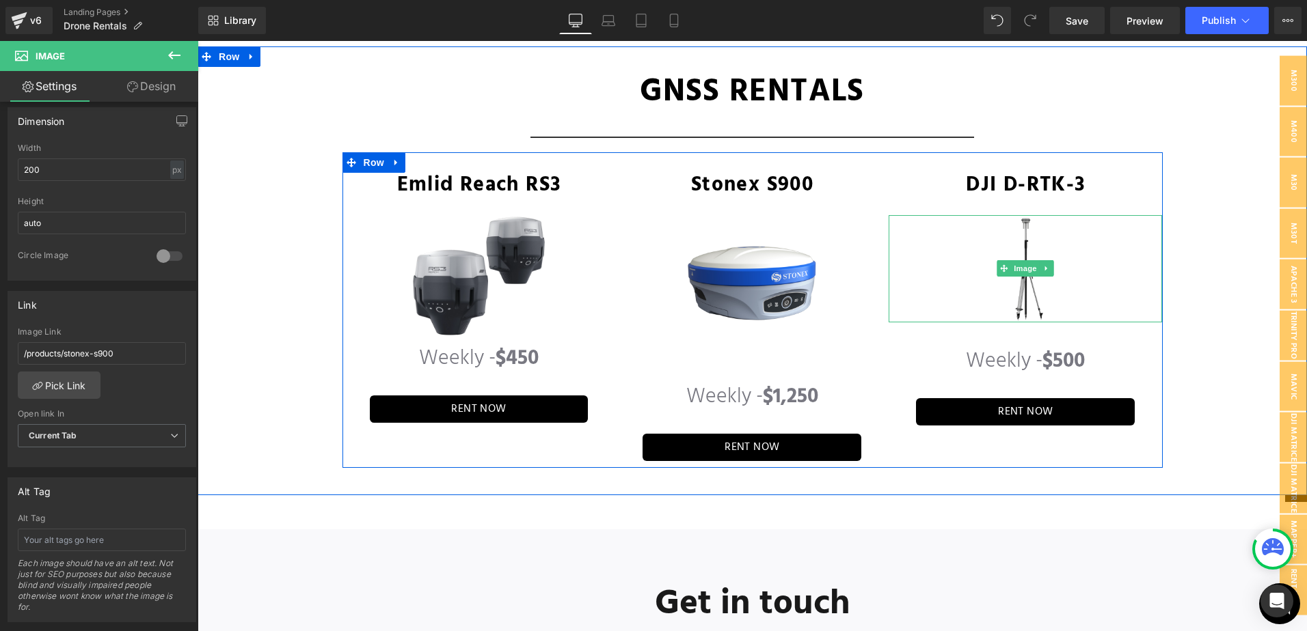
click at [1004, 236] on img at bounding box center [1026, 269] width 154 height 108
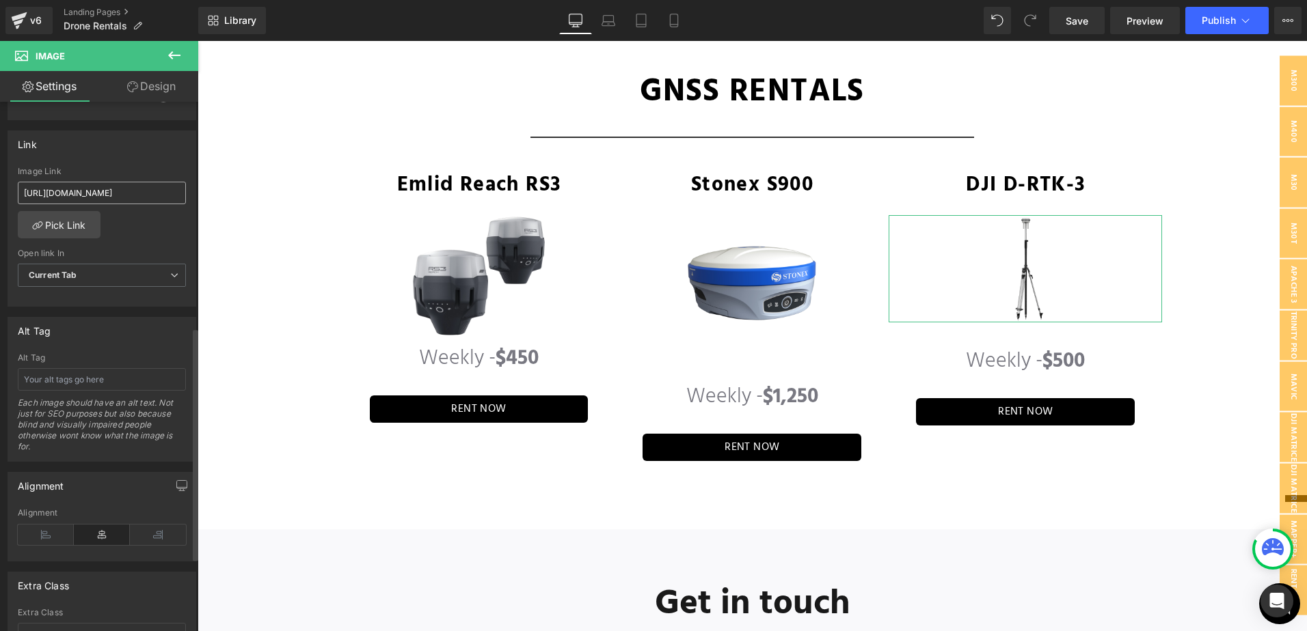
scroll to position [478, 0]
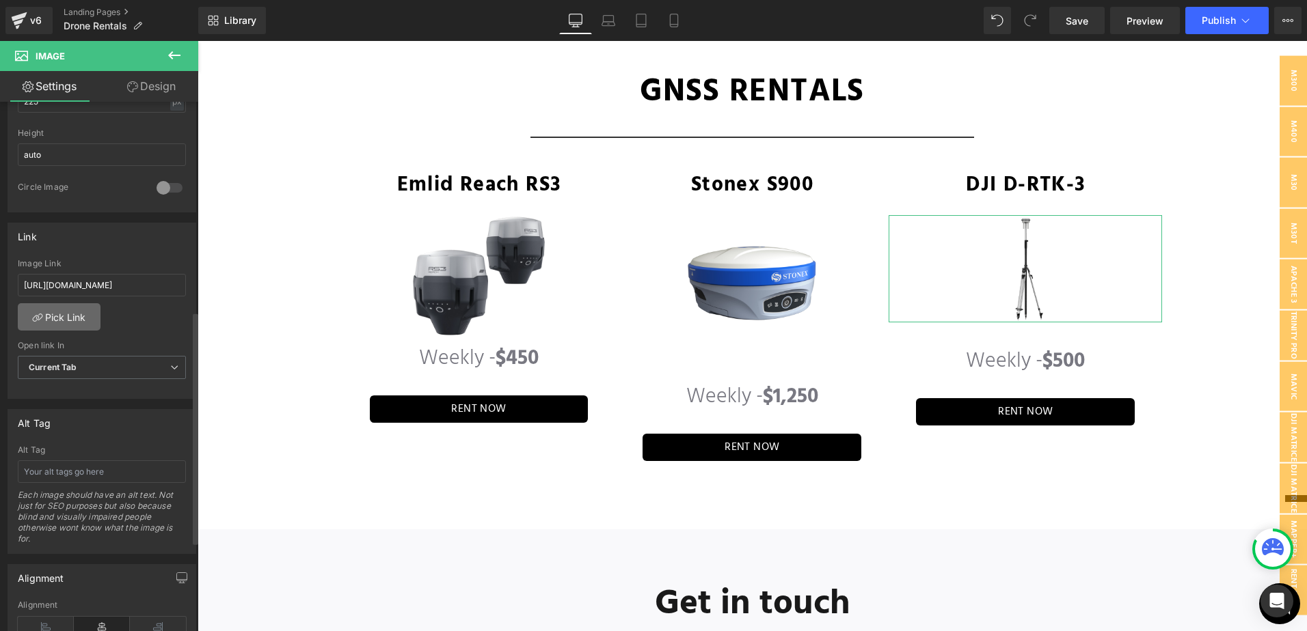
click at [70, 314] on link "Pick Link" at bounding box center [59, 316] width 83 height 27
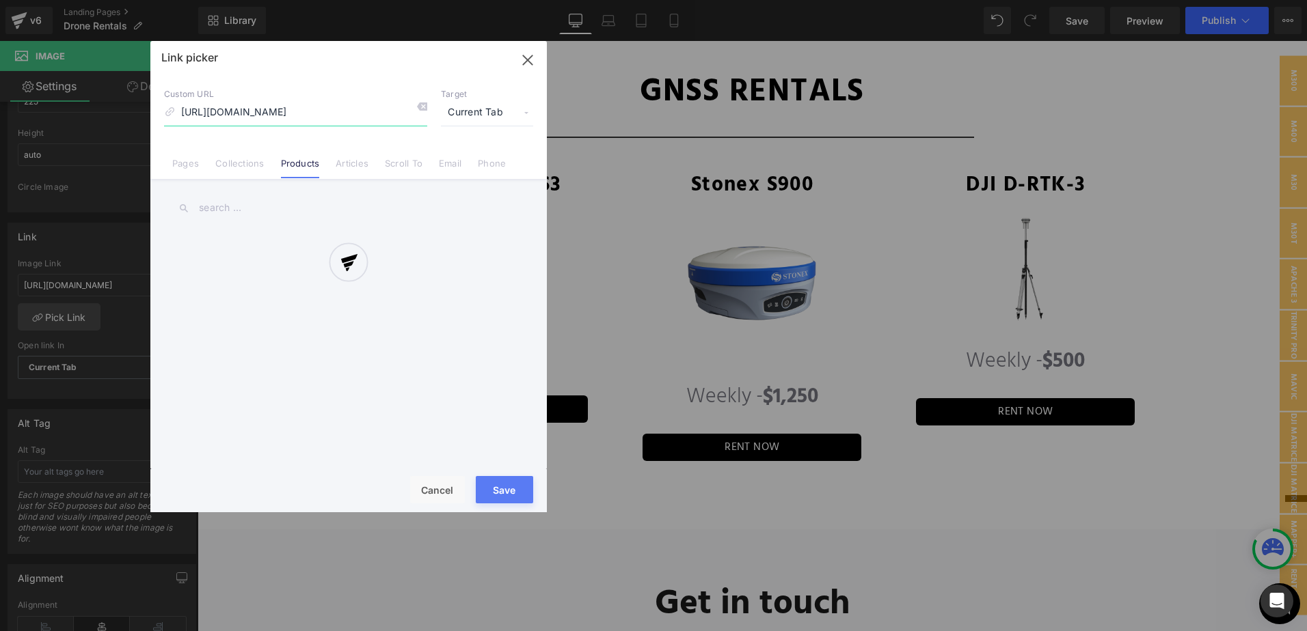
scroll to position [0, 90]
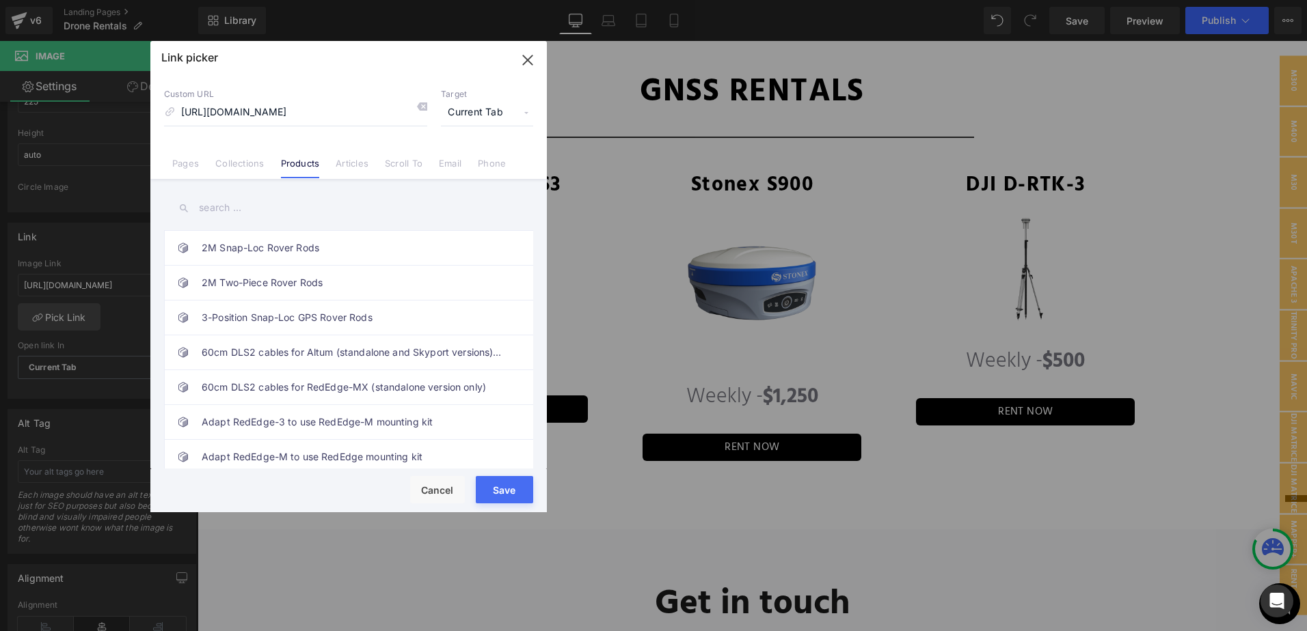
click at [286, 211] on input "text" at bounding box center [348, 208] width 369 height 31
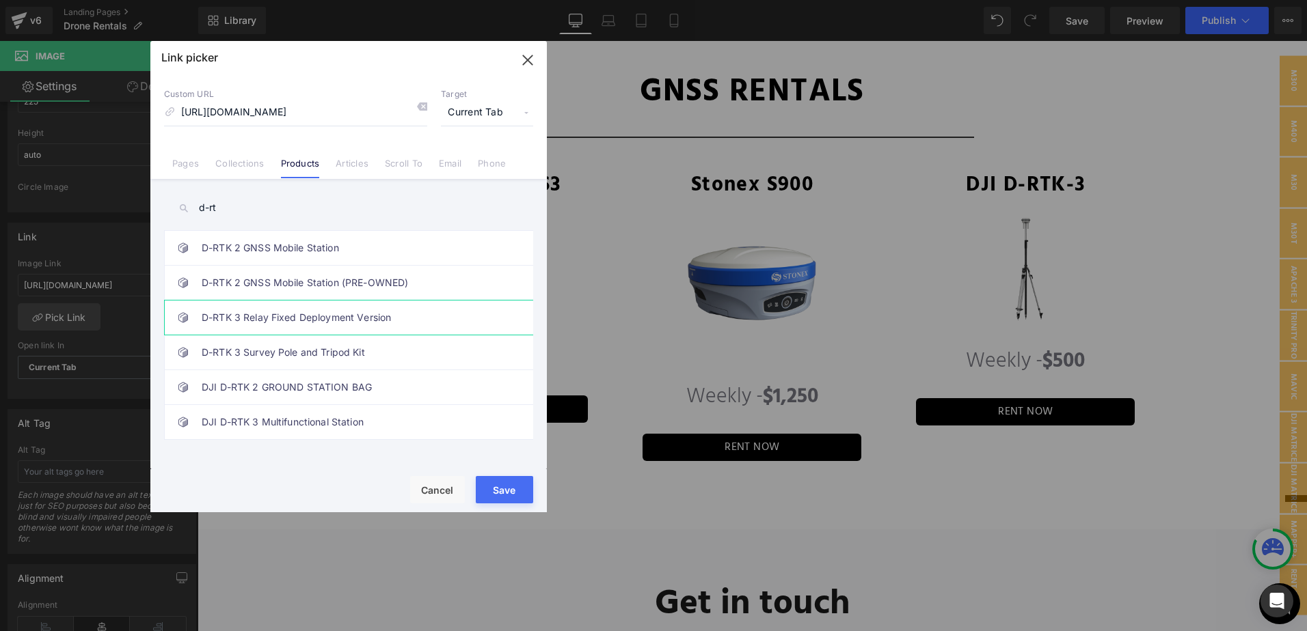
type input "d-rt"
click at [353, 325] on link "D-RTK 3 Relay Fixed Deployment Version" at bounding box center [352, 318] width 301 height 34
click at [377, 422] on link "DJI D-RTK 3 Multifunctional Station" at bounding box center [352, 422] width 301 height 34
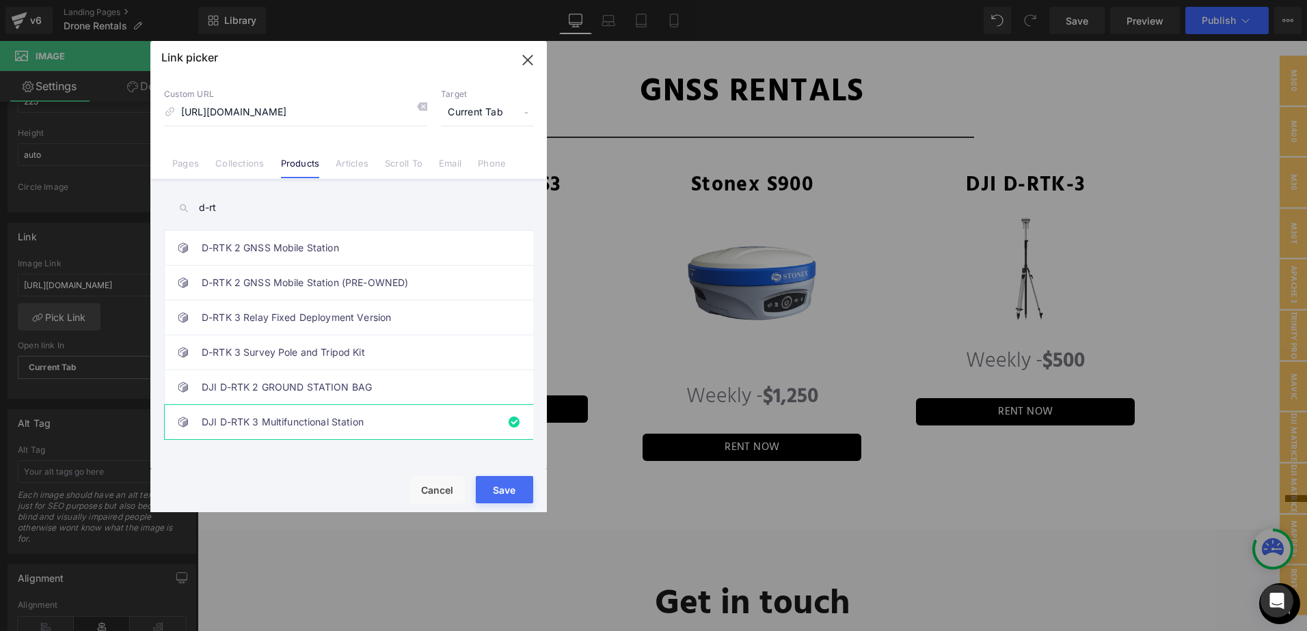
click at [519, 488] on button "Save" at bounding box center [504, 489] width 57 height 27
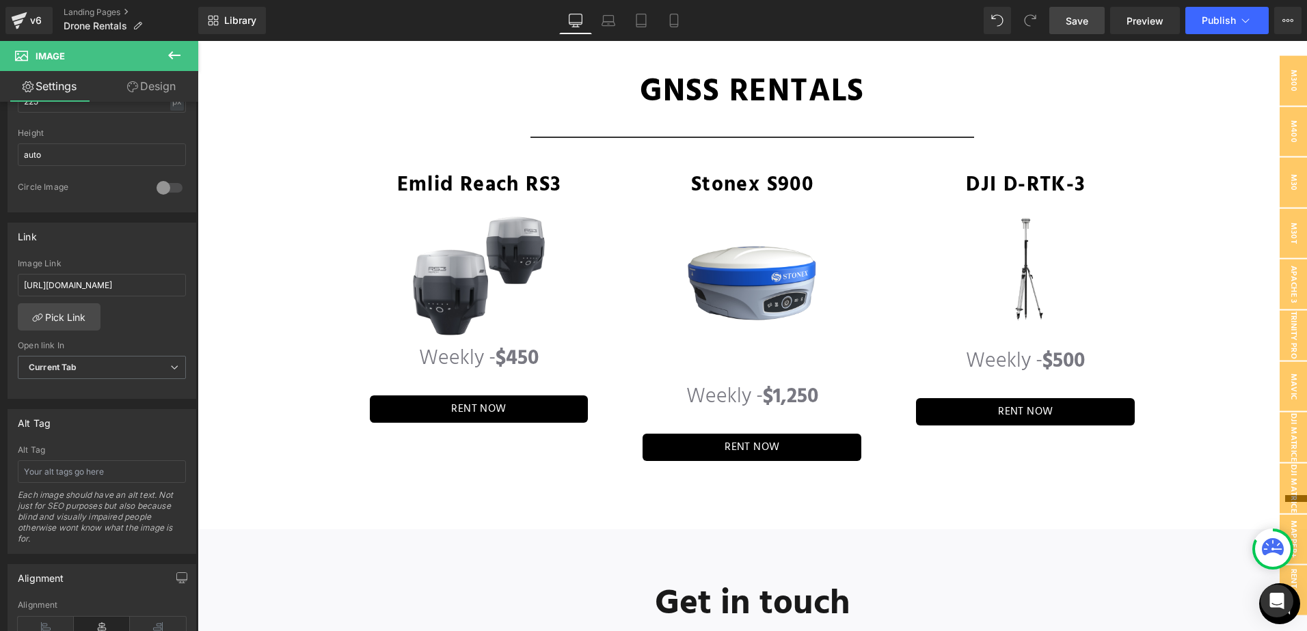
click at [1094, 17] on link "Save" at bounding box center [1076, 20] width 55 height 27
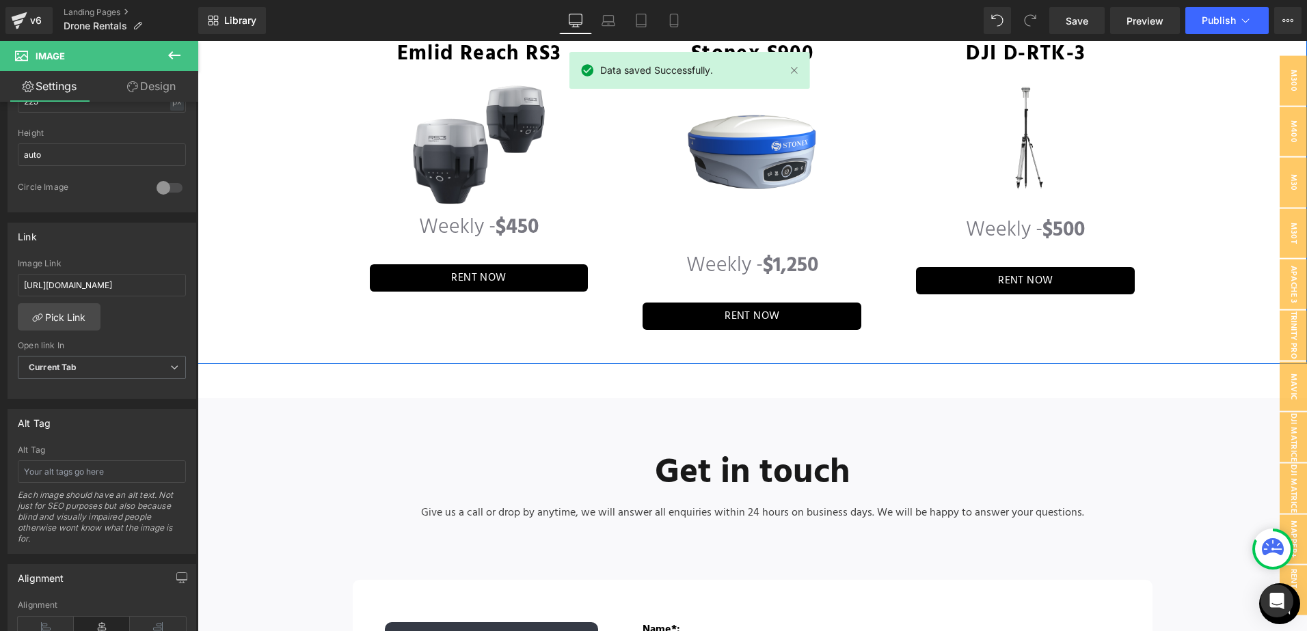
scroll to position [3973, 0]
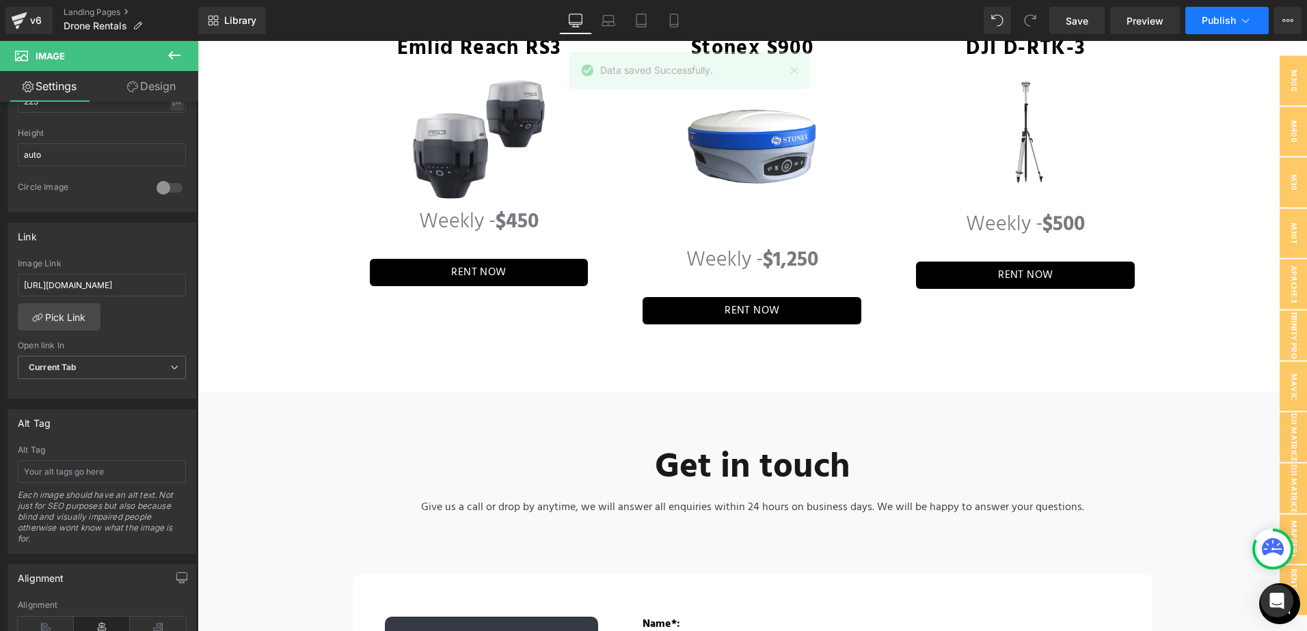
click at [1253, 18] on button "Publish" at bounding box center [1226, 20] width 83 height 27
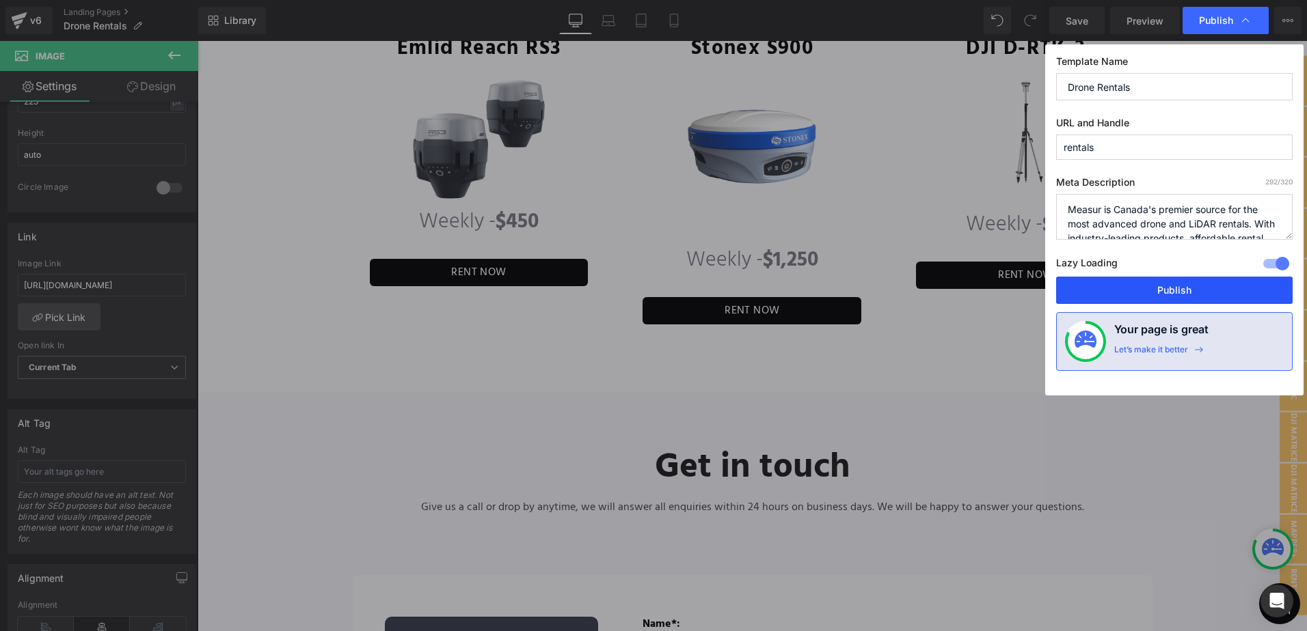
drag, startPoint x: 1140, startPoint y: 287, endPoint x: 942, endPoint y: 247, distance: 201.6
click at [1140, 287] on button "Publish" at bounding box center [1174, 290] width 236 height 27
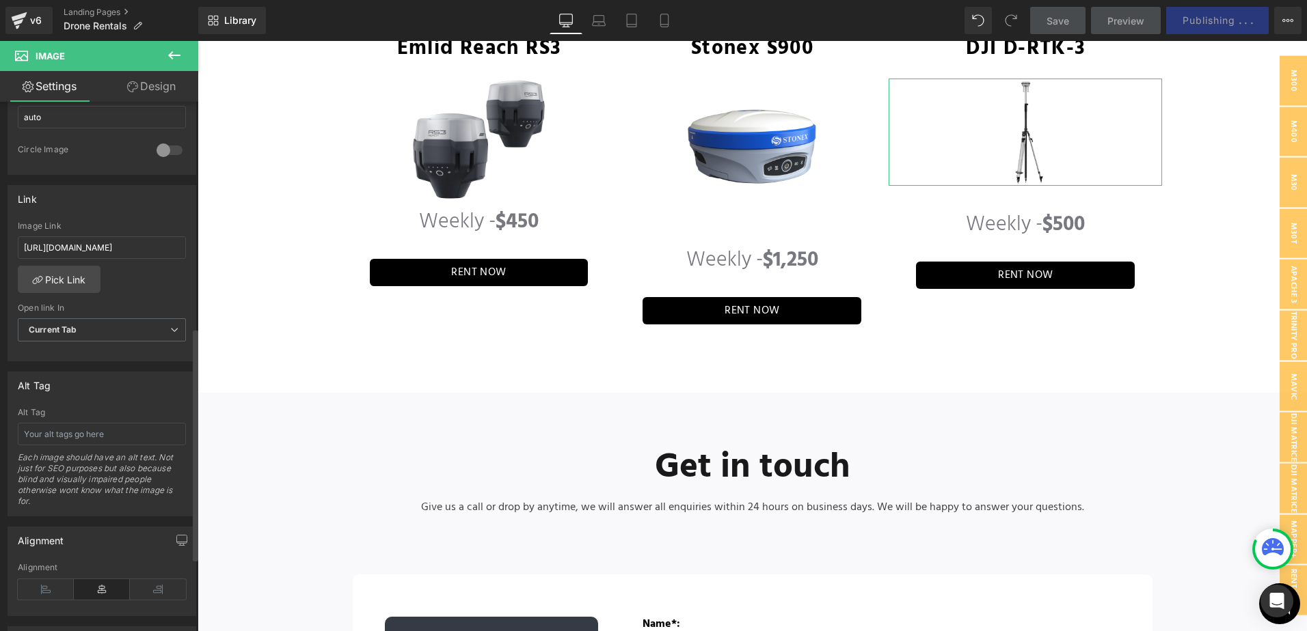
scroll to position [614, 0]
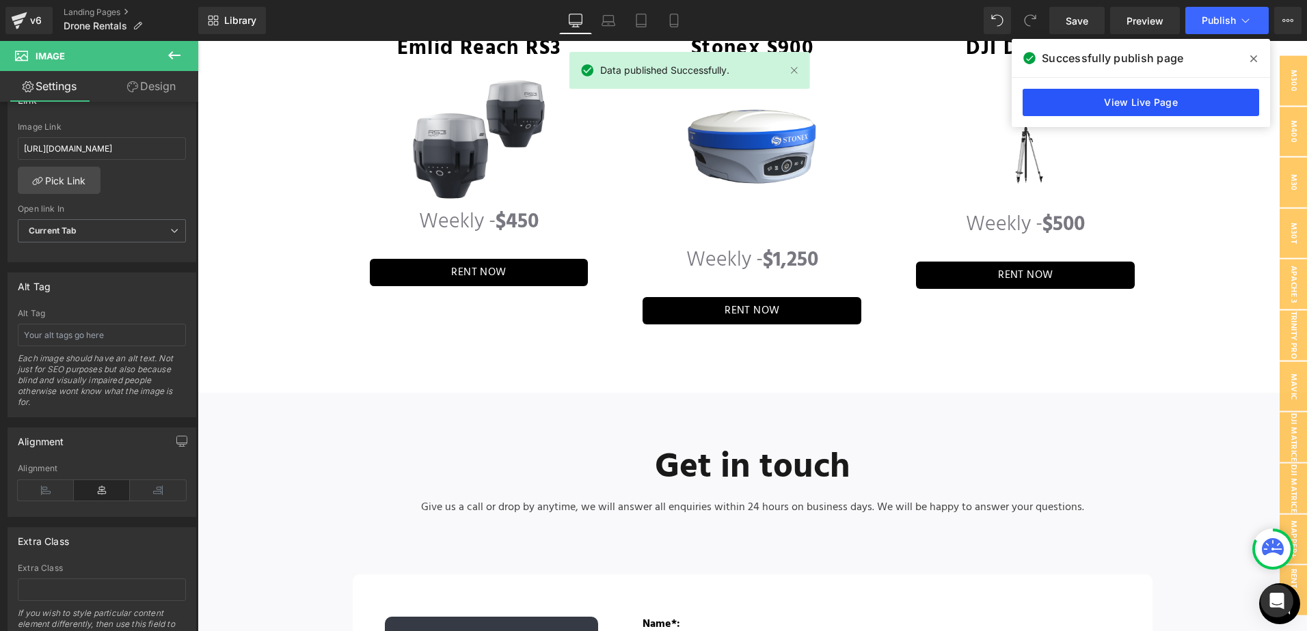
click at [1065, 107] on link "View Live Page" at bounding box center [1140, 102] width 236 height 27
